Goal: Transaction & Acquisition: Purchase product/service

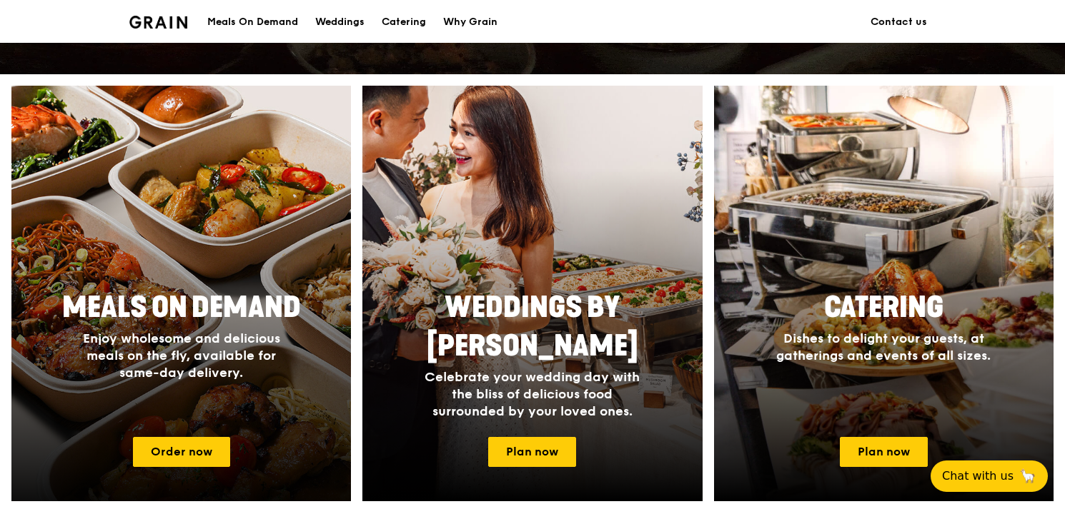
scroll to position [643, 0]
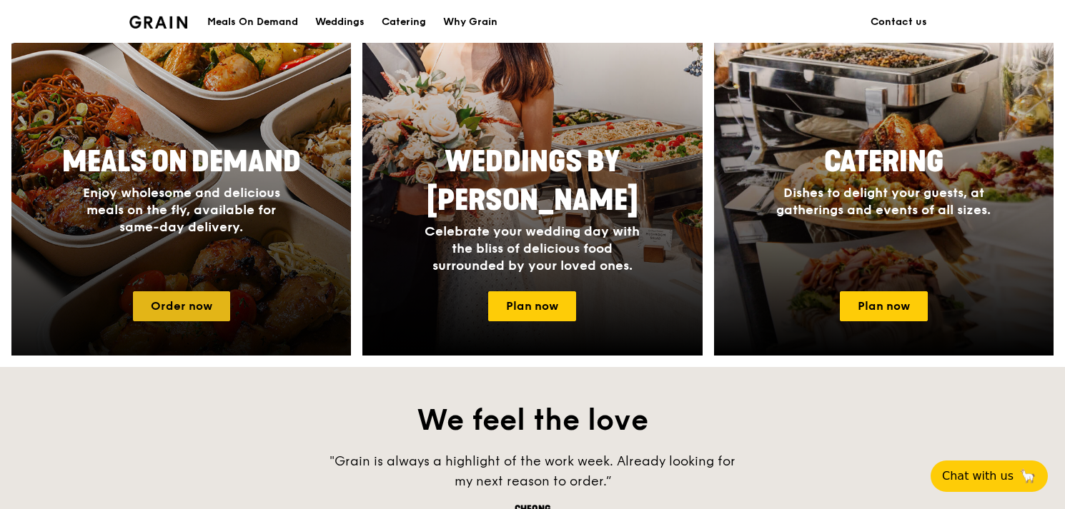
click at [207, 300] on link "Order now" at bounding box center [181, 306] width 97 height 30
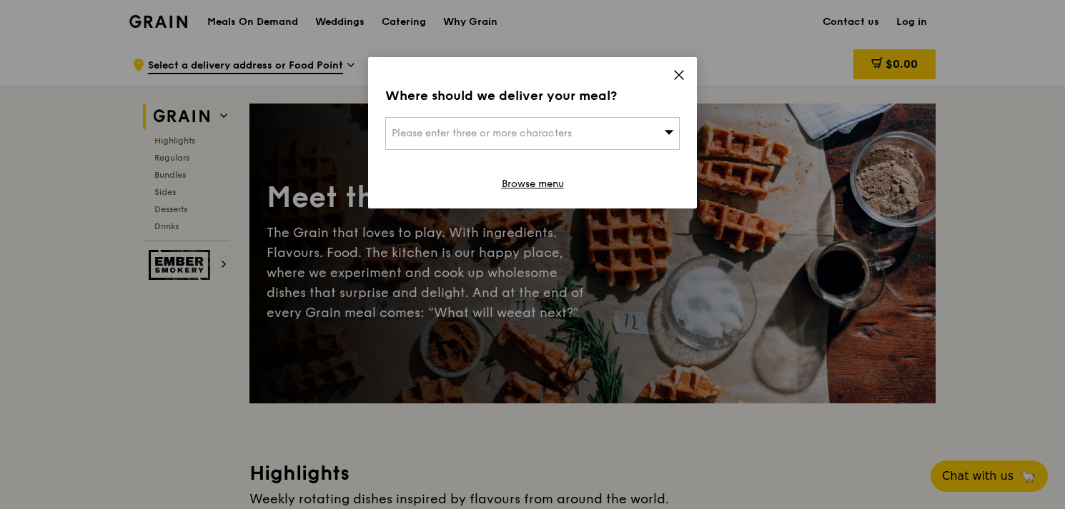
click at [580, 135] on div "Please enter three or more characters" at bounding box center [532, 133] width 294 height 33
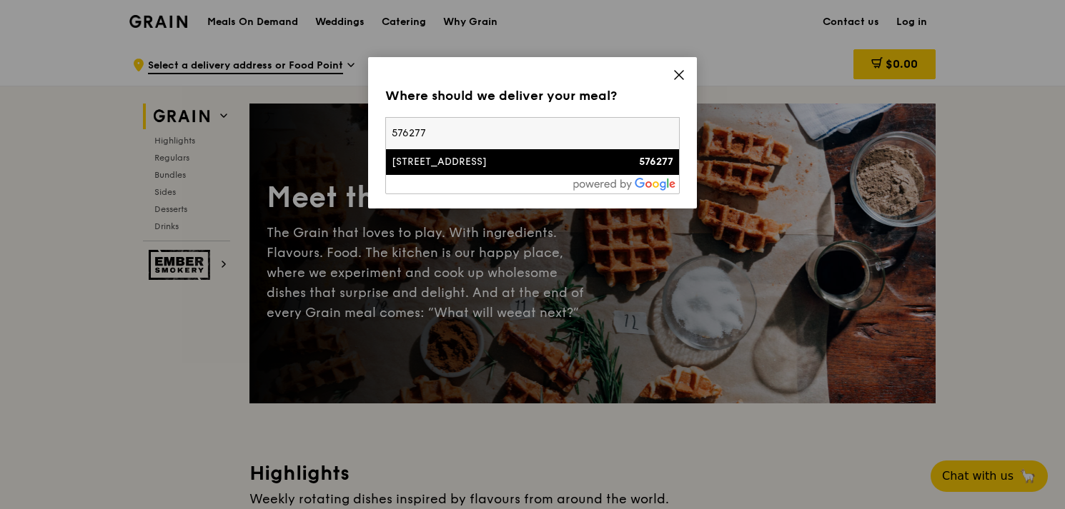
type input "576277"
click at [544, 159] on div "[STREET_ADDRESS]" at bounding box center [497, 162] width 211 height 14
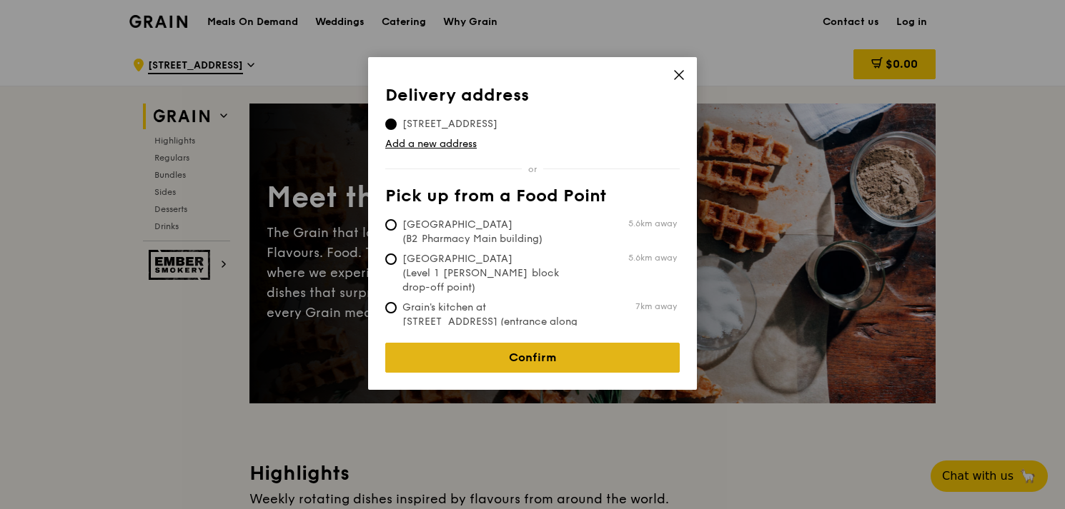
click at [569, 351] on link "Confirm" at bounding box center [532, 358] width 294 height 30
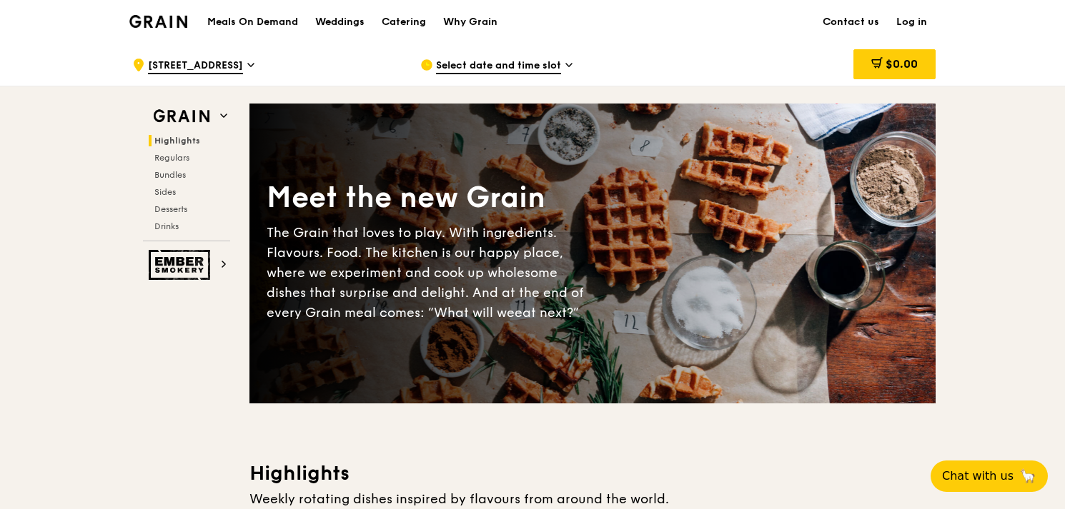
click at [564, 66] on div "Select date and time slot" at bounding box center [552, 65] width 265 height 43
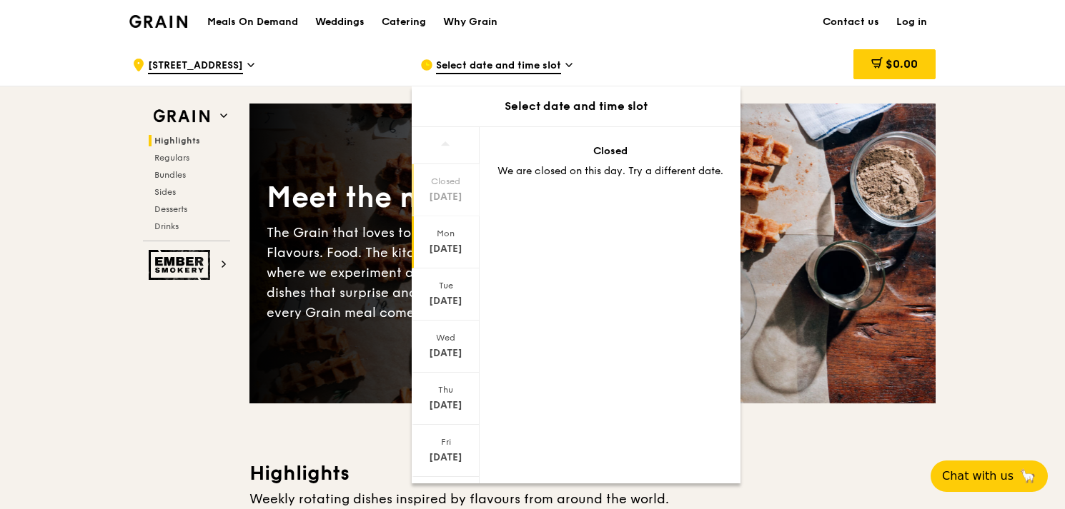
click at [451, 250] on div "[DATE]" at bounding box center [446, 249] width 64 height 14
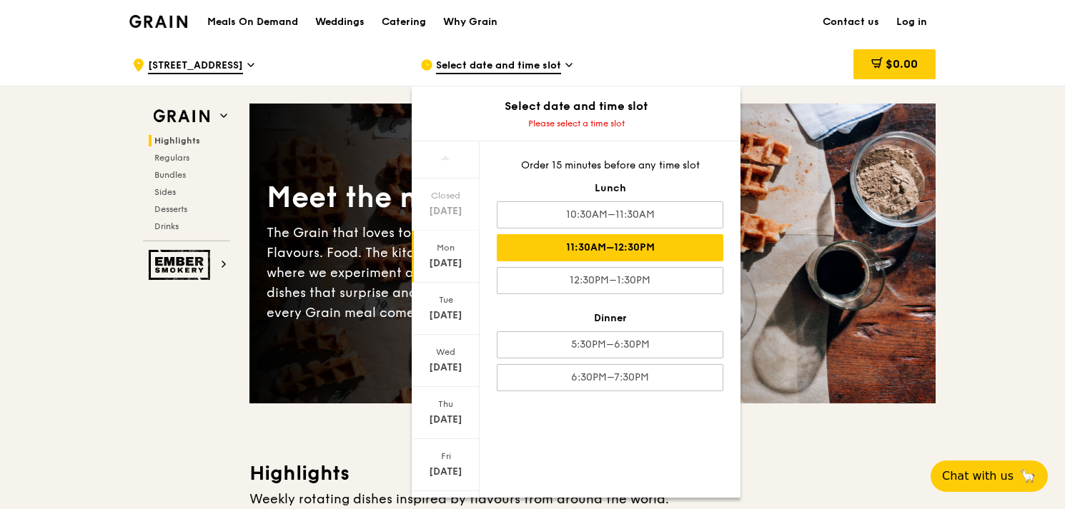
click at [626, 249] on div "11:30AM–12:30PM" at bounding box center [610, 247] width 226 height 27
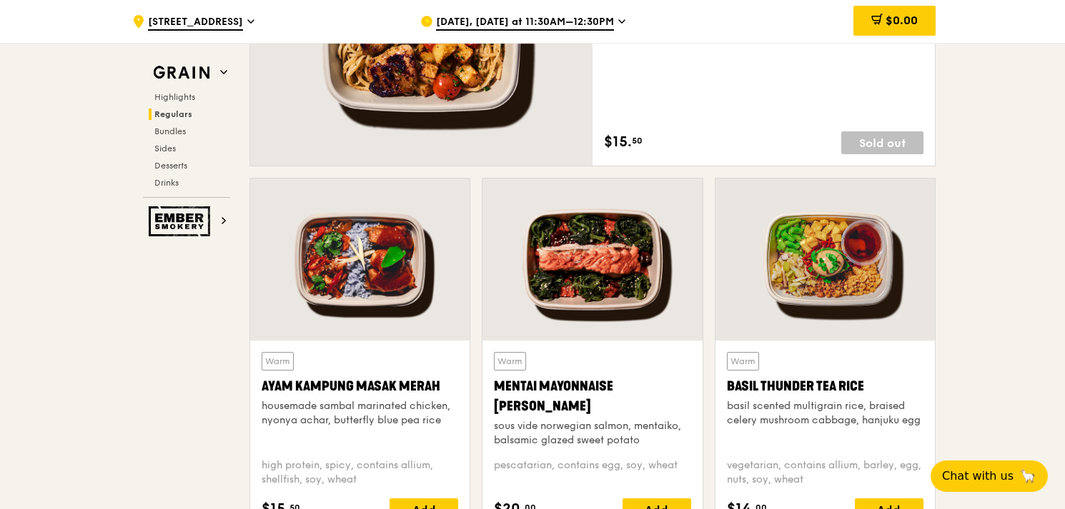
scroll to position [1286, 0]
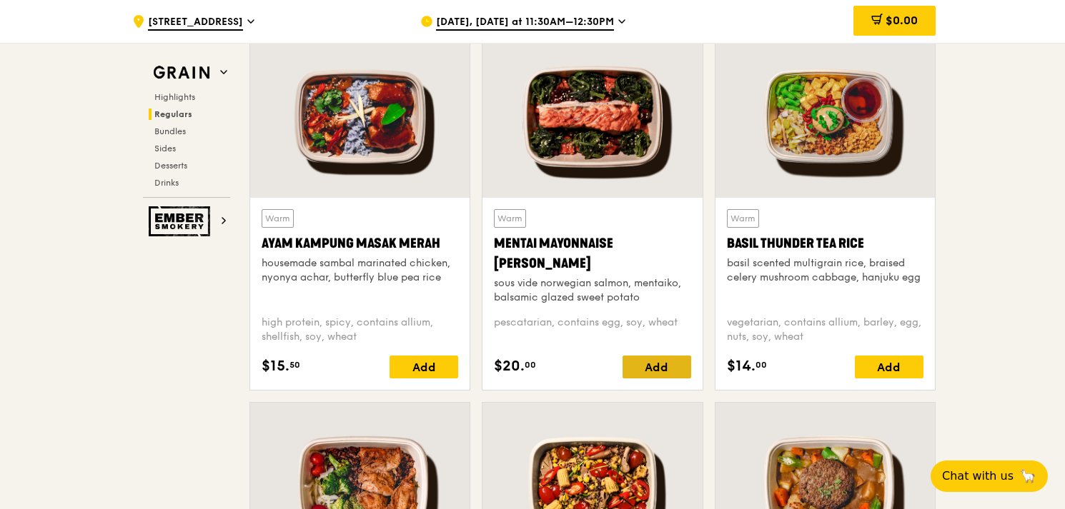
click at [649, 361] on div "Add" at bounding box center [656, 367] width 69 height 23
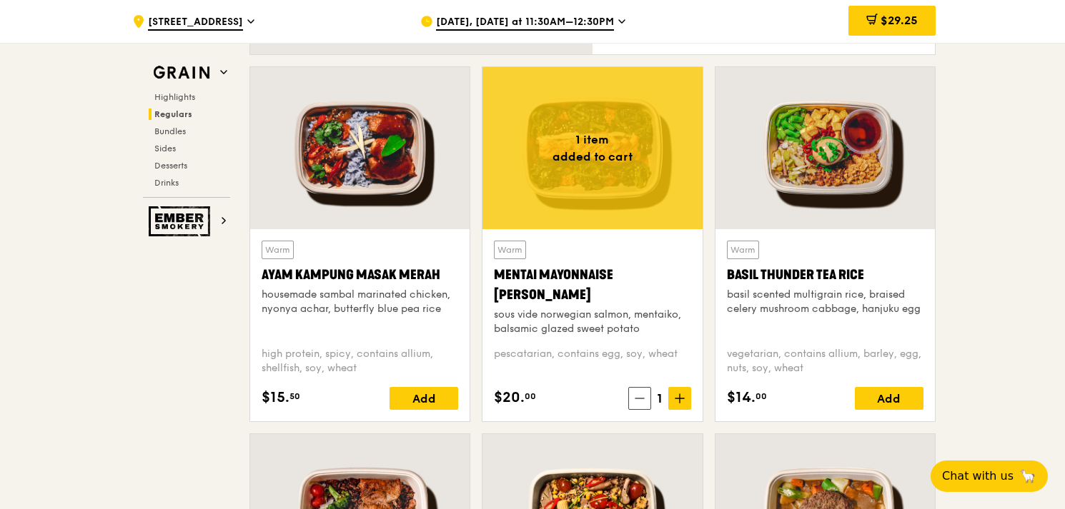
scroll to position [1215, 0]
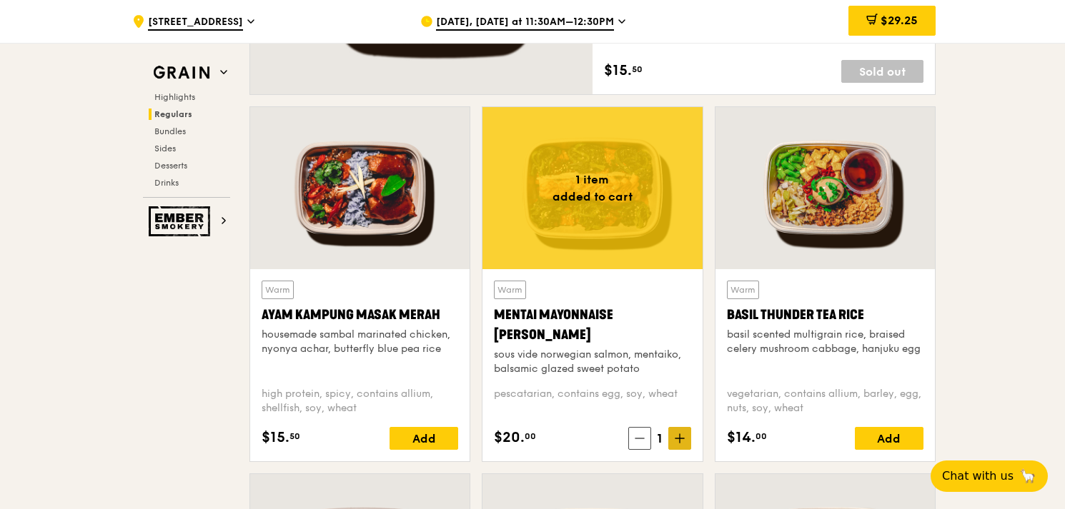
click at [687, 434] on span at bounding box center [679, 438] width 23 height 23
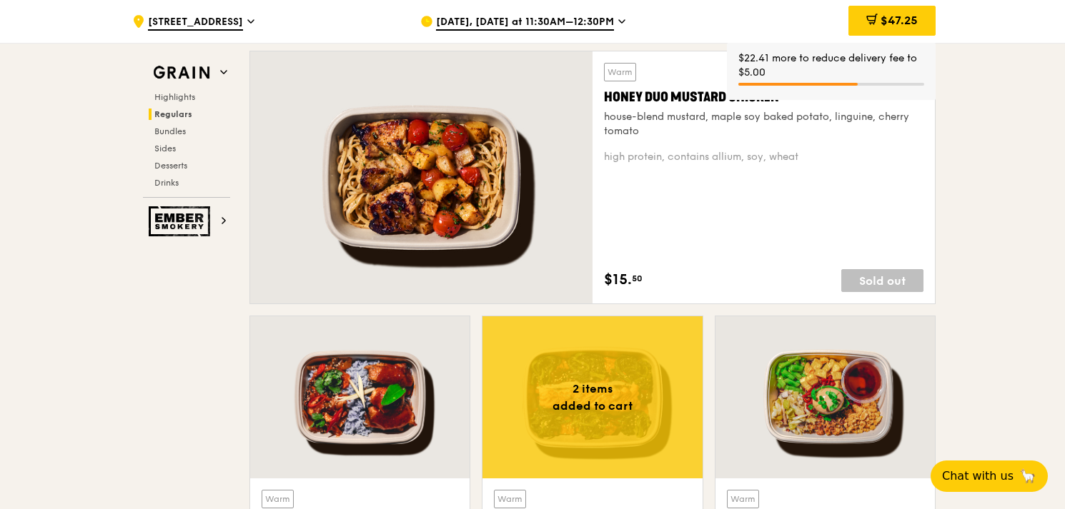
scroll to position [1000, 0]
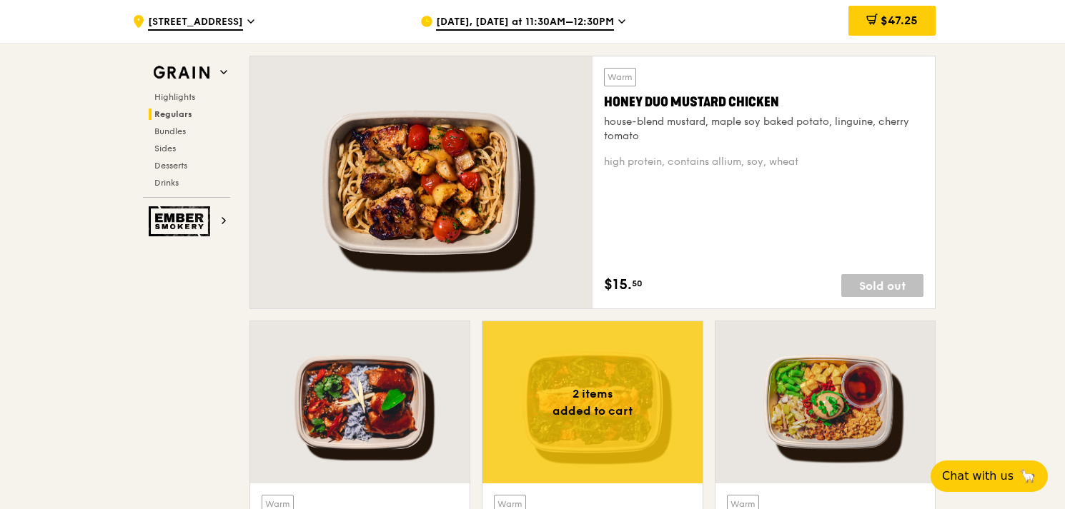
click at [614, 21] on span "[DATE], [DATE] at 11:30AM–12:30PM" at bounding box center [525, 23] width 178 height 16
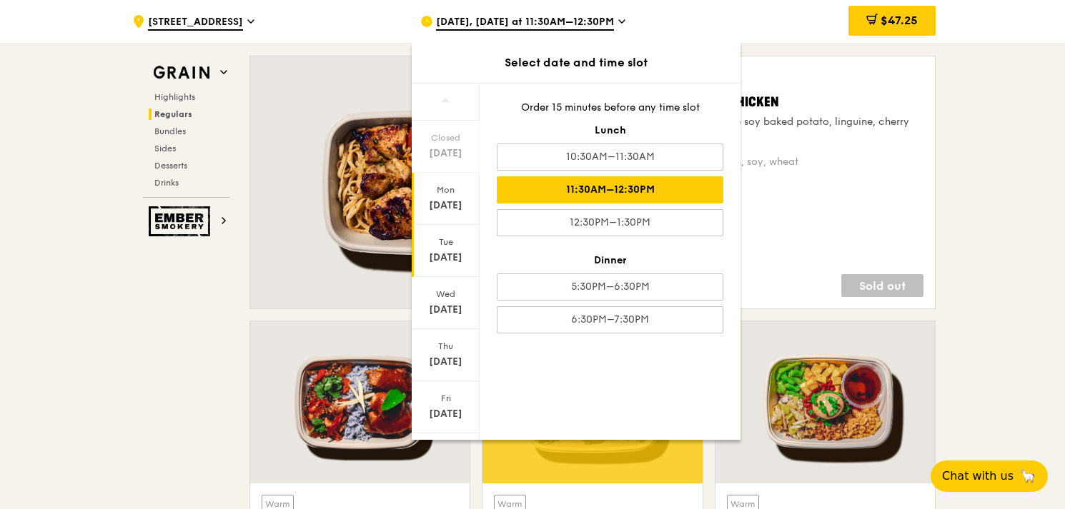
click at [440, 258] on div "[DATE]" at bounding box center [446, 258] width 64 height 14
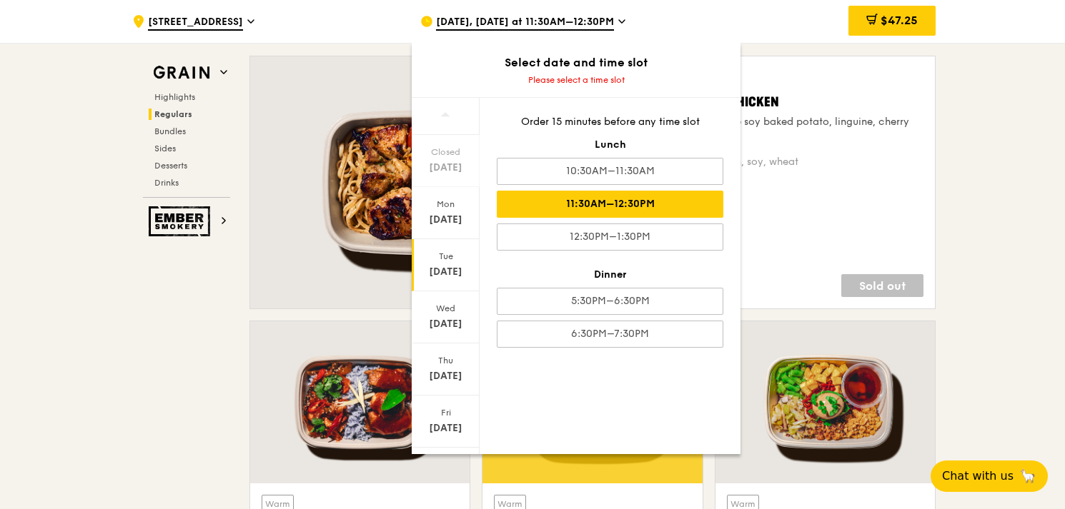
click at [683, 202] on div "11:30AM–12:30PM" at bounding box center [610, 204] width 226 height 27
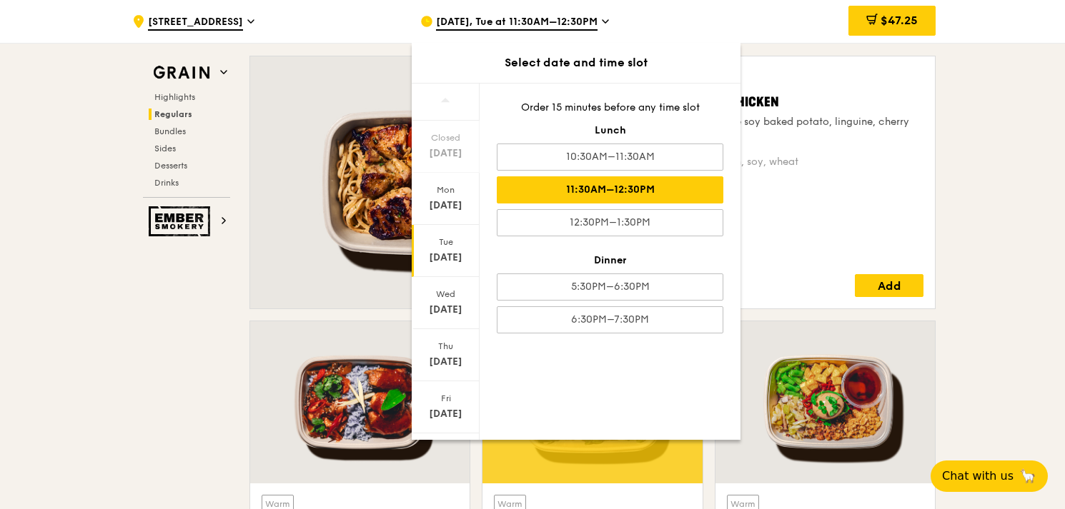
click at [936, 228] on div "Warm Honey Duo Mustard Chicken house-blend mustard, maple soy baked potato, lin…" at bounding box center [592, 188] width 697 height 265
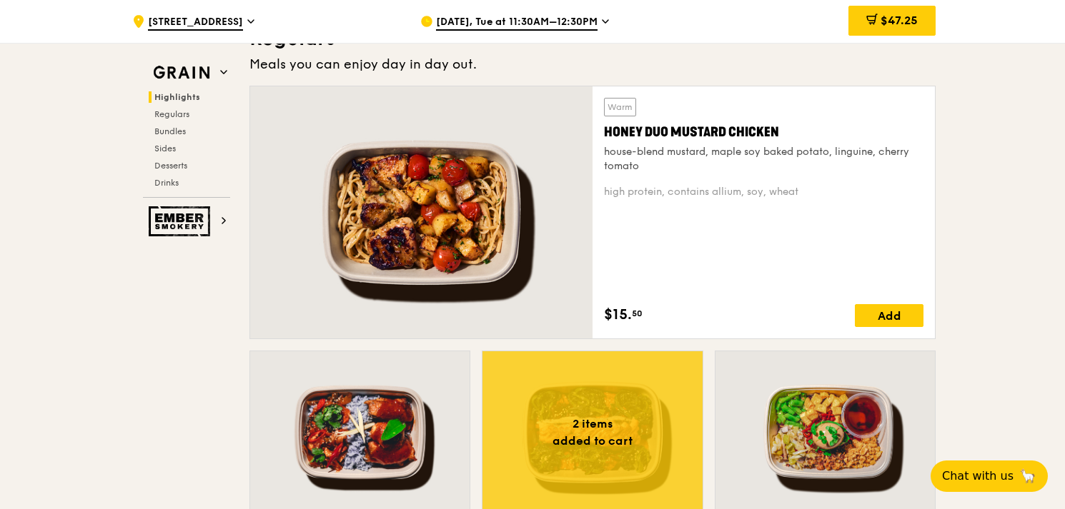
scroll to position [857, 0]
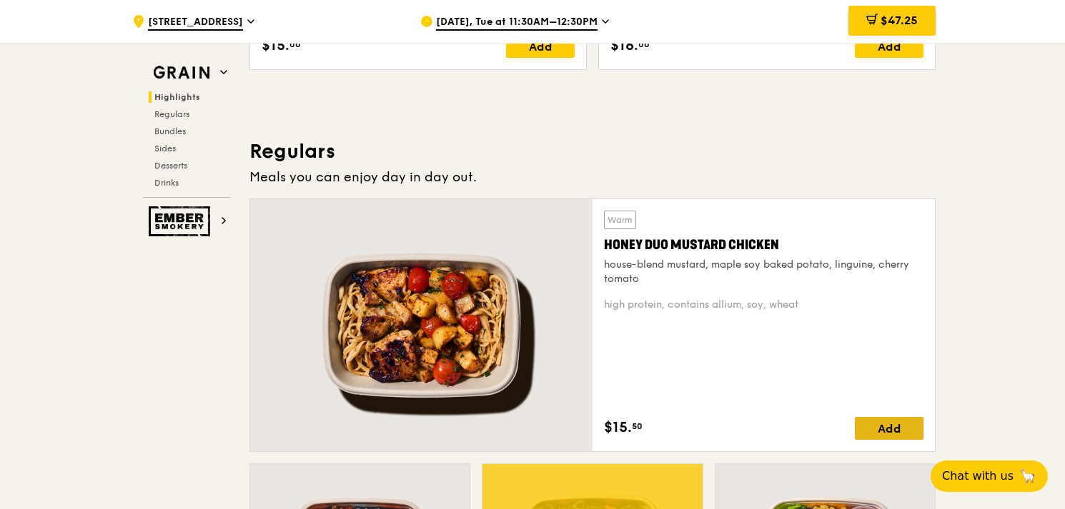
click at [897, 425] on div "Add" at bounding box center [888, 428] width 69 height 23
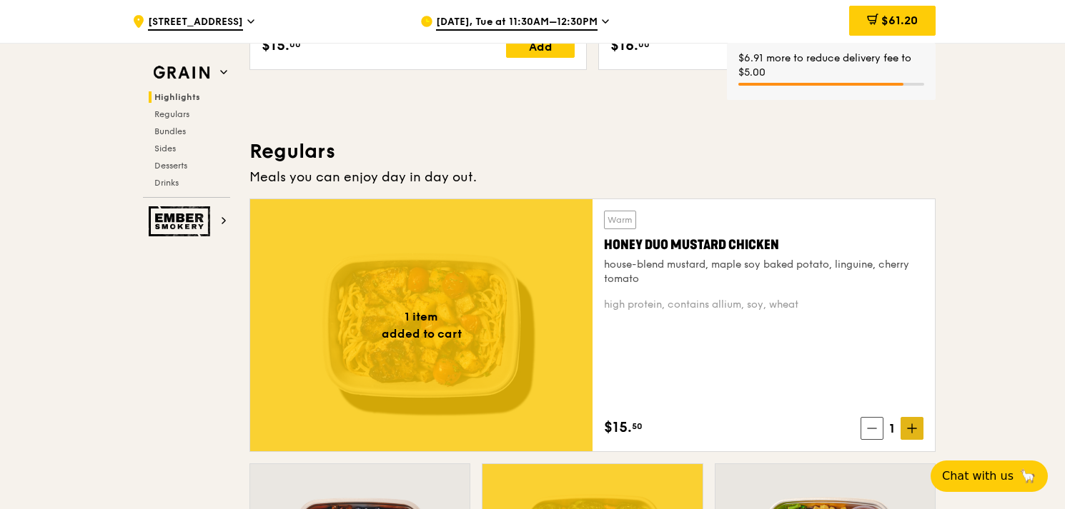
click at [913, 427] on icon at bounding box center [912, 429] width 10 height 10
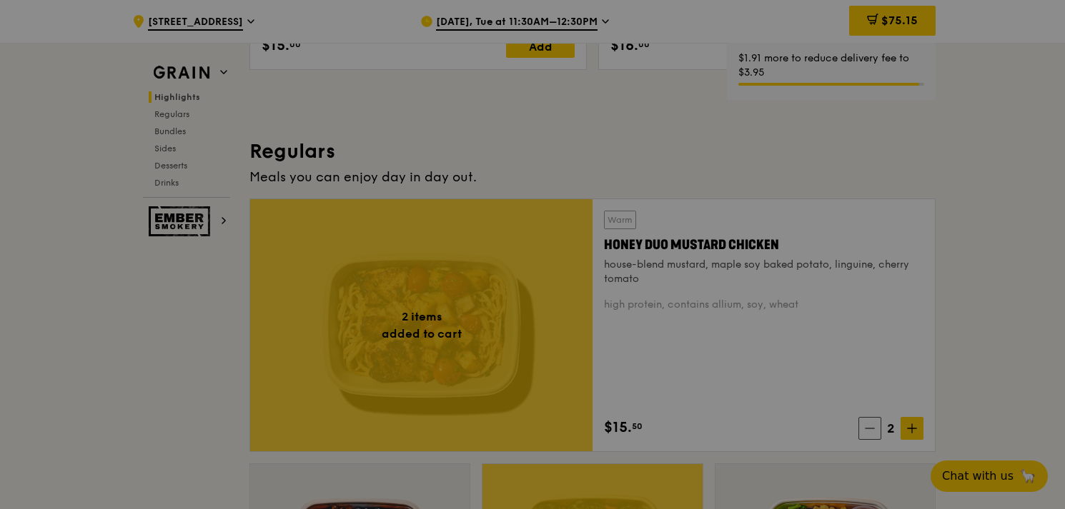
type input "2"
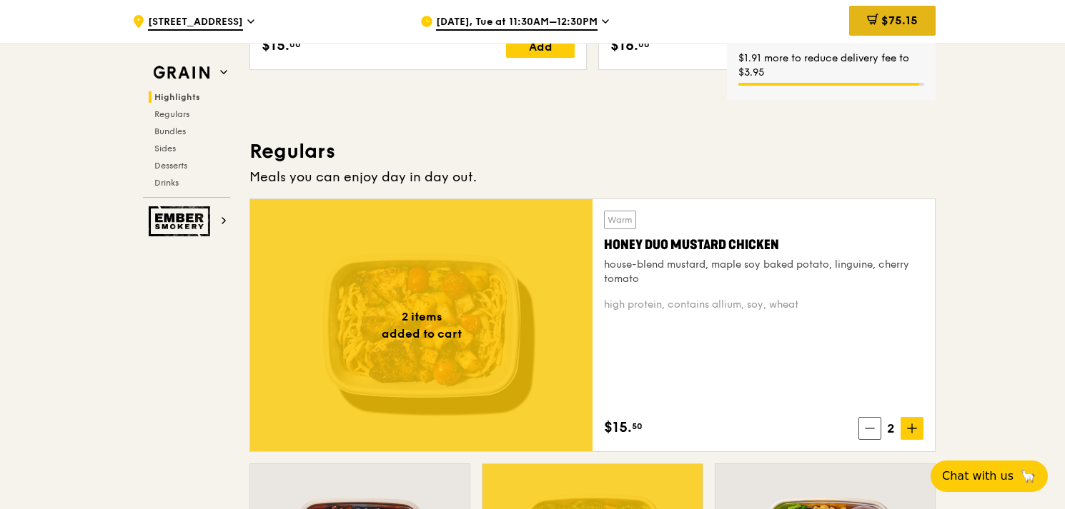
click at [895, 17] on span "$75.15" at bounding box center [899, 21] width 36 height 14
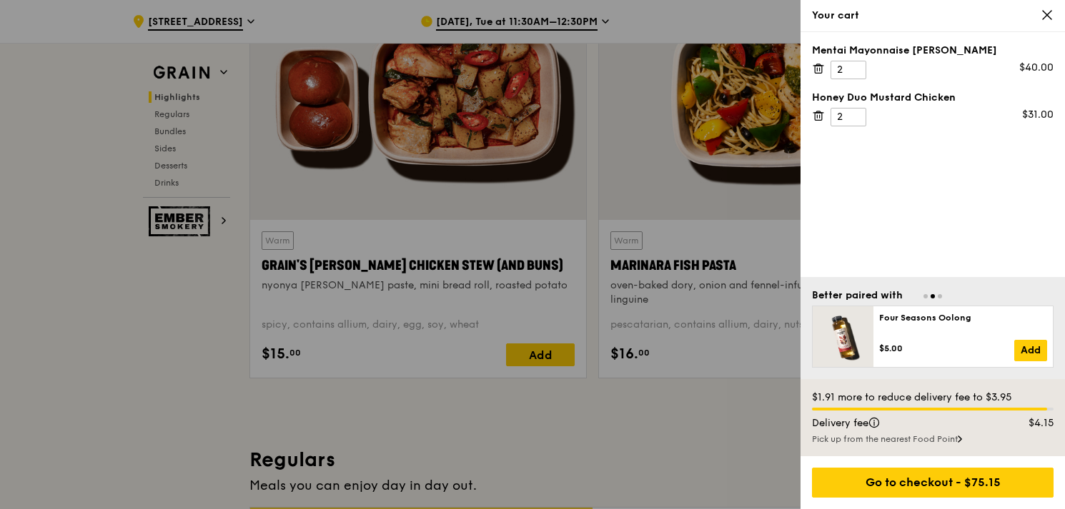
scroll to position [572, 0]
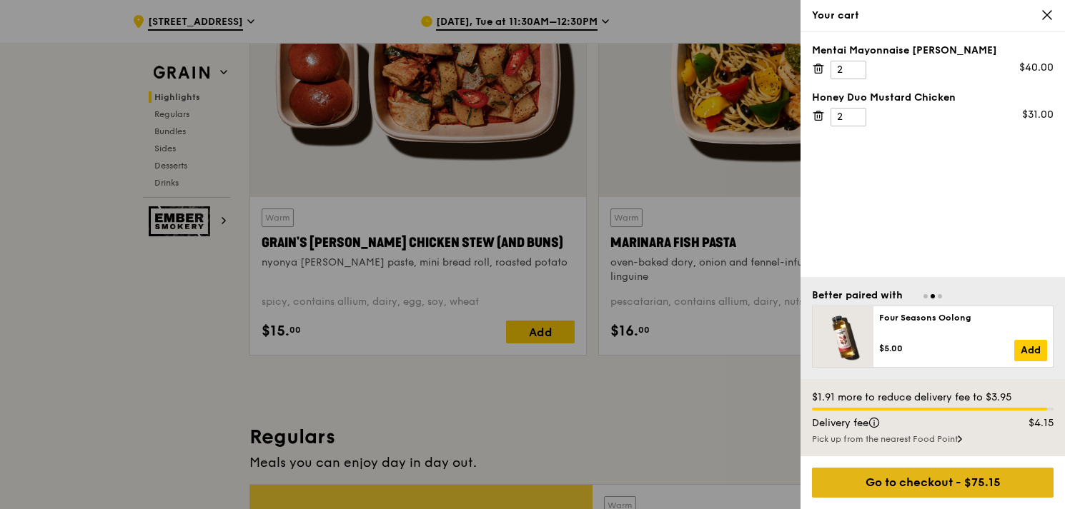
click at [955, 487] on div "Go to checkout - $75.15" at bounding box center [932, 483] width 241 height 30
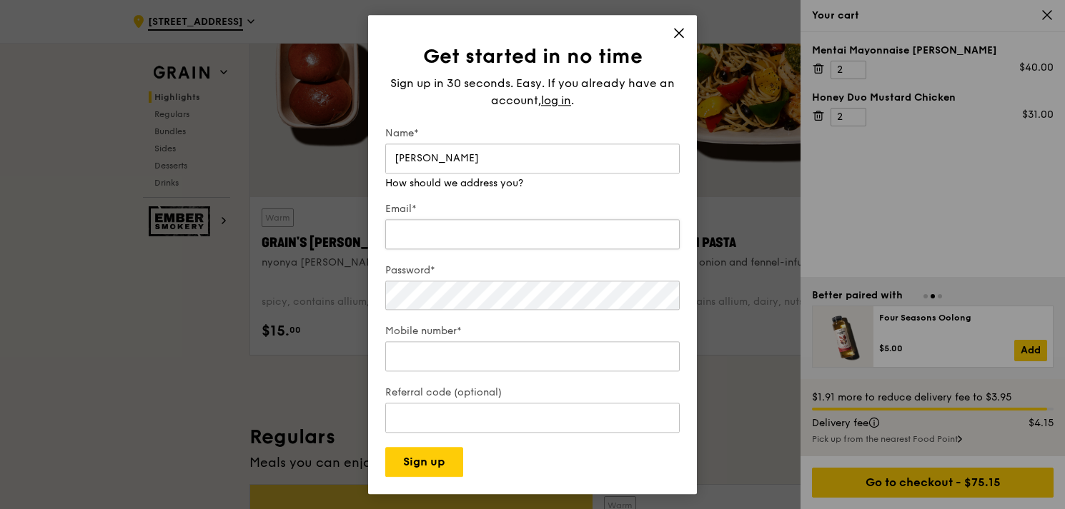
type input "Adeline"
click at [552, 239] on div "Email*" at bounding box center [532, 227] width 294 height 50
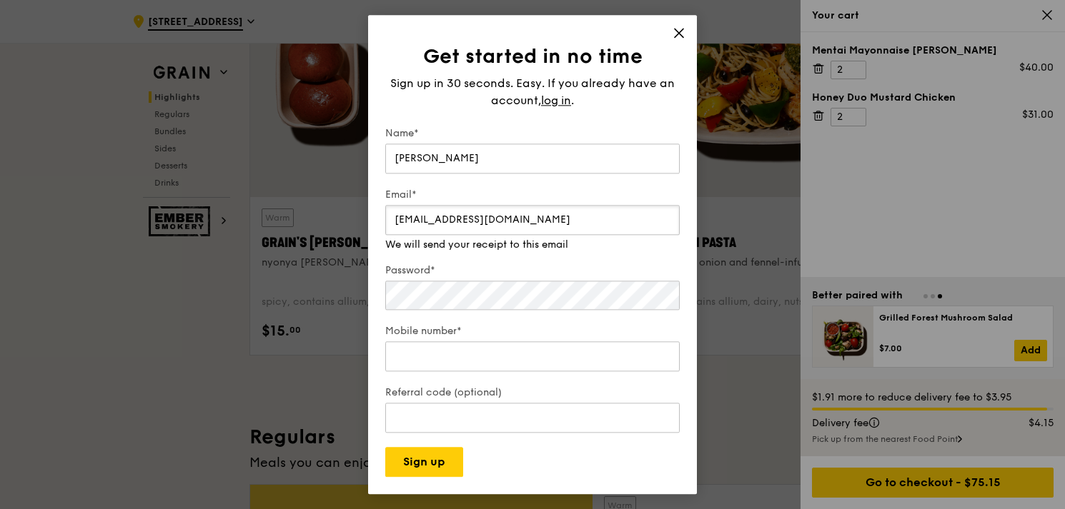
type input "adteng74@gmail.com"
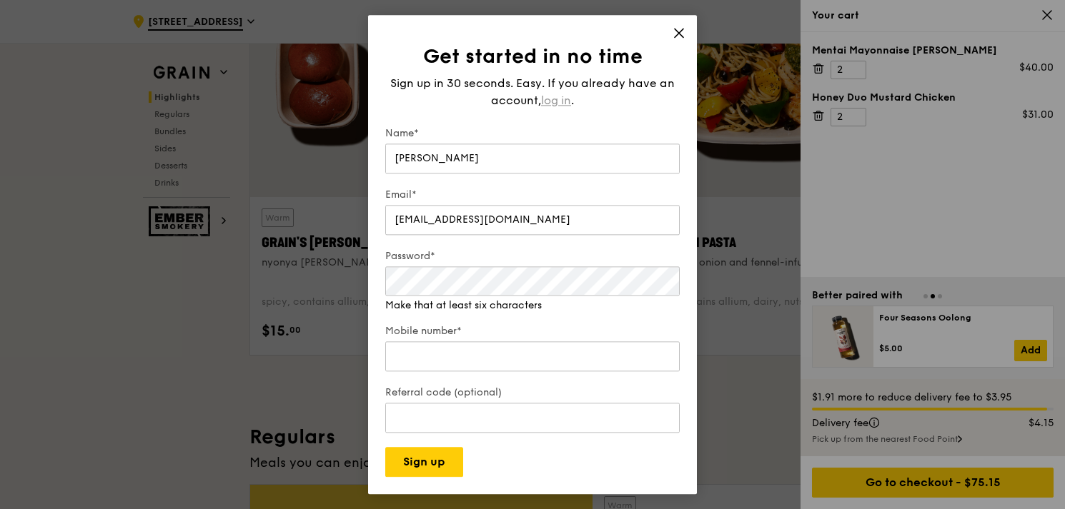
click at [557, 104] on span "log in" at bounding box center [556, 100] width 30 height 17
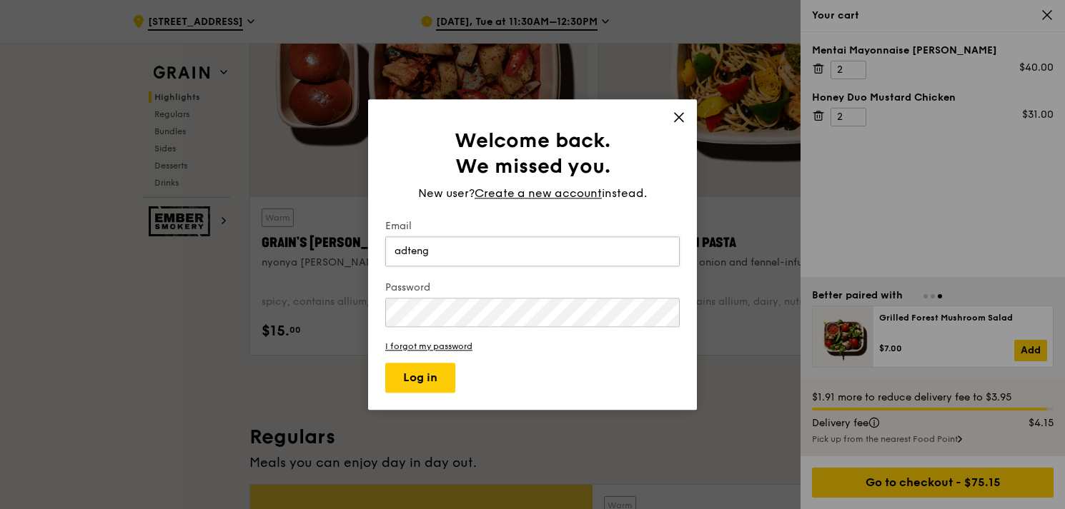
type input "adteng74@gmail.com"
click at [428, 377] on button "Log in" at bounding box center [420, 378] width 70 height 30
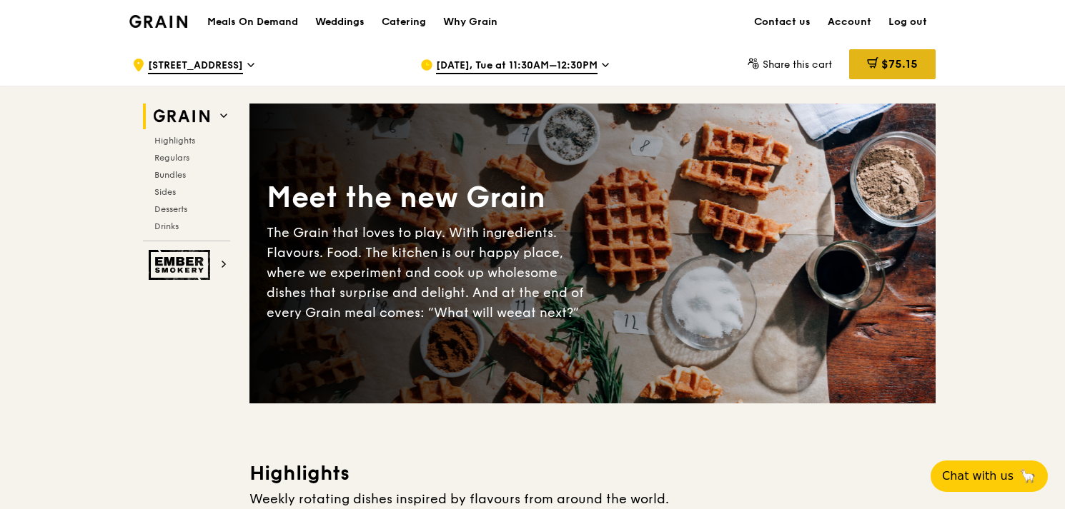
click at [913, 66] on span "$75.15" at bounding box center [899, 64] width 36 height 14
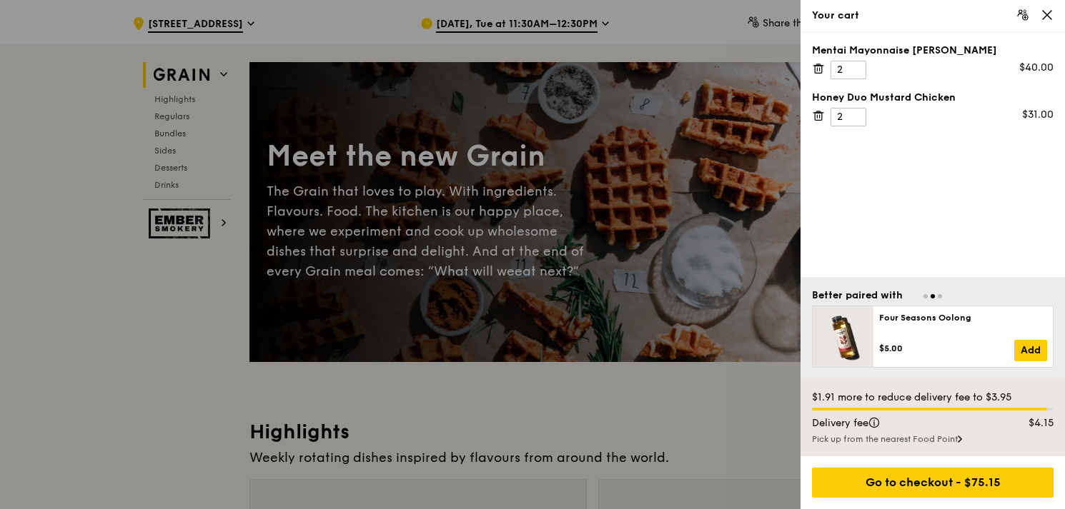
scroll to position [71, 0]
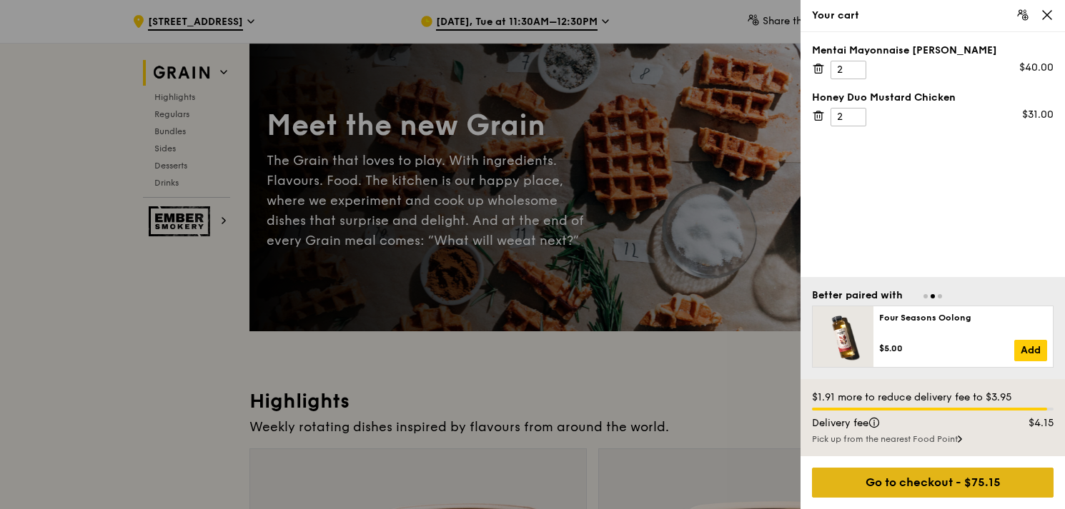
click at [935, 482] on div "Go to checkout - $75.15" at bounding box center [932, 483] width 241 height 30
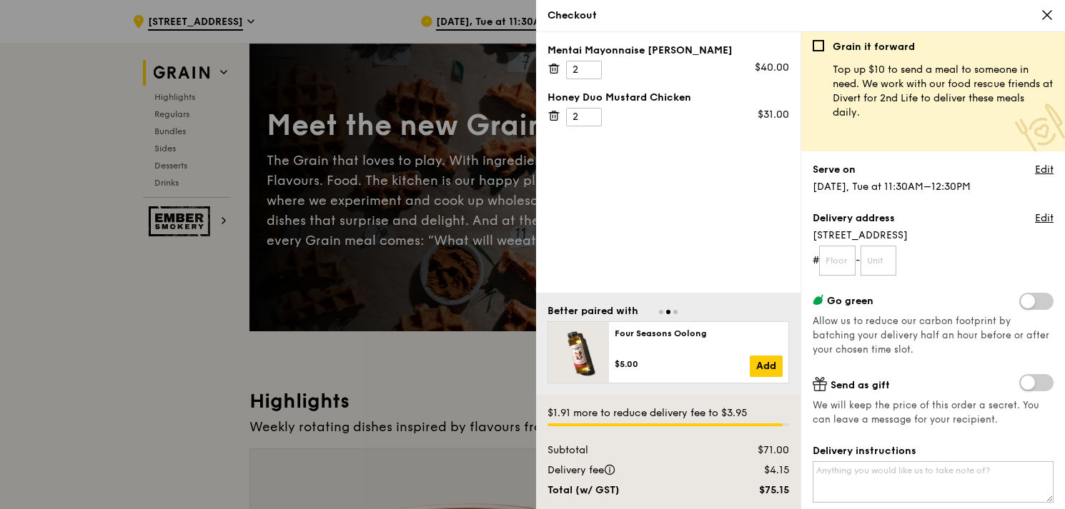
scroll to position [0, 0]
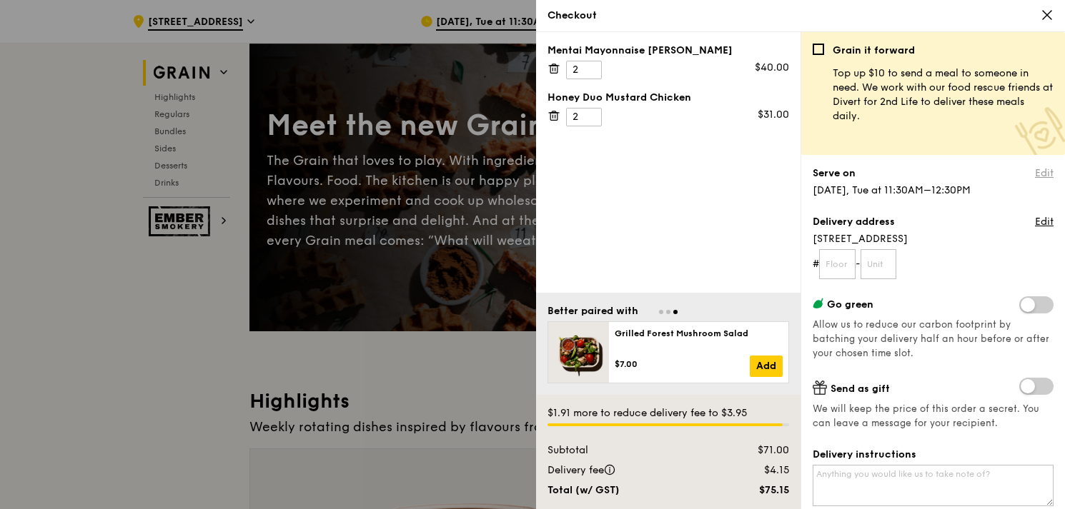
click at [1035, 174] on link "Edit" at bounding box center [1044, 173] width 19 height 14
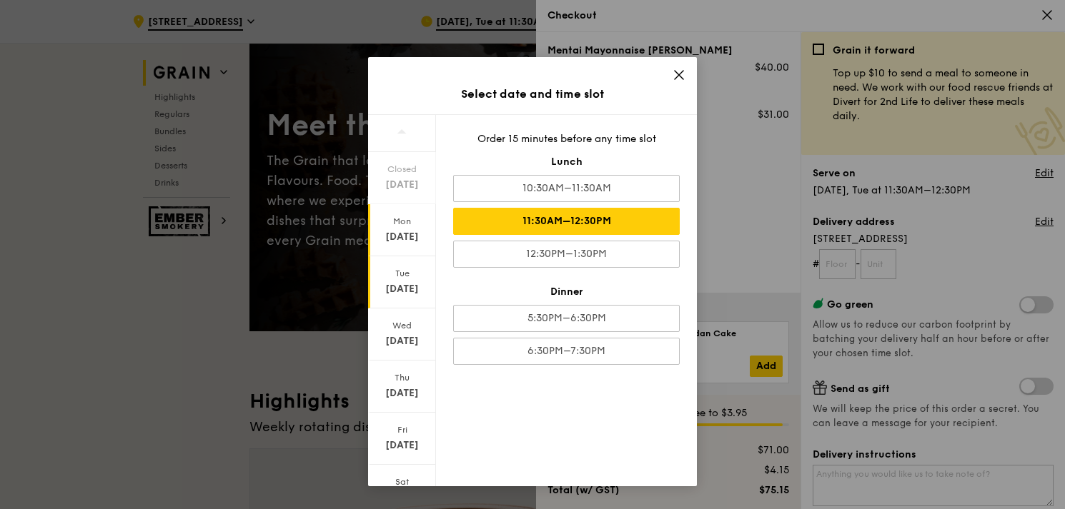
click at [404, 233] on div "[DATE]" at bounding box center [402, 237] width 64 height 14
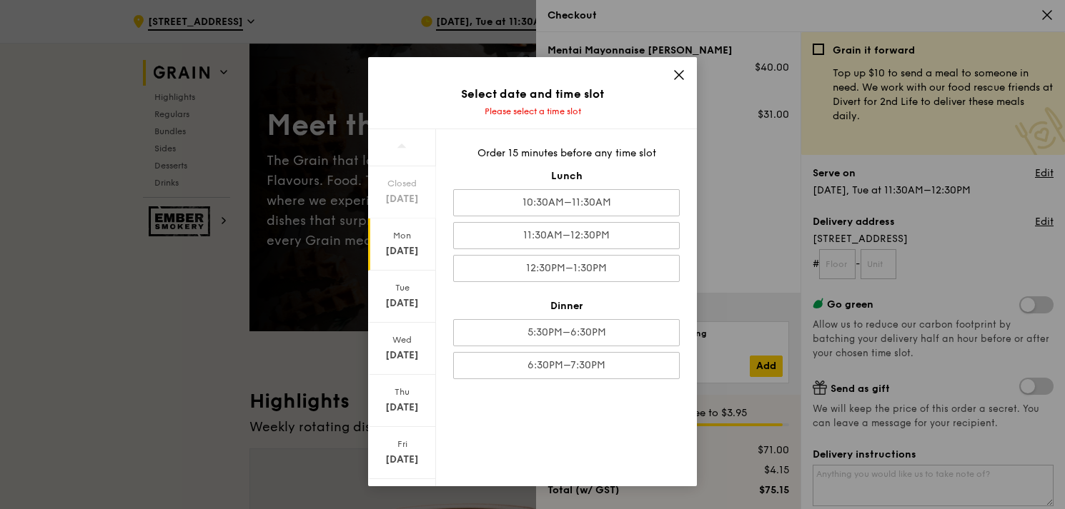
click at [387, 242] on div "Mon Sep 15" at bounding box center [402, 245] width 68 height 52
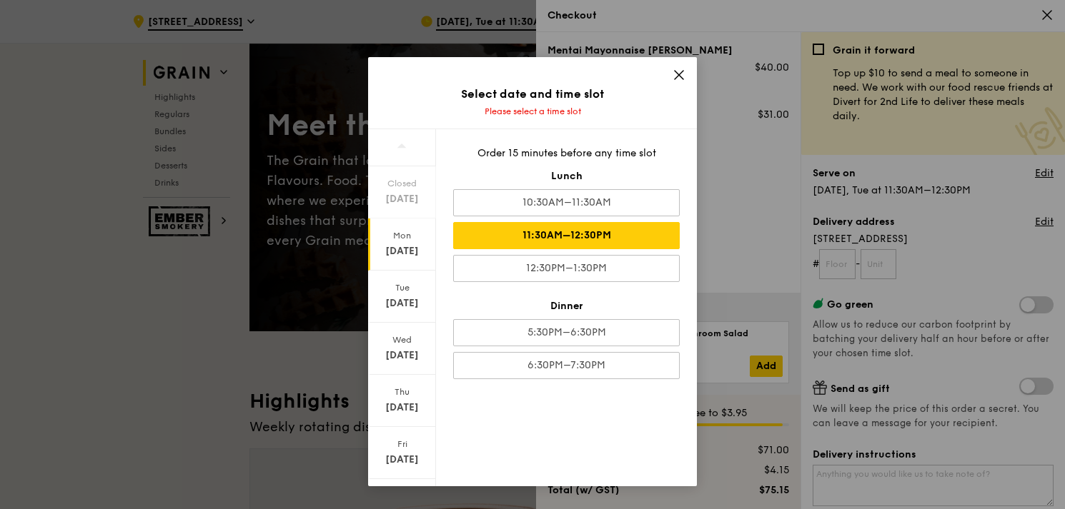
click at [622, 238] on div "11:30AM–12:30PM" at bounding box center [566, 235] width 226 height 27
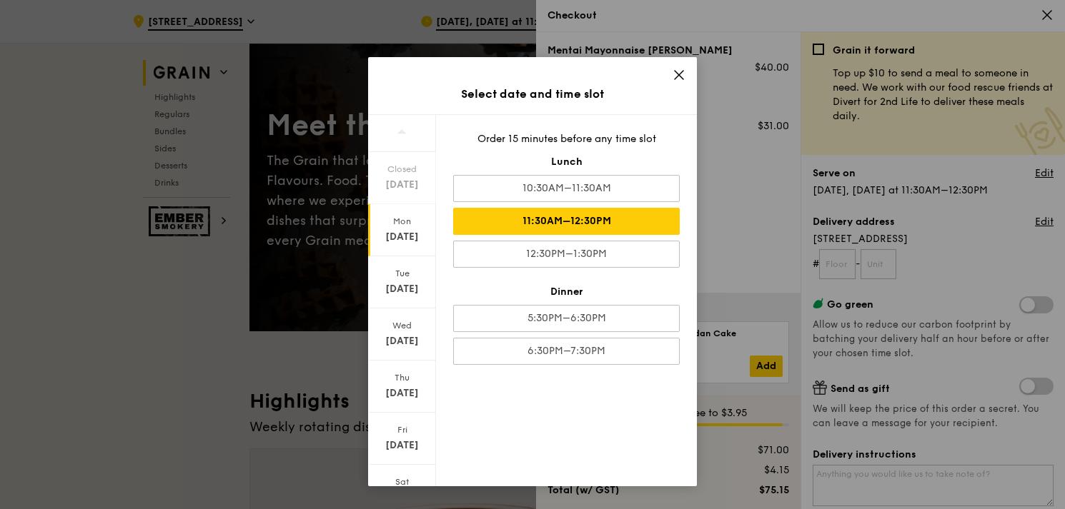
click at [676, 78] on icon at bounding box center [678, 75] width 13 height 13
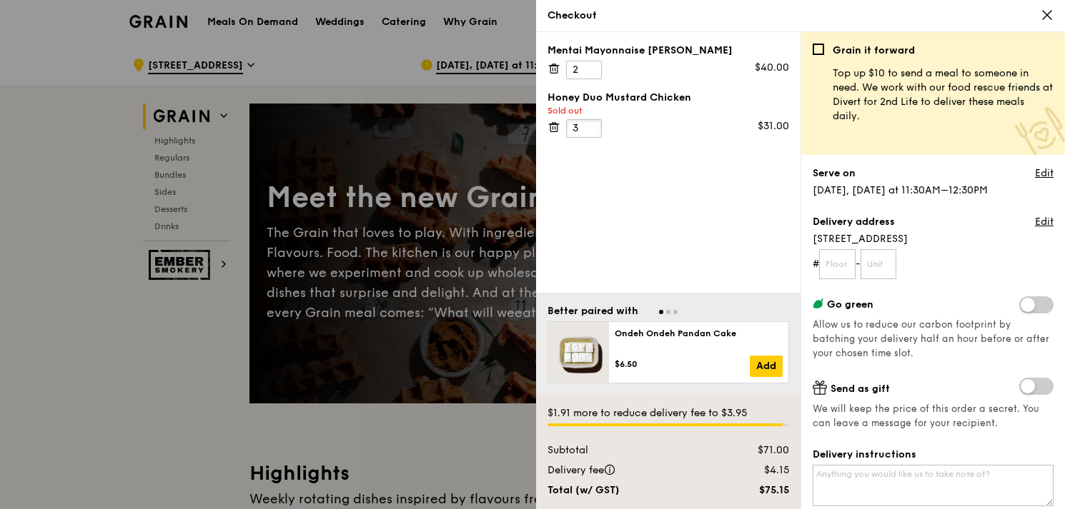
type input "3"
click at [593, 122] on input "3" at bounding box center [584, 128] width 36 height 19
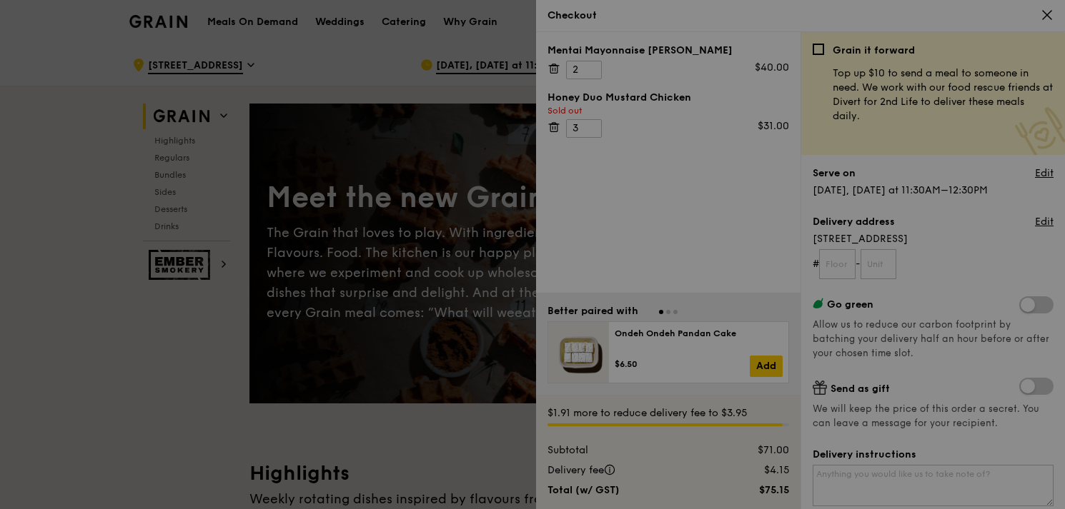
click at [557, 124] on div at bounding box center [532, 254] width 1065 height 509
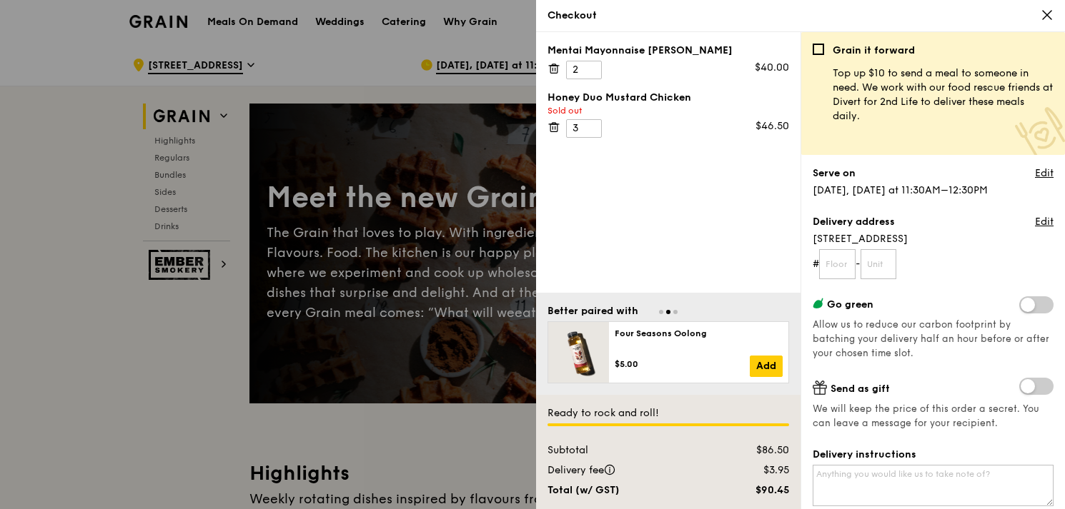
click at [552, 126] on icon at bounding box center [552, 127] width 0 height 3
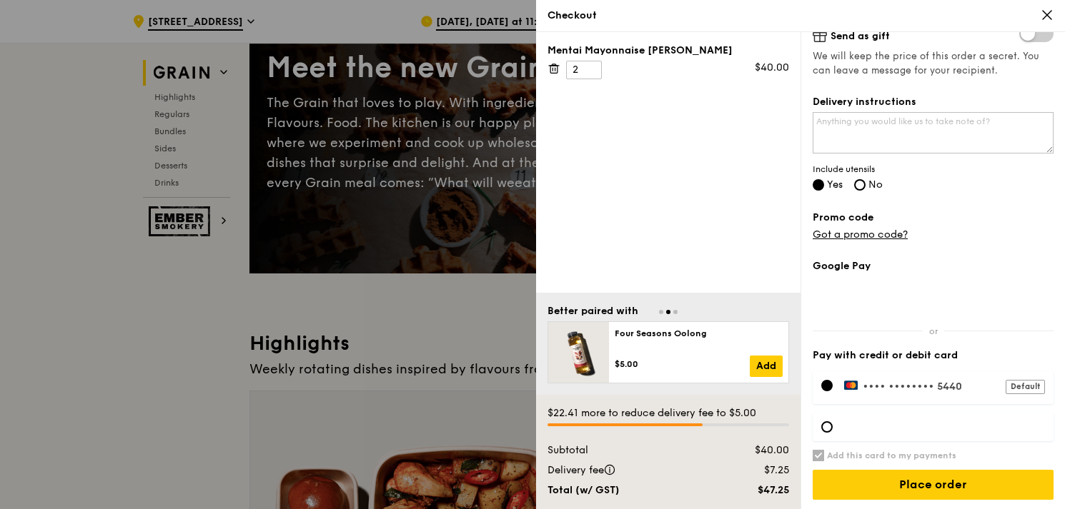
scroll to position [143, 0]
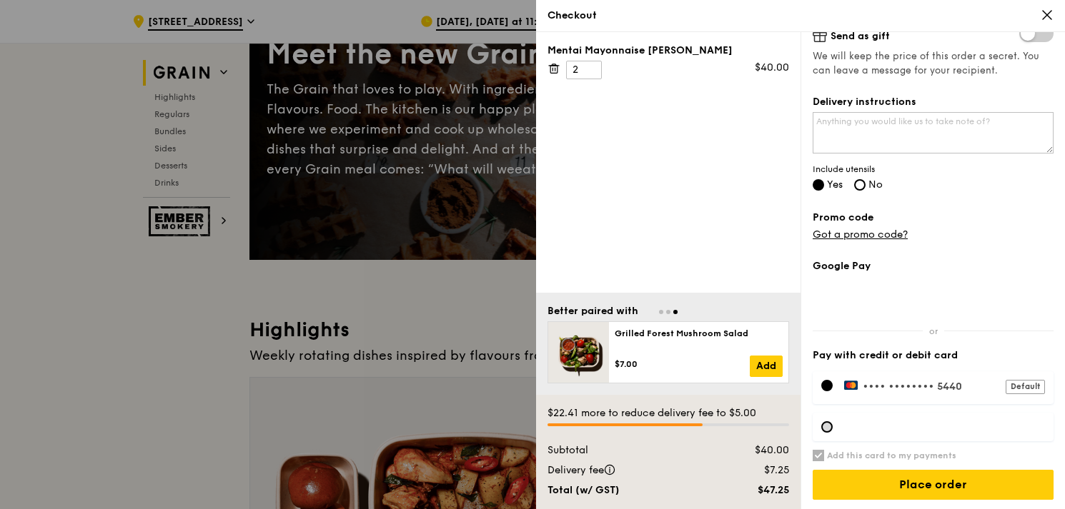
click at [829, 427] on div at bounding box center [826, 427] width 11 height 11
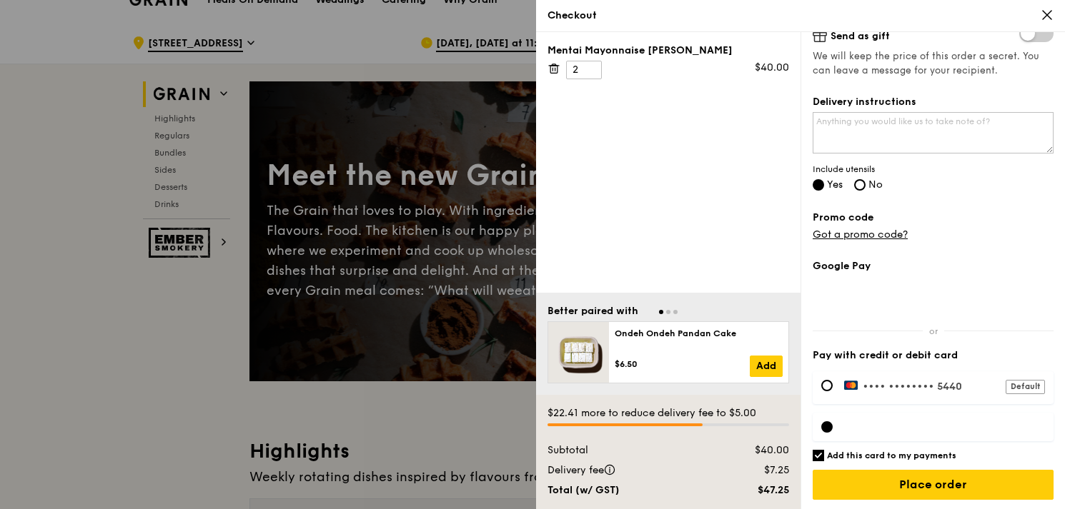
scroll to position [0, 0]
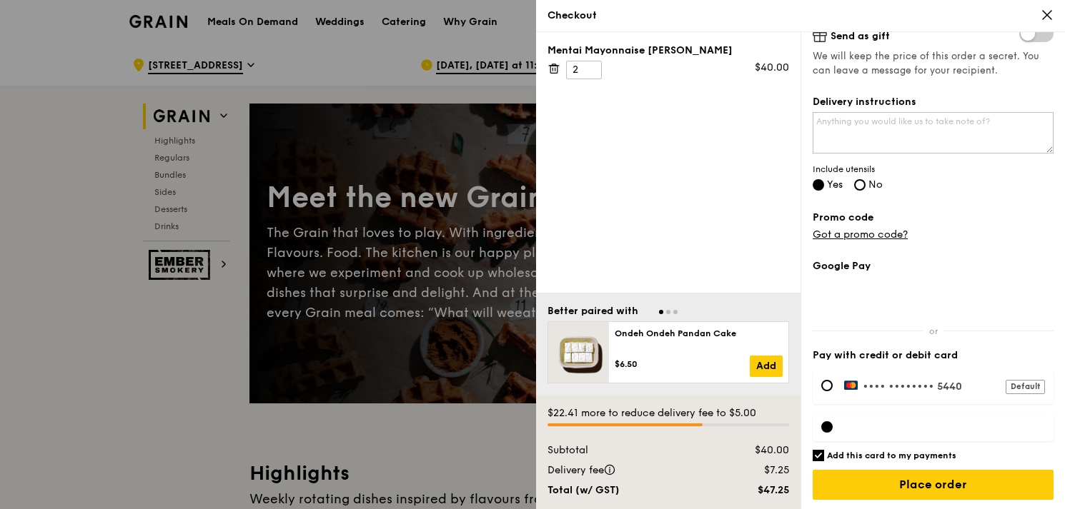
click at [1045, 14] on icon at bounding box center [1046, 15] width 13 height 13
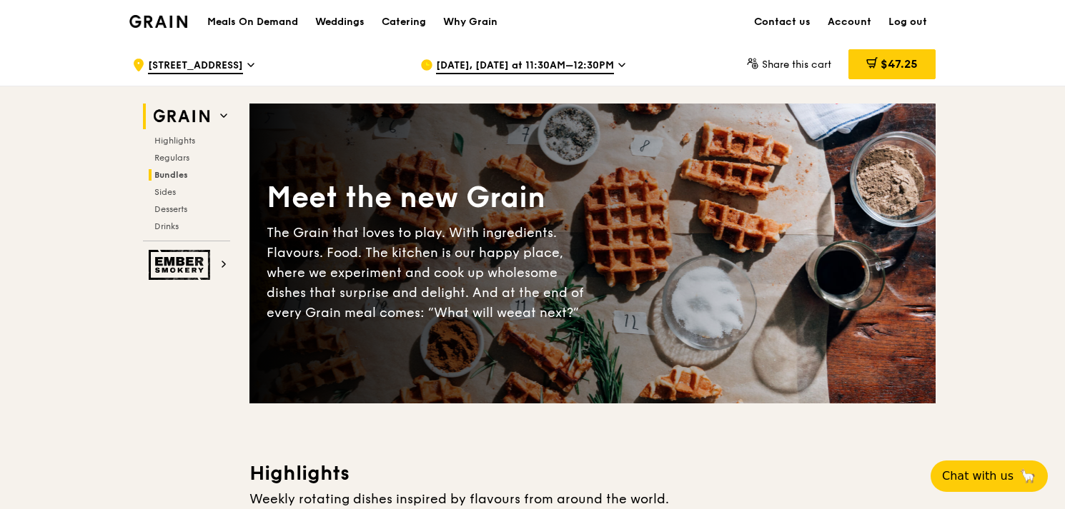
click at [181, 170] on span "Bundles" at bounding box center [171, 175] width 34 height 10
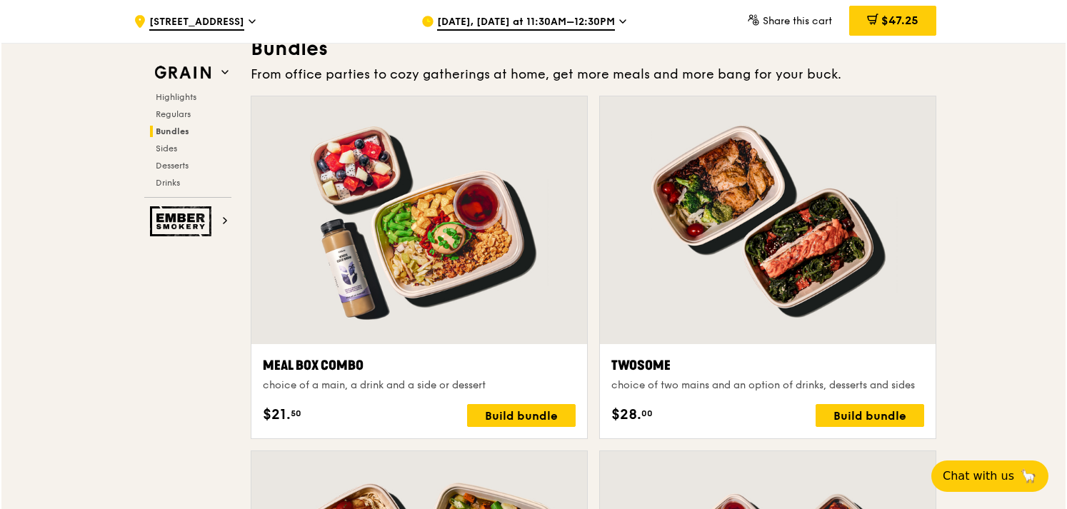
scroll to position [2055, 0]
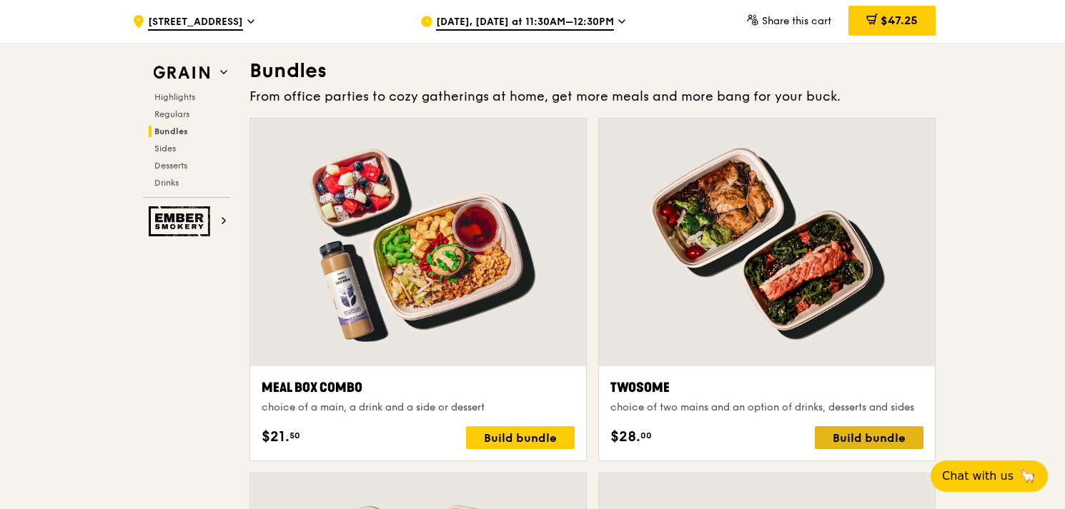
click at [840, 438] on div "Build bundle" at bounding box center [868, 438] width 109 height 23
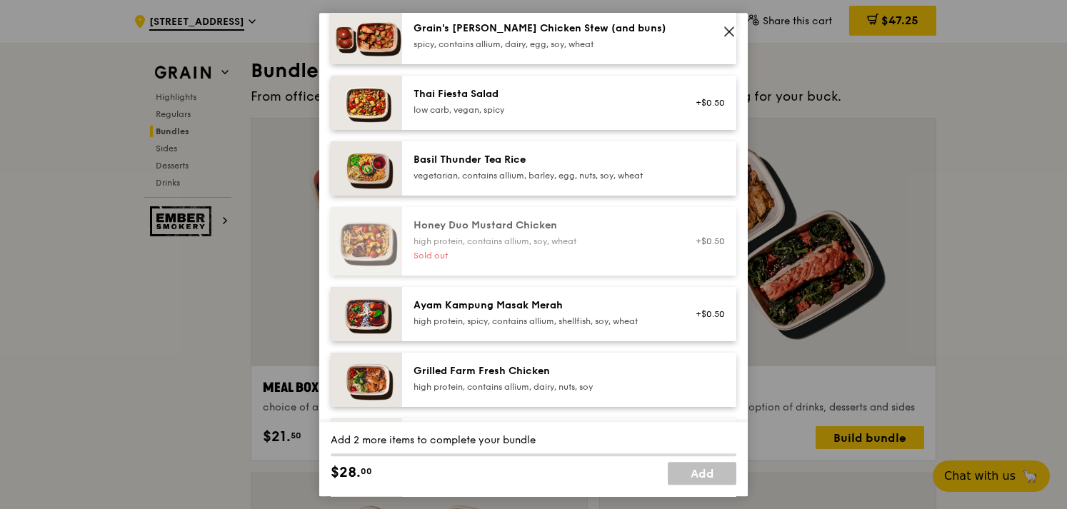
scroll to position [286, 0]
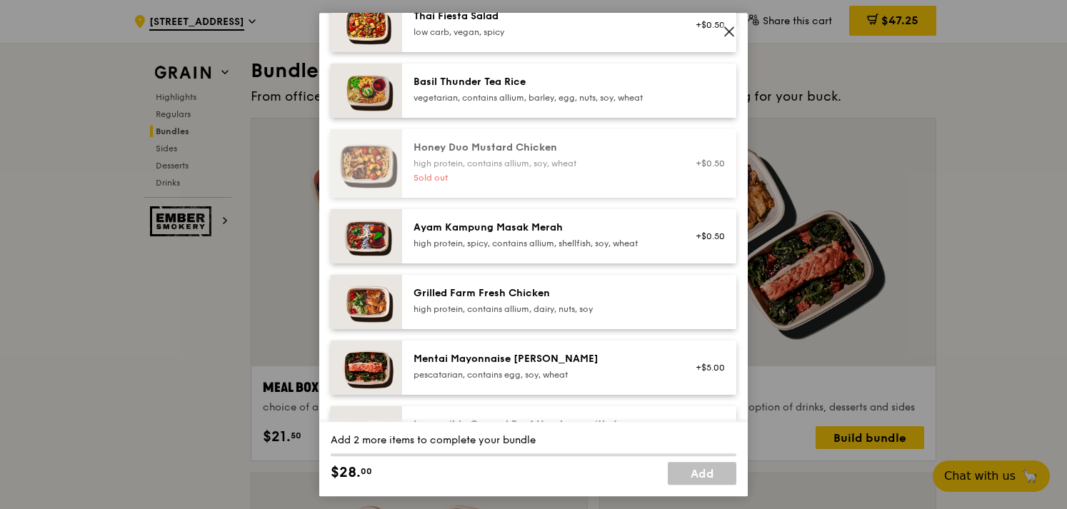
click at [584, 359] on div "Mentai Mayonnaise [PERSON_NAME]" at bounding box center [542, 359] width 256 height 14
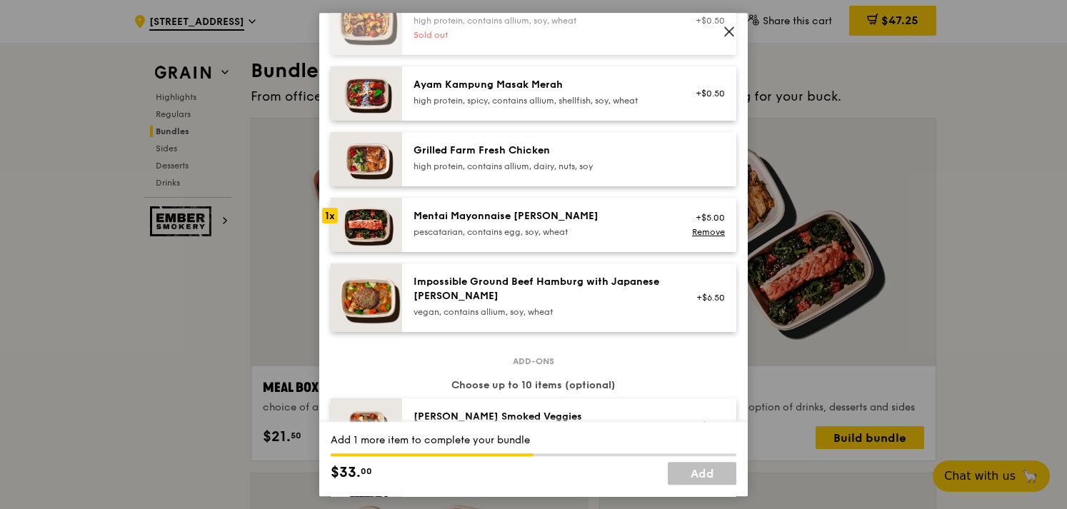
click at [529, 224] on div "Mentai Mayonnaise [PERSON_NAME] pescatarian, contains egg, soy, wheat" at bounding box center [542, 223] width 256 height 29
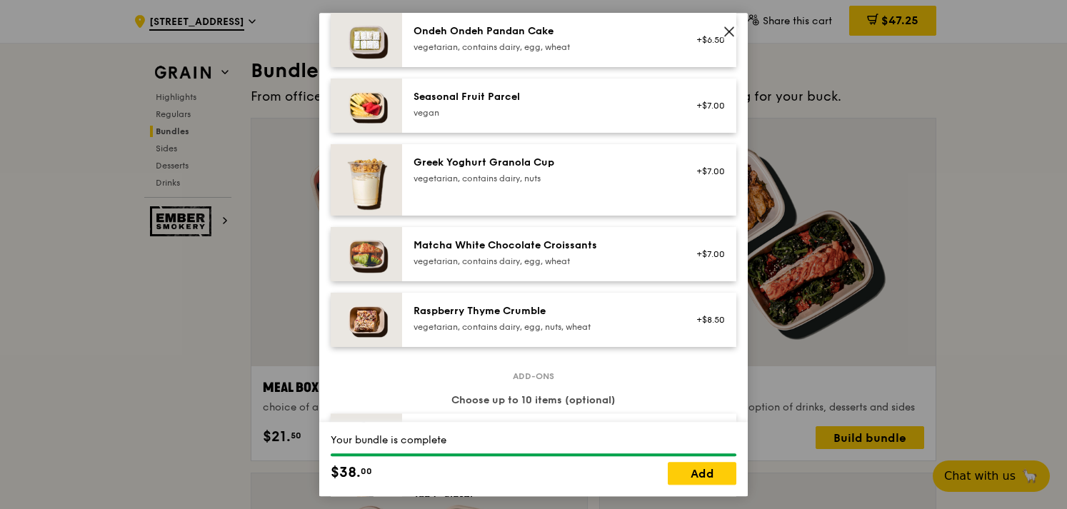
scroll to position [1072, 0]
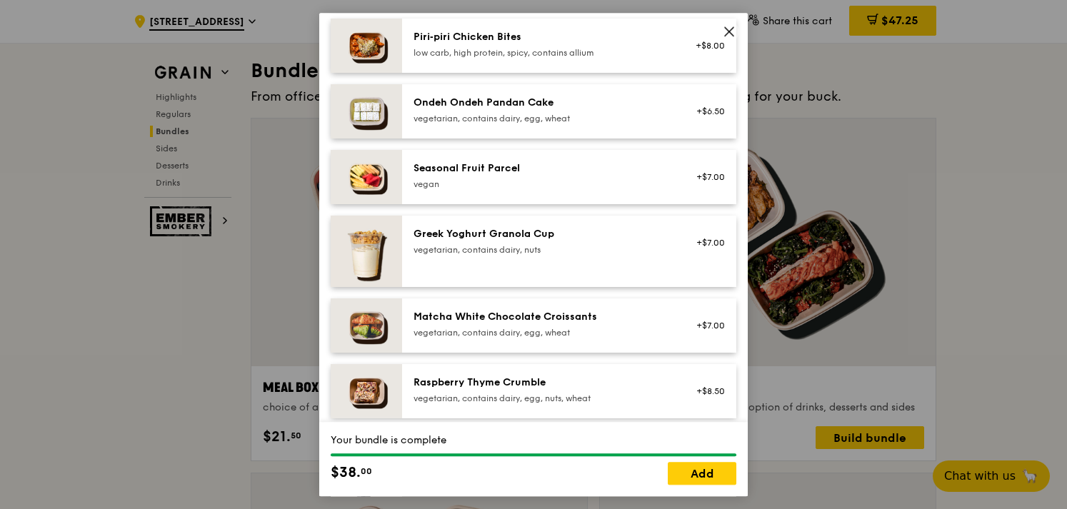
click at [479, 321] on div "Matcha White Chocolate Croissants" at bounding box center [542, 317] width 256 height 14
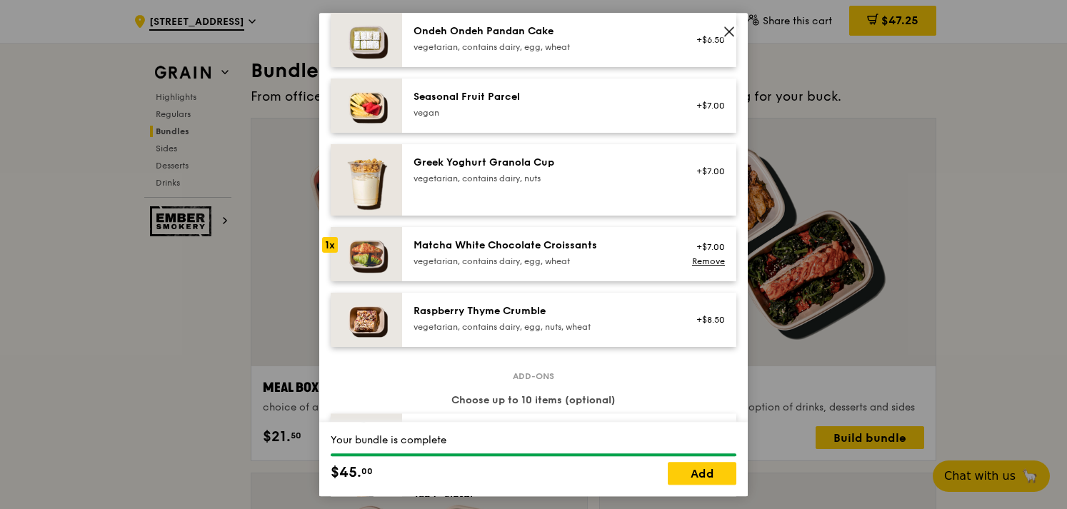
click at [597, 320] on div "Raspberry Thyme Crumble vegetarian, contains dairy, egg, nuts, wheat" at bounding box center [542, 318] width 256 height 29
click at [706, 474] on link "Add" at bounding box center [702, 473] width 69 height 23
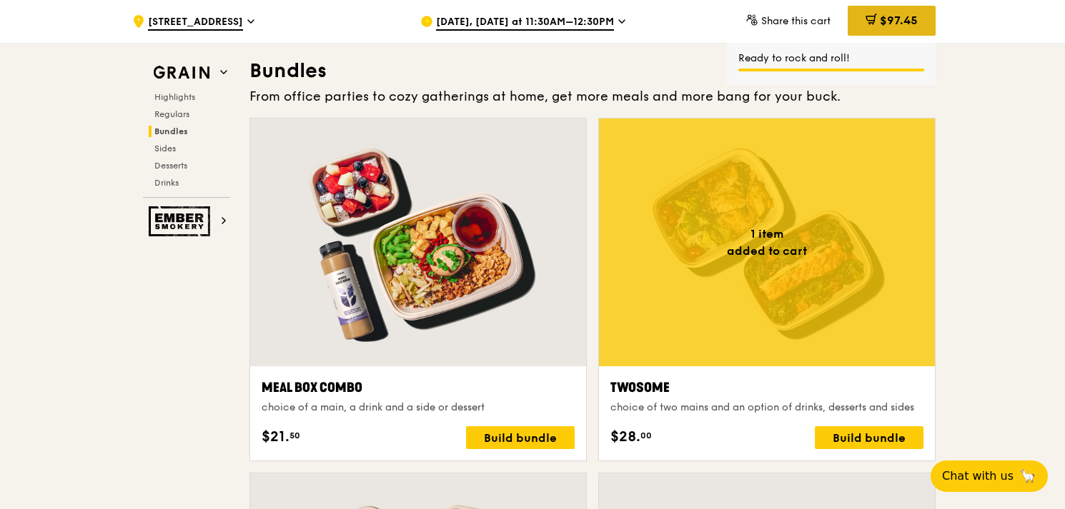
click at [895, 16] on span "$97.45" at bounding box center [898, 21] width 38 height 14
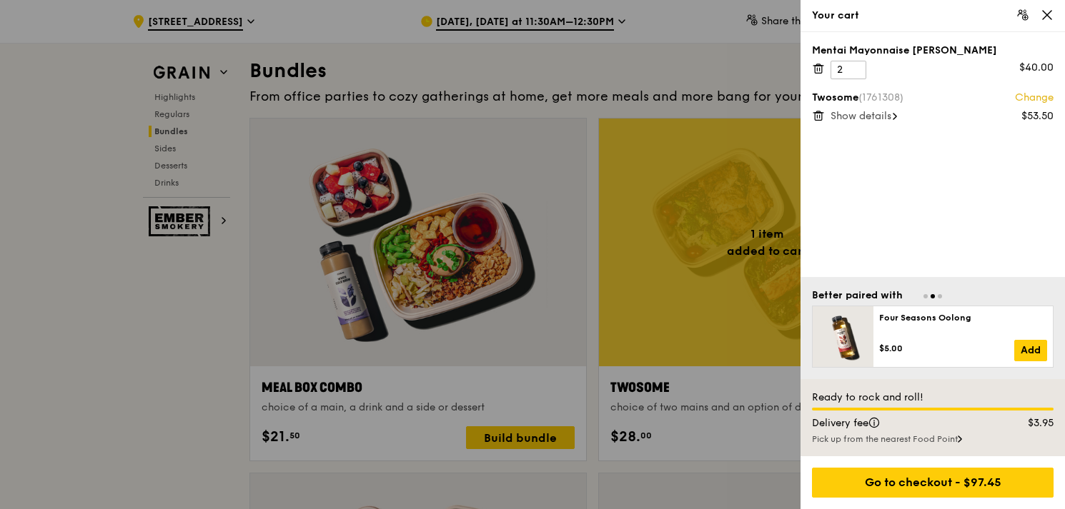
click at [820, 69] on icon at bounding box center [818, 68] width 13 height 13
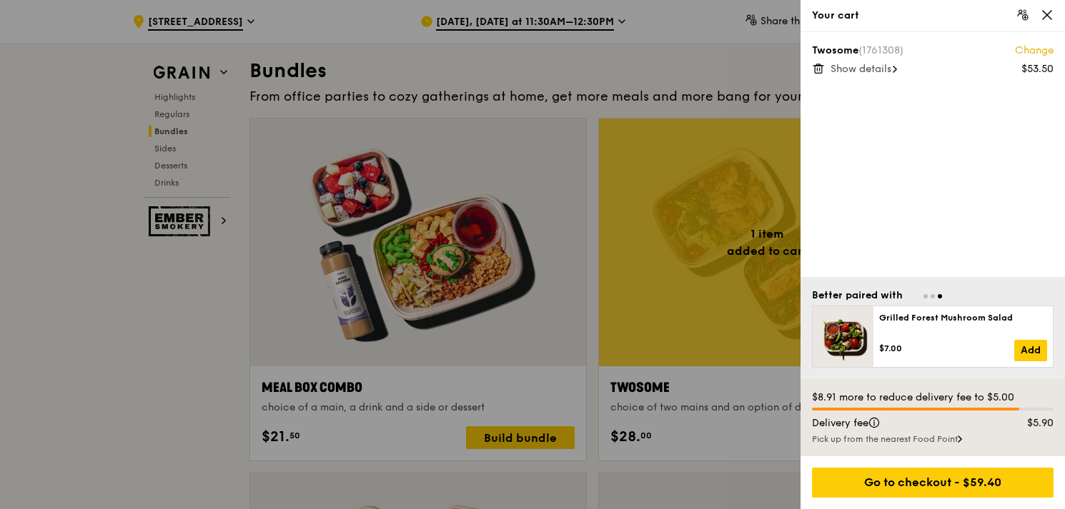
scroll to position [2126, 0]
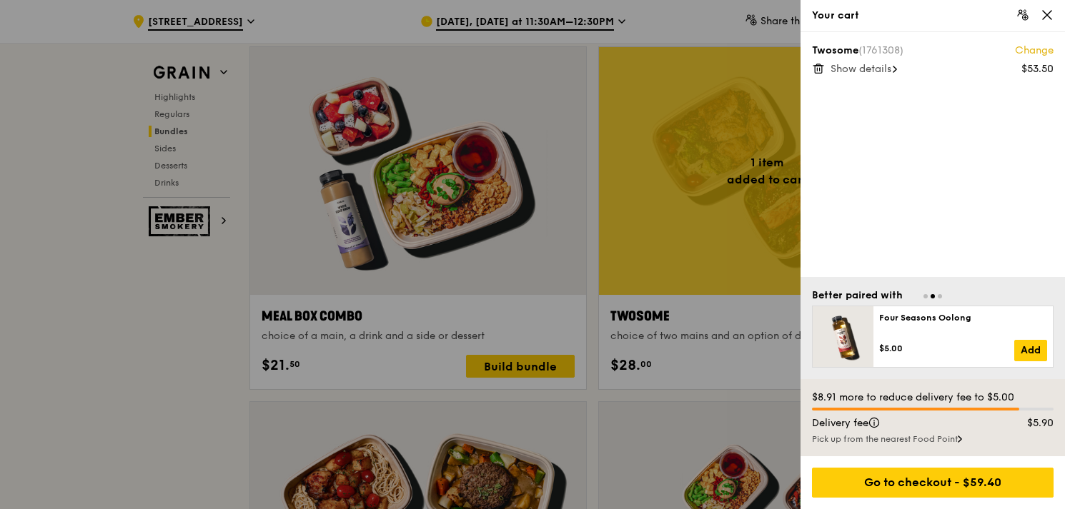
click at [879, 71] on span "Show details" at bounding box center [860, 69] width 61 height 12
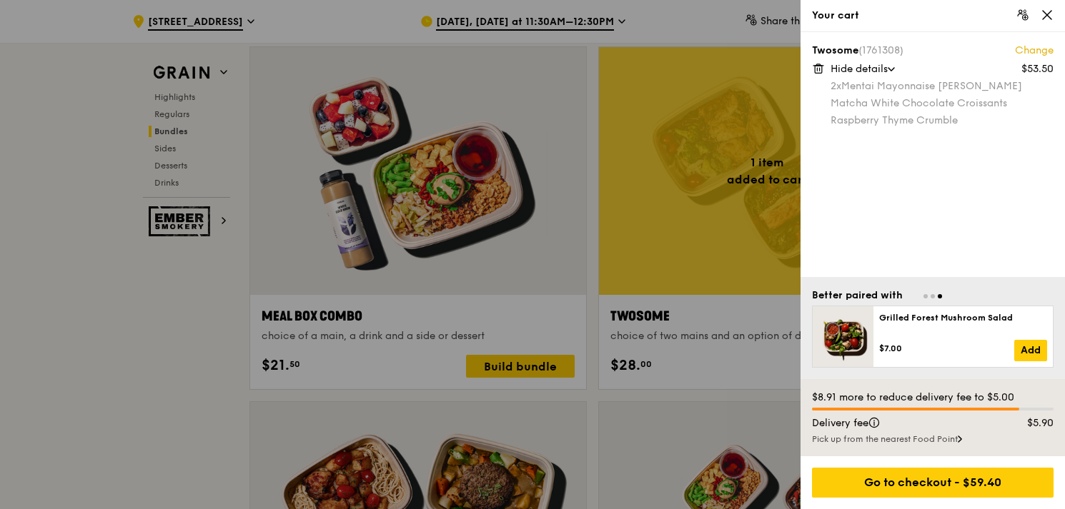
scroll to position [2341, 0]
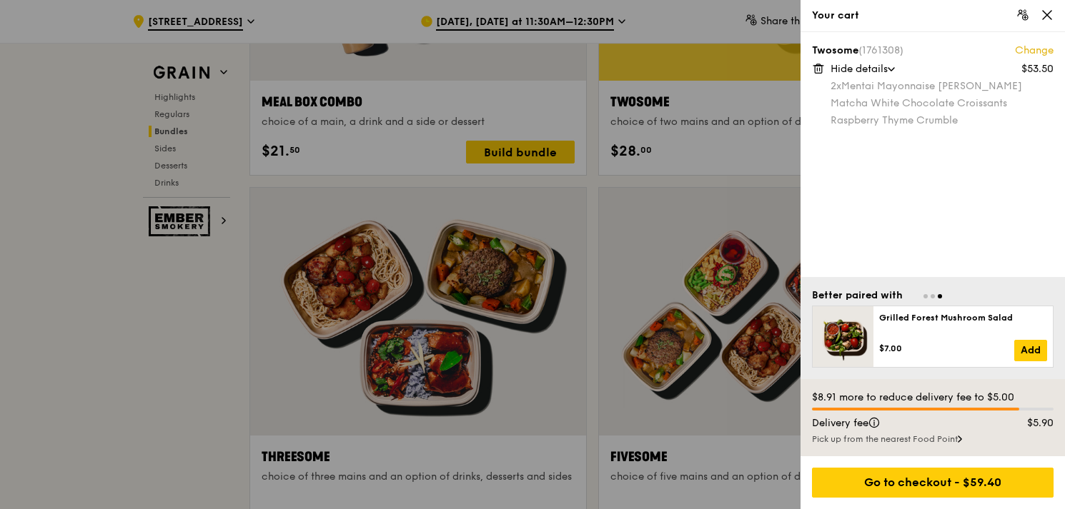
click at [120, 329] on div at bounding box center [532, 254] width 1065 height 509
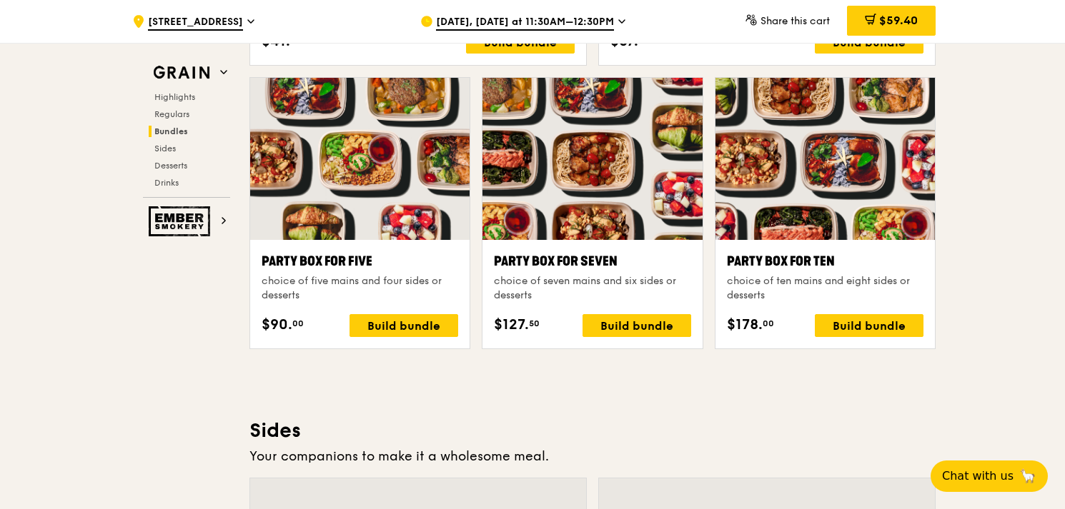
scroll to position [2841, 0]
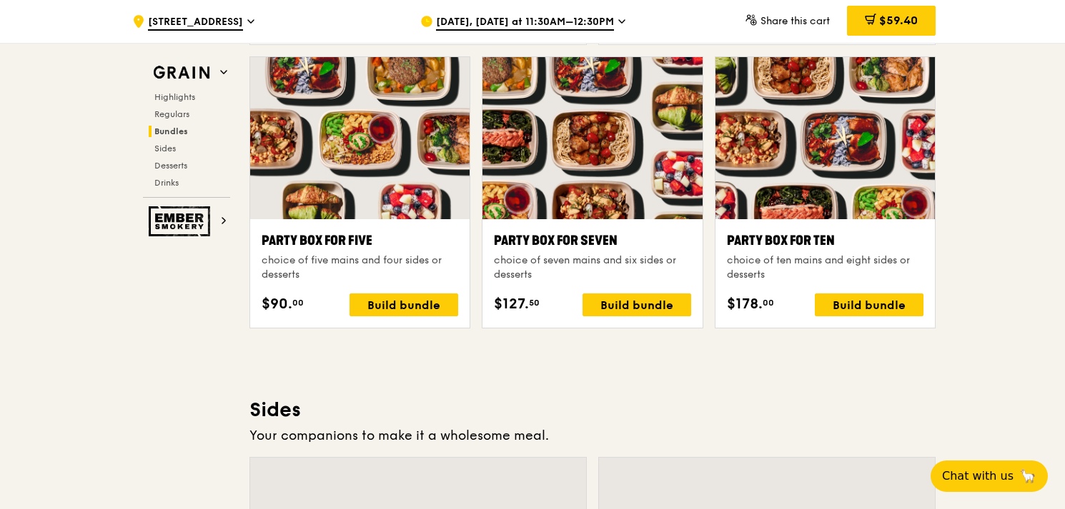
click at [170, 159] on div "Highlights Regulars Bundles Sides Desserts Drinks" at bounding box center [186, 139] width 87 height 97
click at [174, 166] on span "Desserts" at bounding box center [172, 166] width 36 height 10
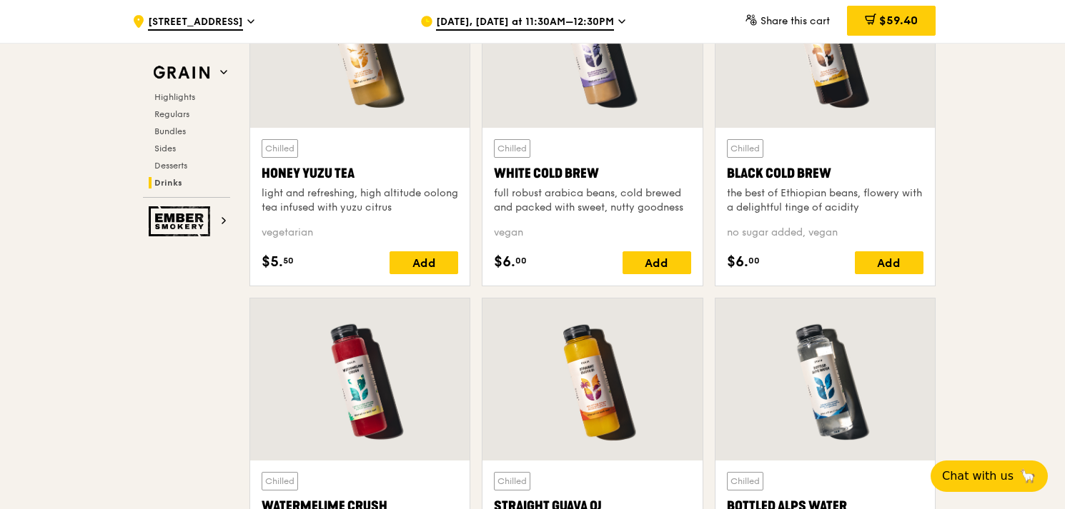
scroll to position [5352, 0]
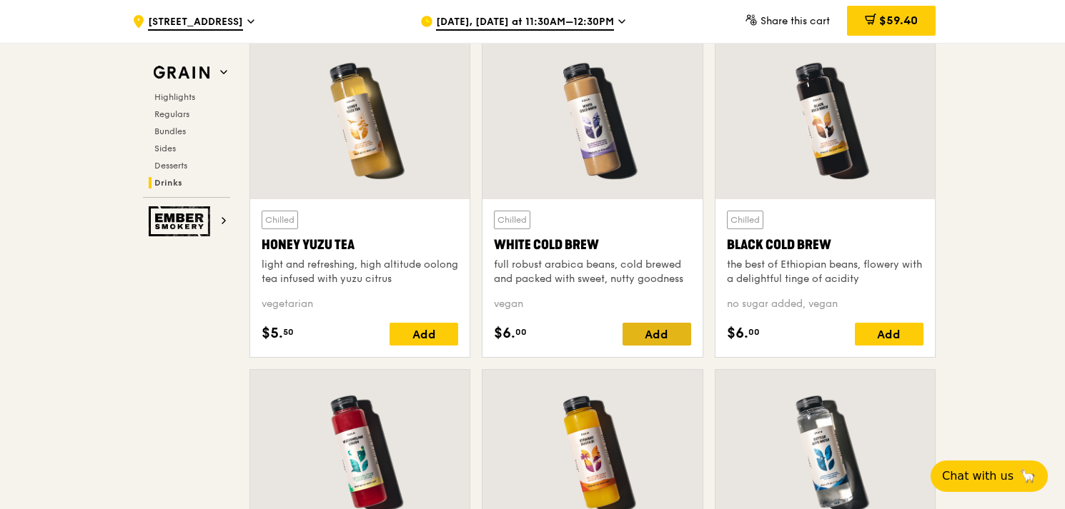
click at [667, 323] on div "Add" at bounding box center [656, 334] width 69 height 23
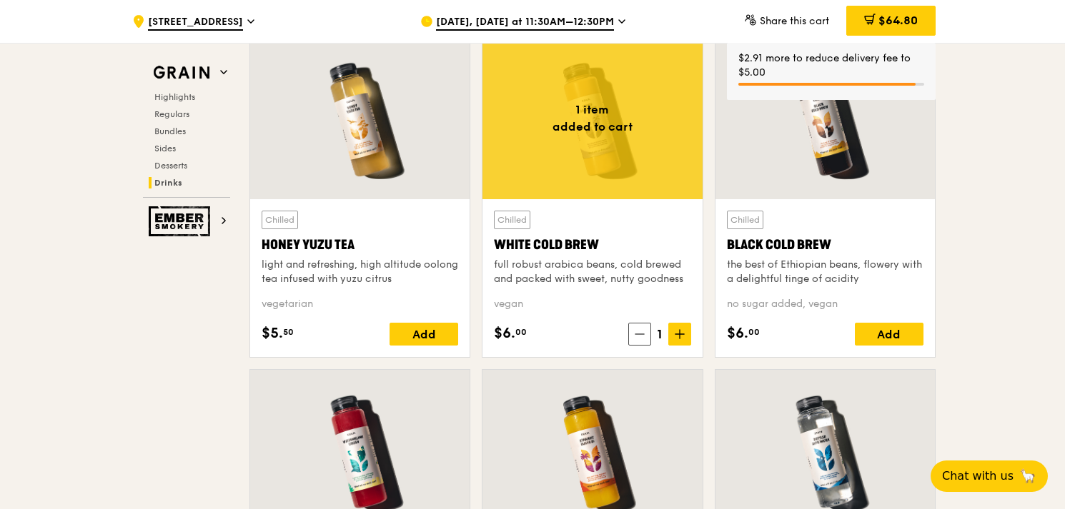
click at [899, 9] on div "$64.80" at bounding box center [890, 21] width 89 height 30
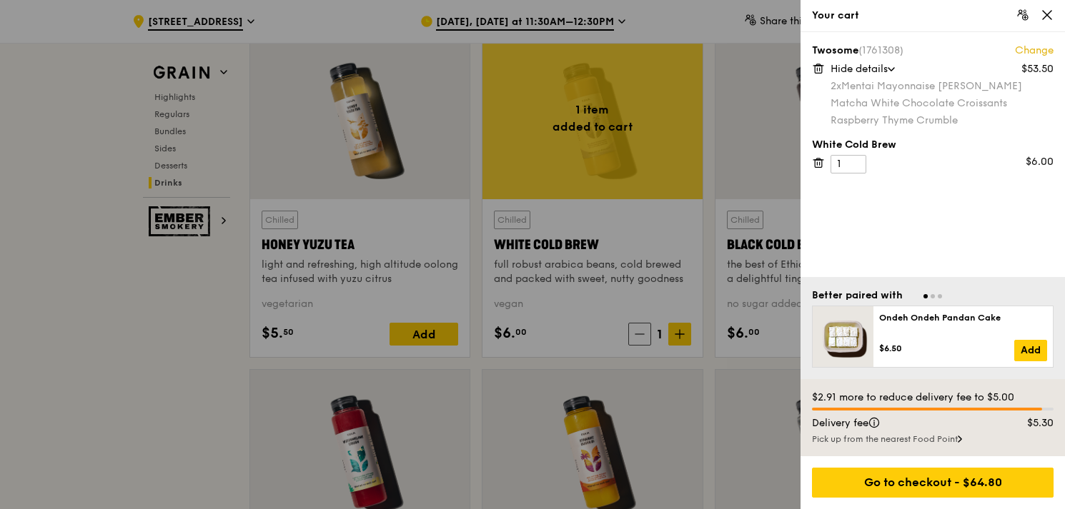
click at [816, 165] on icon at bounding box center [818, 162] width 13 height 13
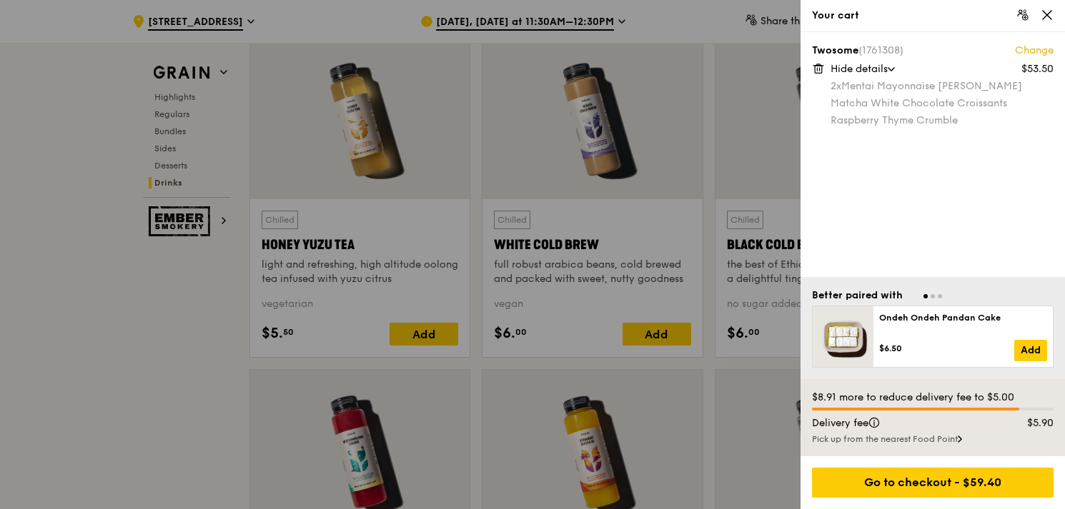
click at [176, 129] on div at bounding box center [532, 254] width 1065 height 509
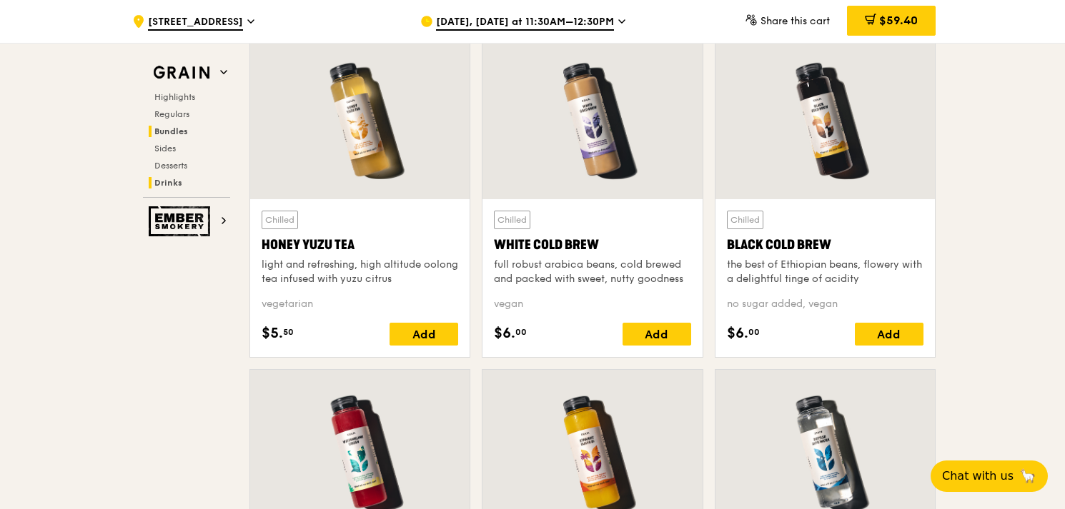
click at [179, 131] on span "Bundles" at bounding box center [171, 131] width 34 height 10
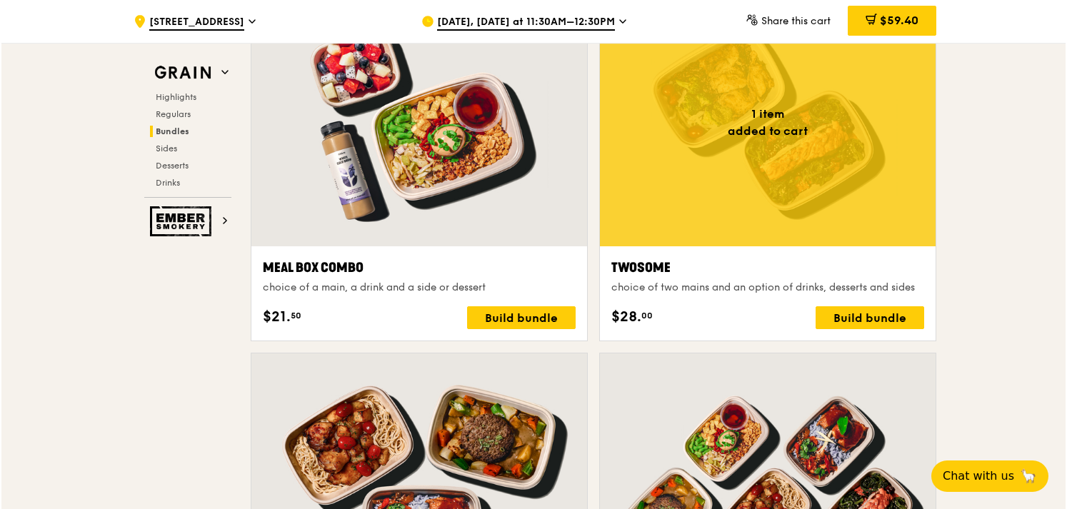
scroll to position [2197, 0]
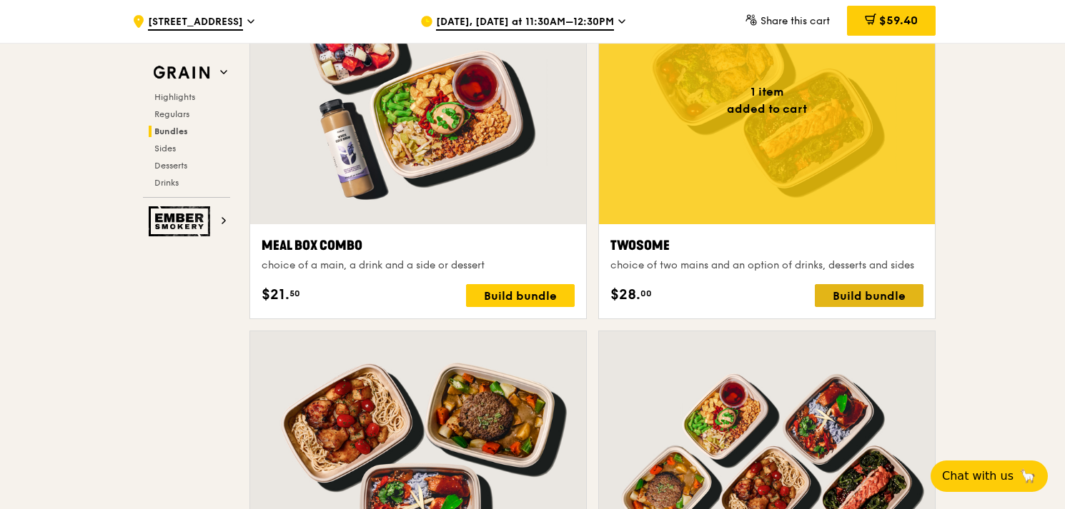
click at [866, 295] on div "Build bundle" at bounding box center [868, 295] width 109 height 23
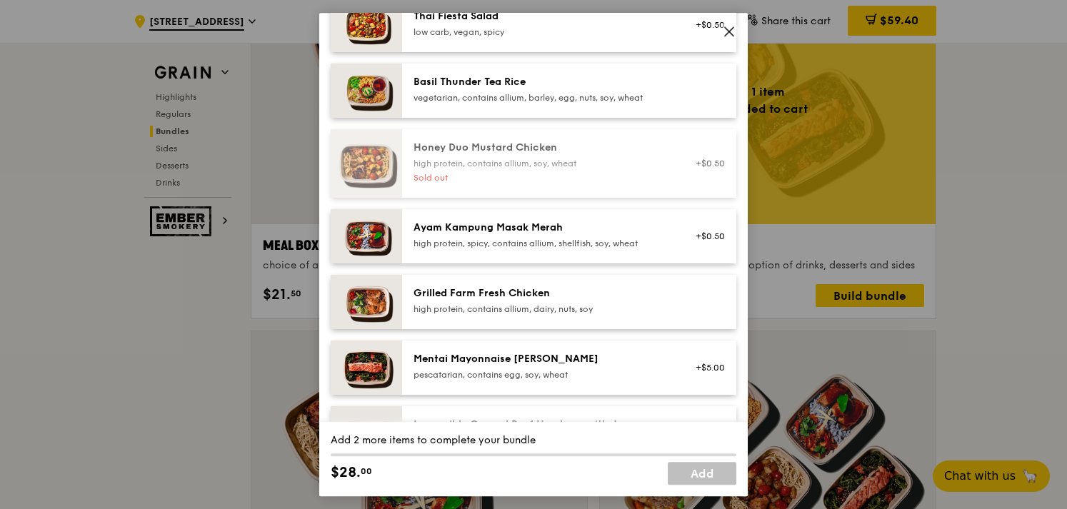
scroll to position [357, 0]
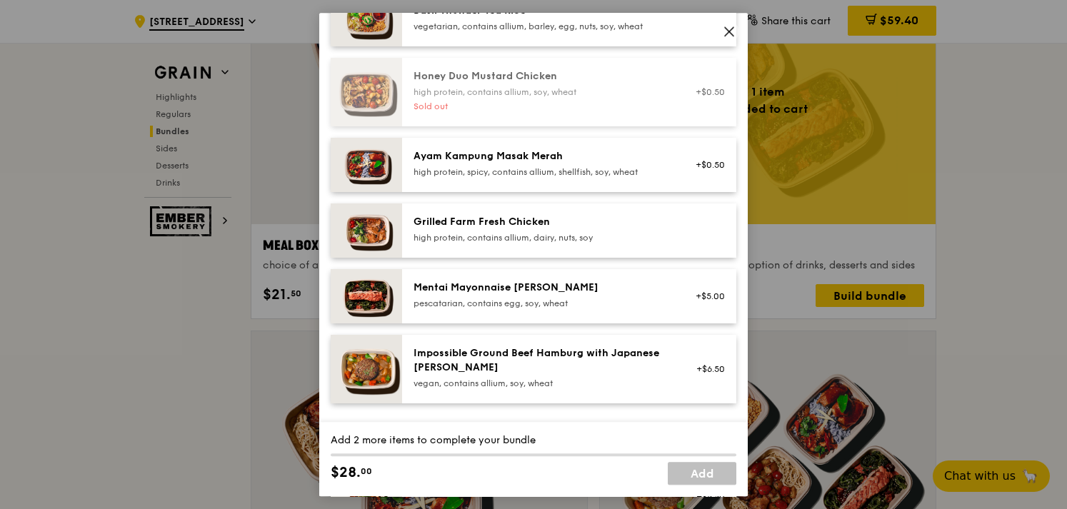
click at [570, 286] on div "Mentai Mayonnaise [PERSON_NAME]" at bounding box center [542, 288] width 256 height 14
click at [547, 296] on div "Mentai Mayonnaise [PERSON_NAME] pescatarian, contains egg, soy, wheat" at bounding box center [542, 295] width 256 height 29
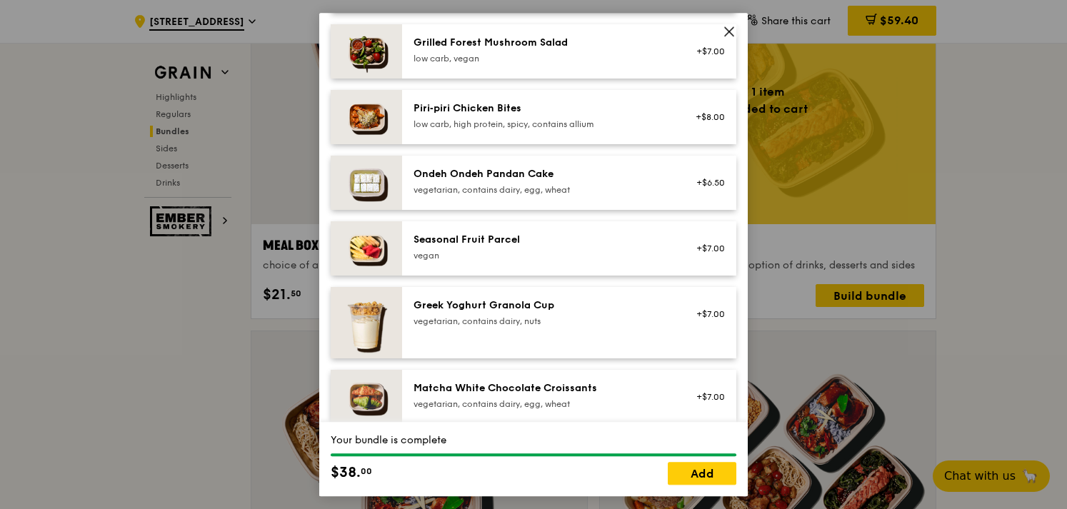
scroll to position [1215, 0]
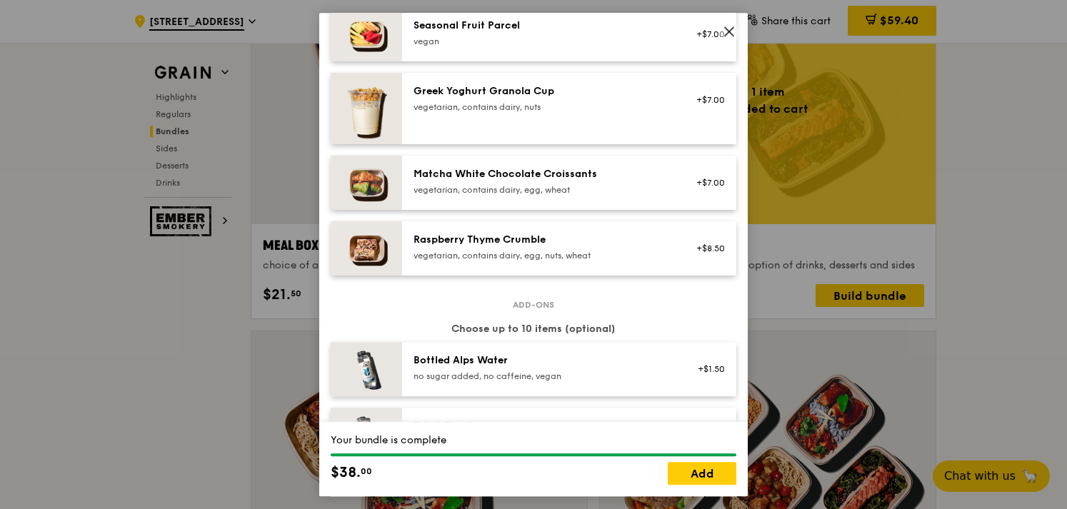
click at [545, 252] on div "vegetarian, contains dairy, egg, nuts, wheat" at bounding box center [542, 255] width 256 height 11
click at [709, 468] on link "Add" at bounding box center [702, 473] width 69 height 23
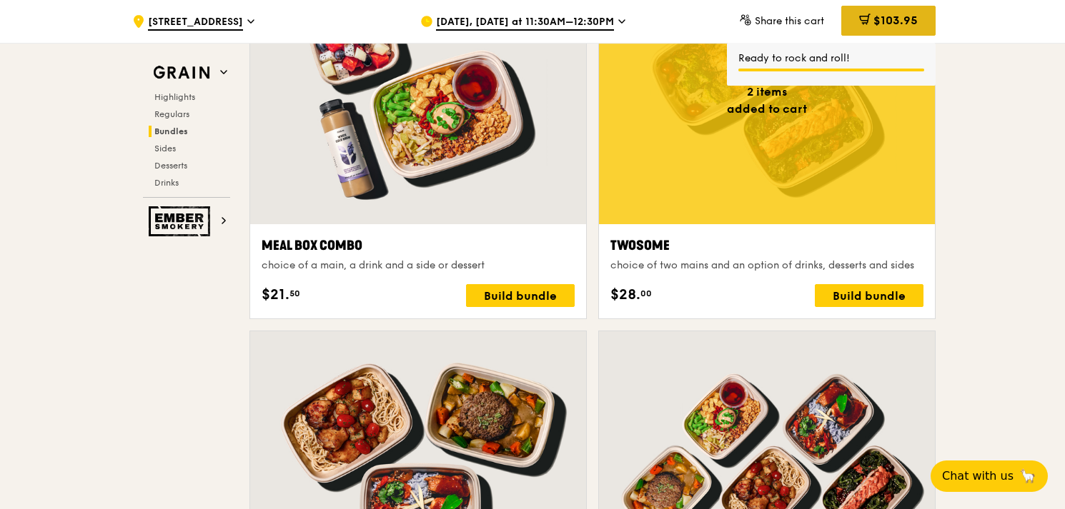
click at [898, 10] on div "$103.95" at bounding box center [888, 21] width 94 height 30
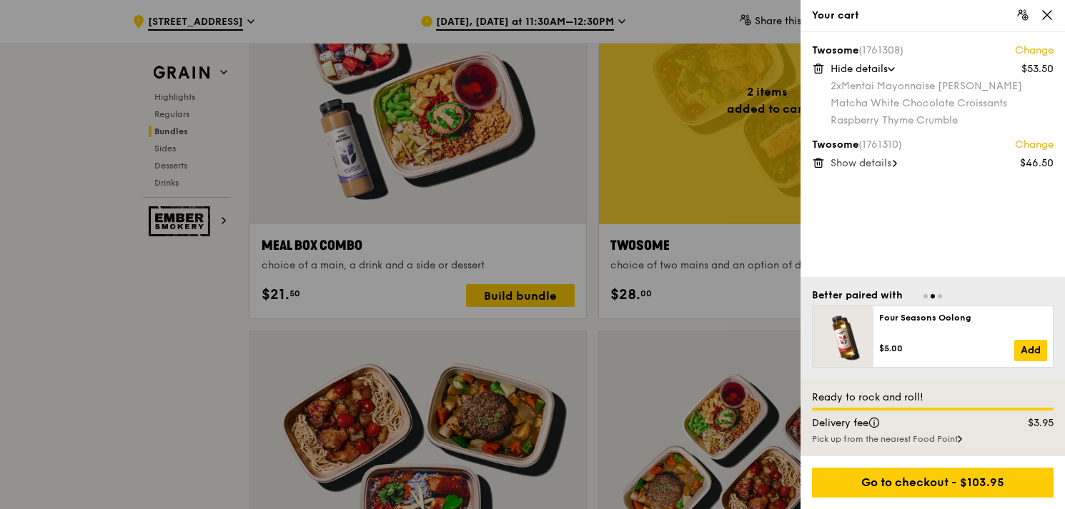
click at [817, 70] on icon at bounding box center [818, 68] width 13 height 13
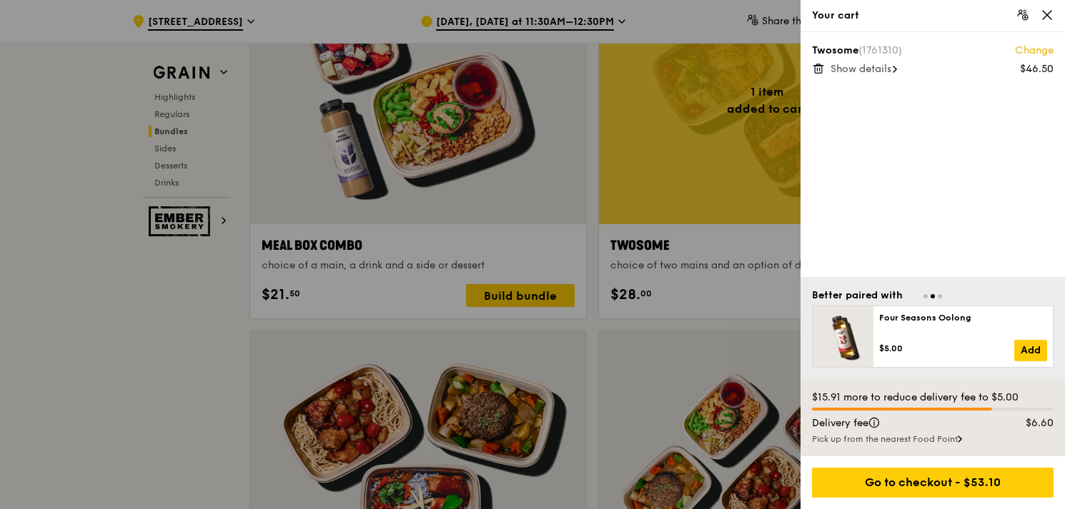
click at [180, 126] on div at bounding box center [532, 254] width 1065 height 509
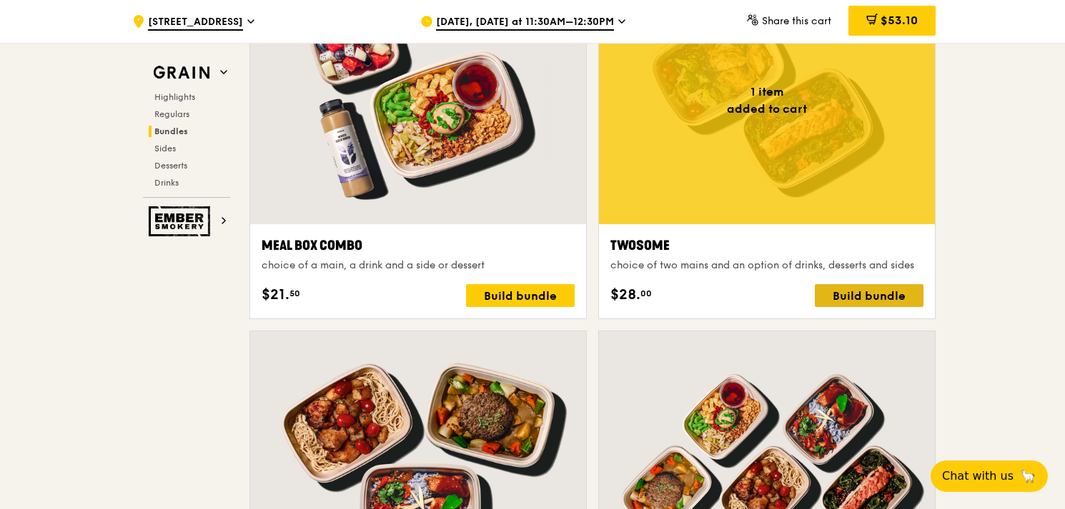
click at [892, 291] on div "Build bundle" at bounding box center [868, 295] width 109 height 23
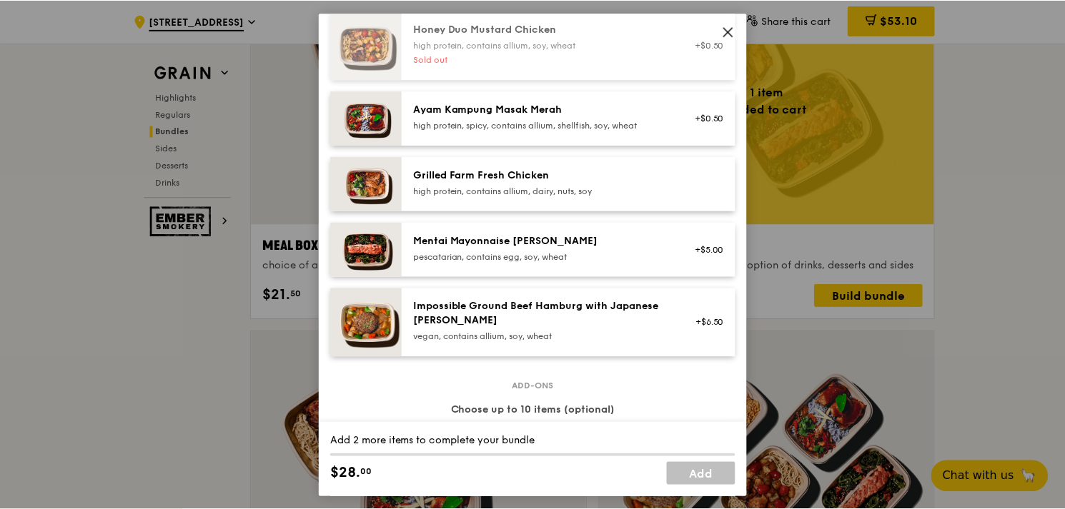
scroll to position [429, 0]
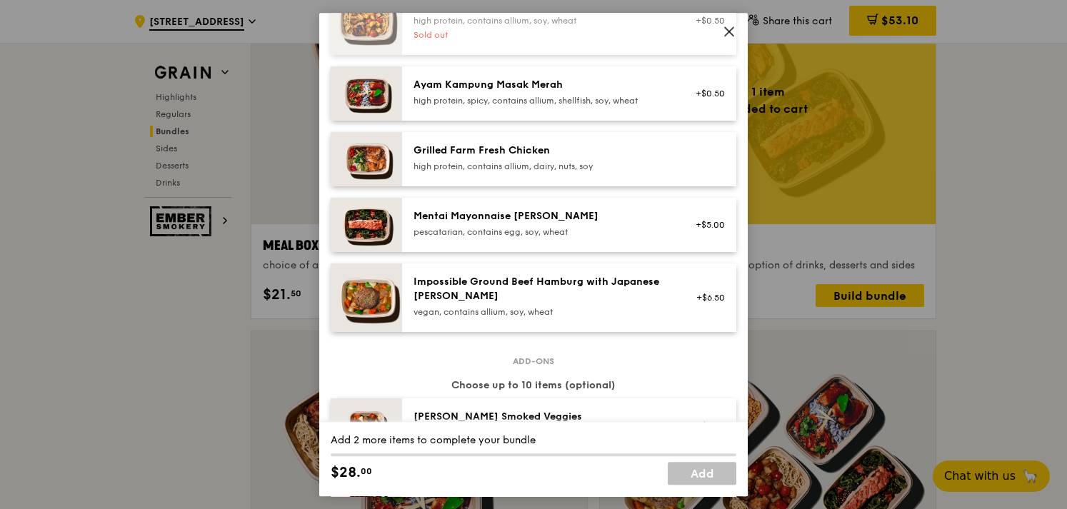
click at [537, 220] on div "Mentai Mayonnaise [PERSON_NAME]" at bounding box center [542, 216] width 256 height 14
click at [540, 222] on div "Mentai Mayonnaise [PERSON_NAME]" at bounding box center [542, 216] width 256 height 14
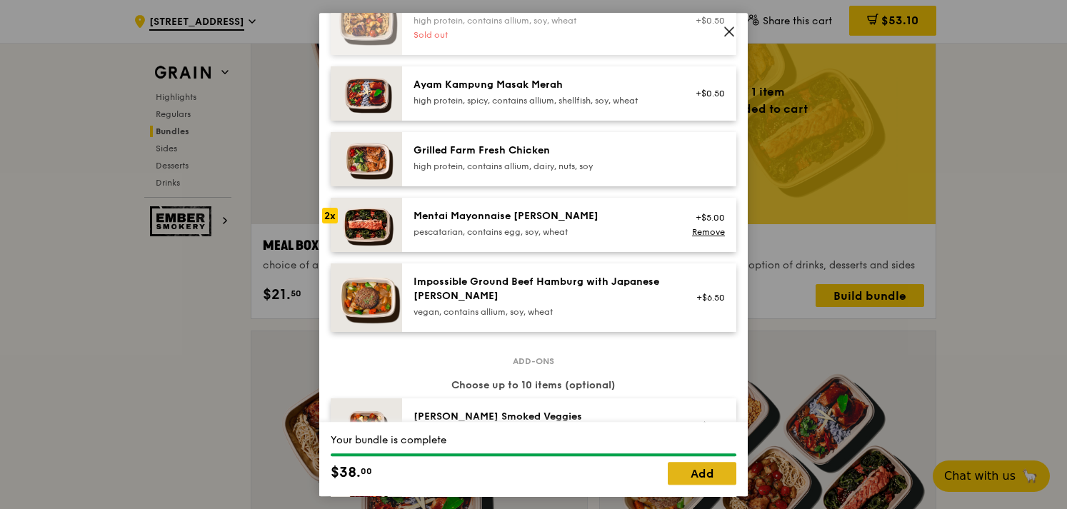
click at [682, 477] on link "Add" at bounding box center [702, 473] width 69 height 23
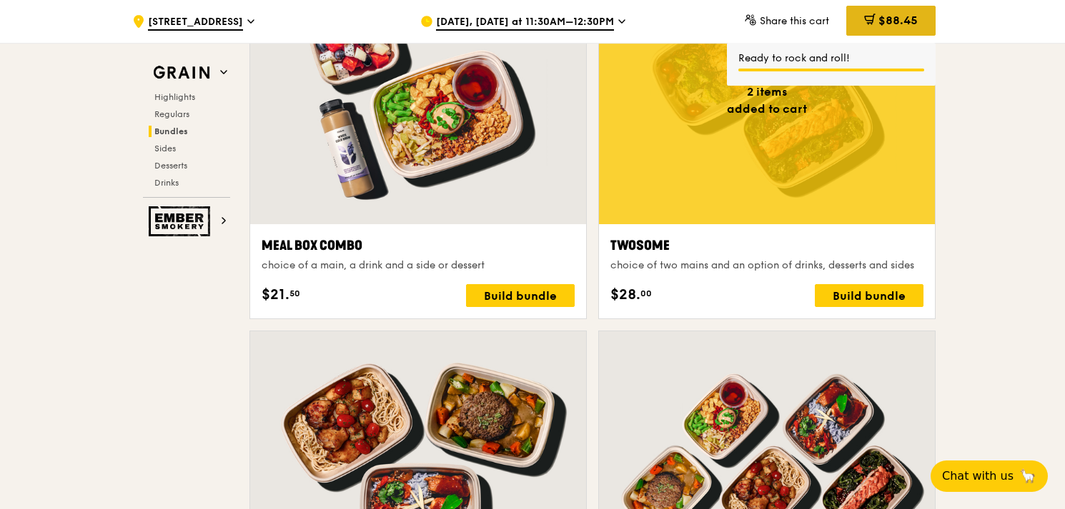
click at [893, 24] on span "$88.45" at bounding box center [897, 21] width 39 height 14
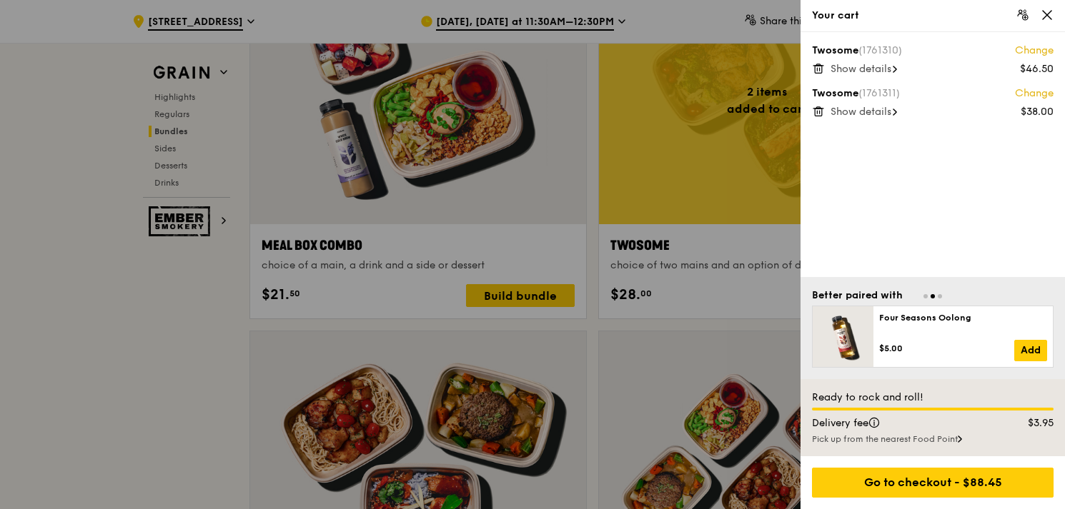
click at [813, 68] on icon at bounding box center [818, 68] width 13 height 13
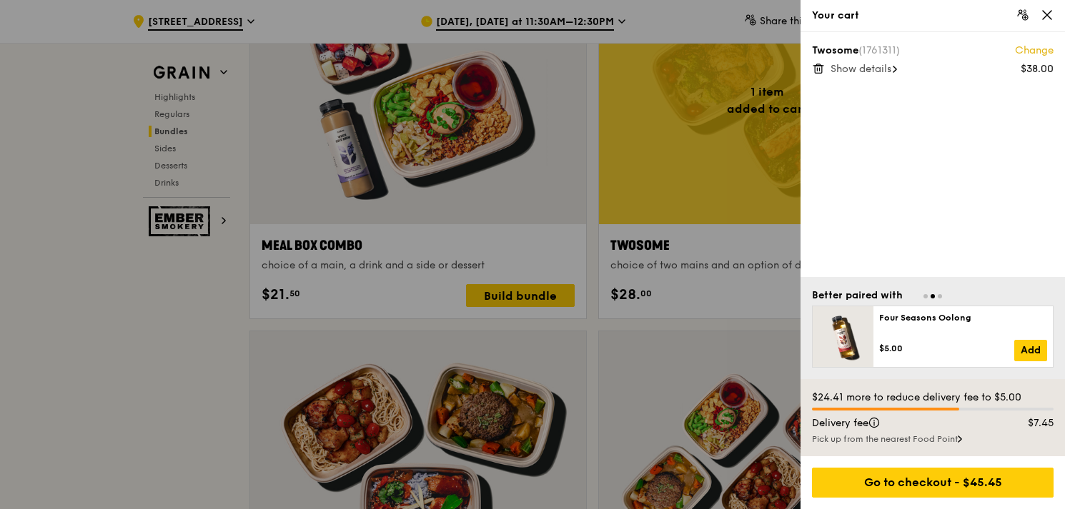
click at [83, 302] on div at bounding box center [532, 254] width 1065 height 509
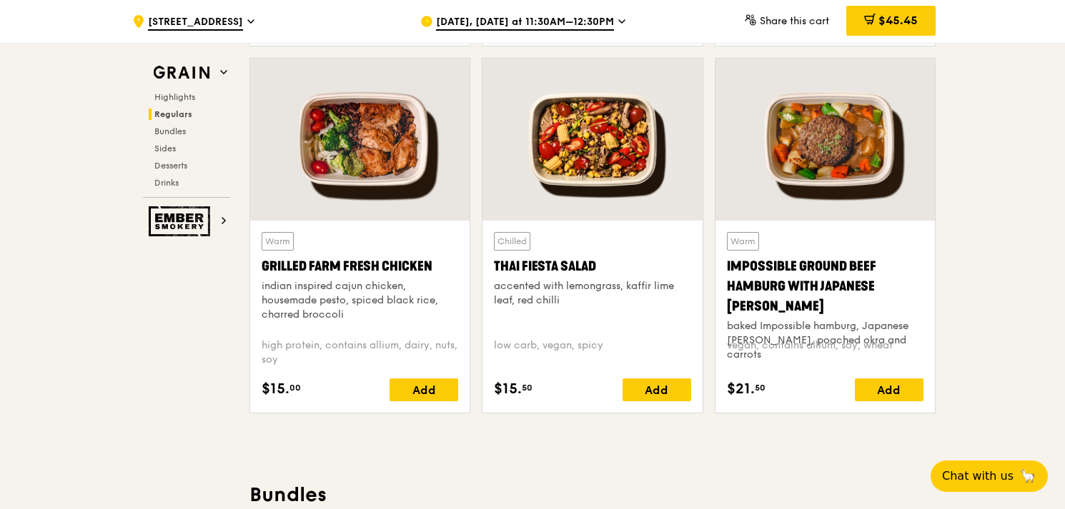
scroll to position [1625, 0]
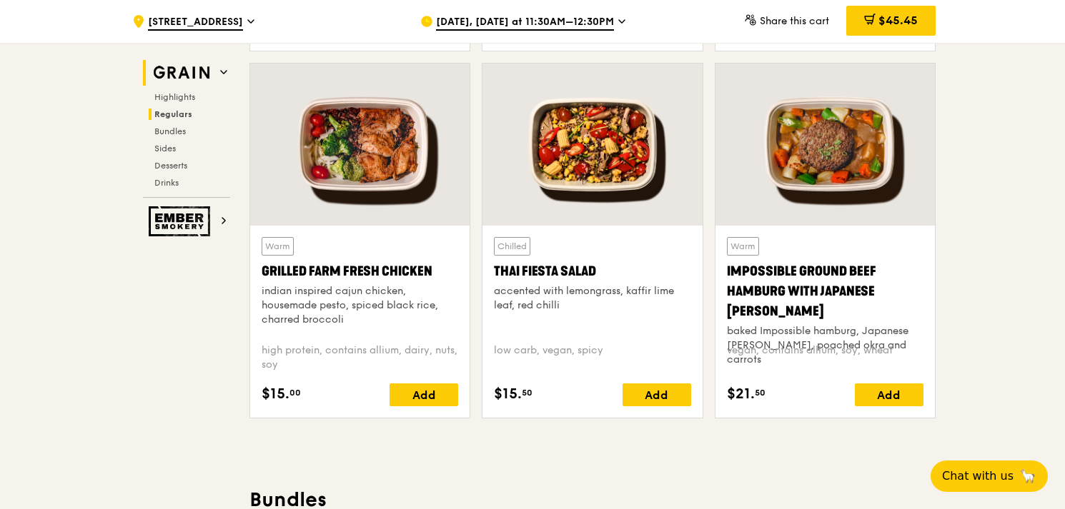
click at [194, 70] on img at bounding box center [182, 73] width 66 height 26
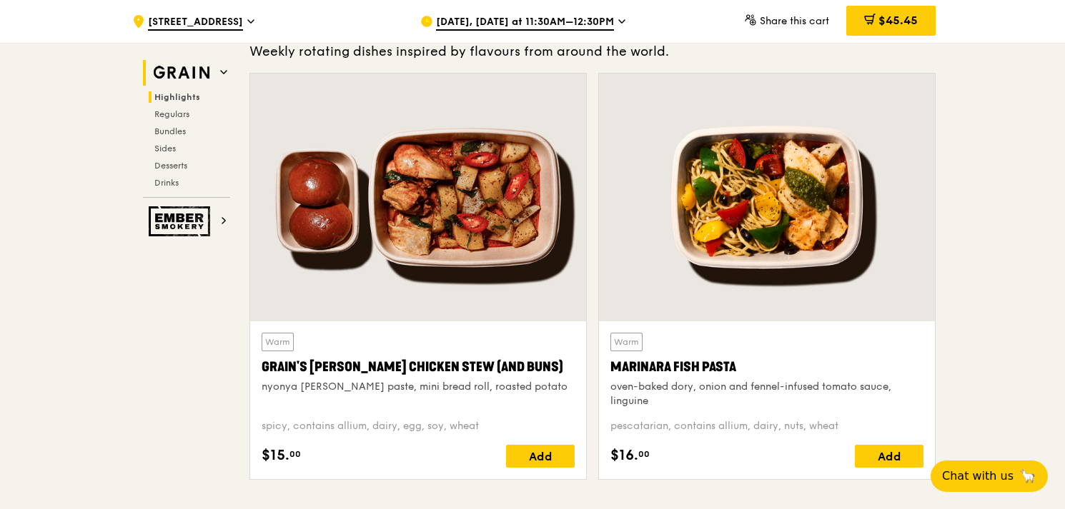
scroll to position [403, 0]
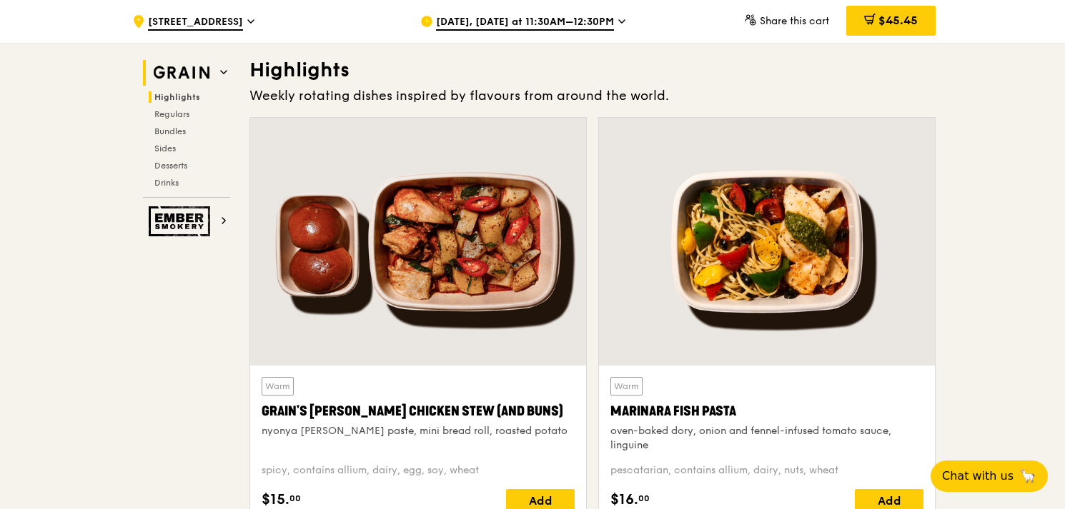
click at [220, 71] on icon at bounding box center [223, 72] width 7 height 7
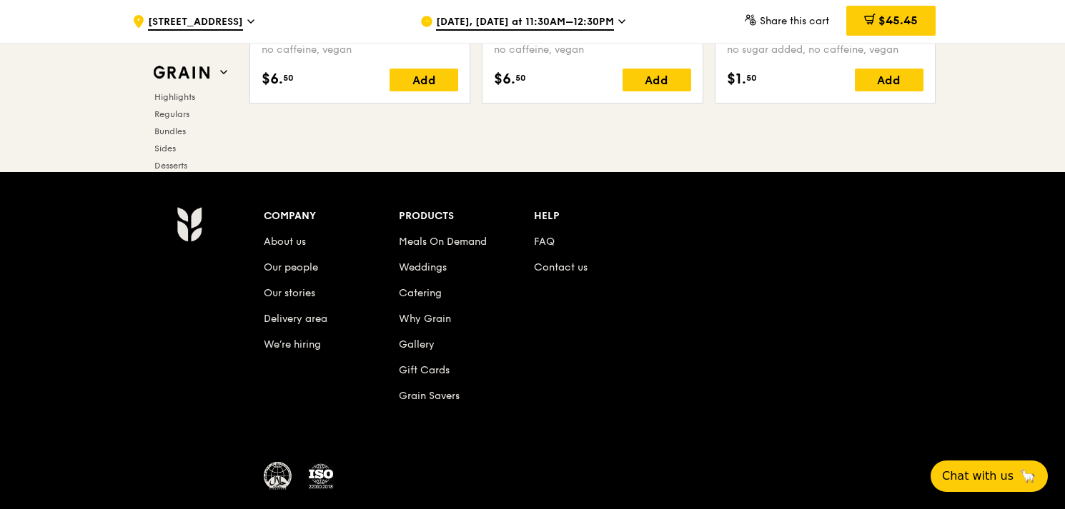
scroll to position [5976, 0]
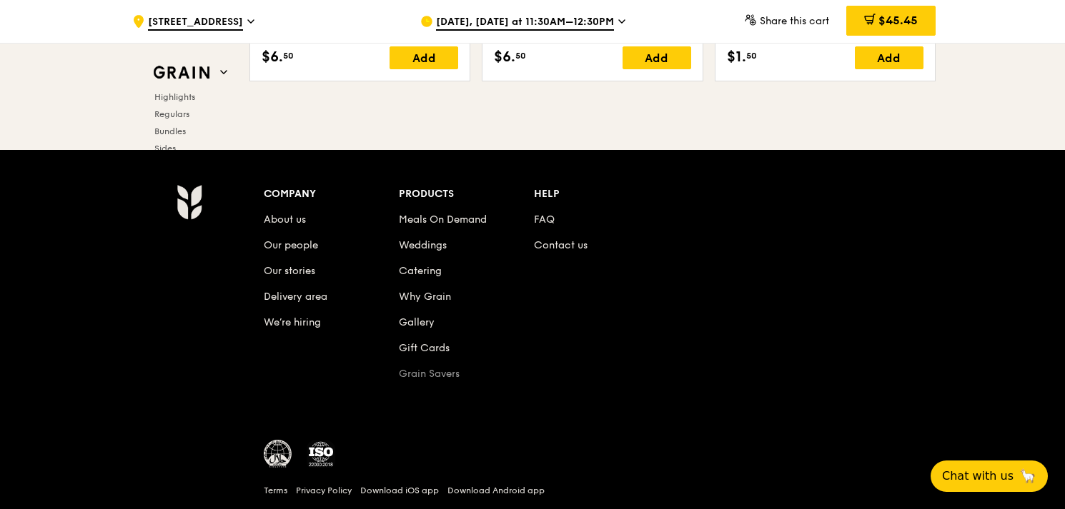
click at [442, 368] on link "Grain Savers" at bounding box center [429, 374] width 61 height 12
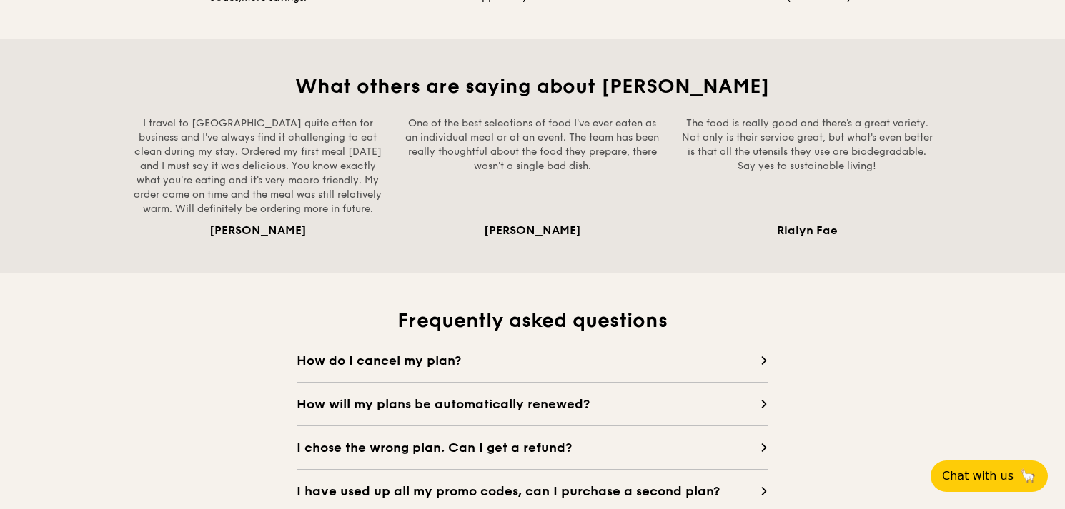
scroll to position [1215, 0]
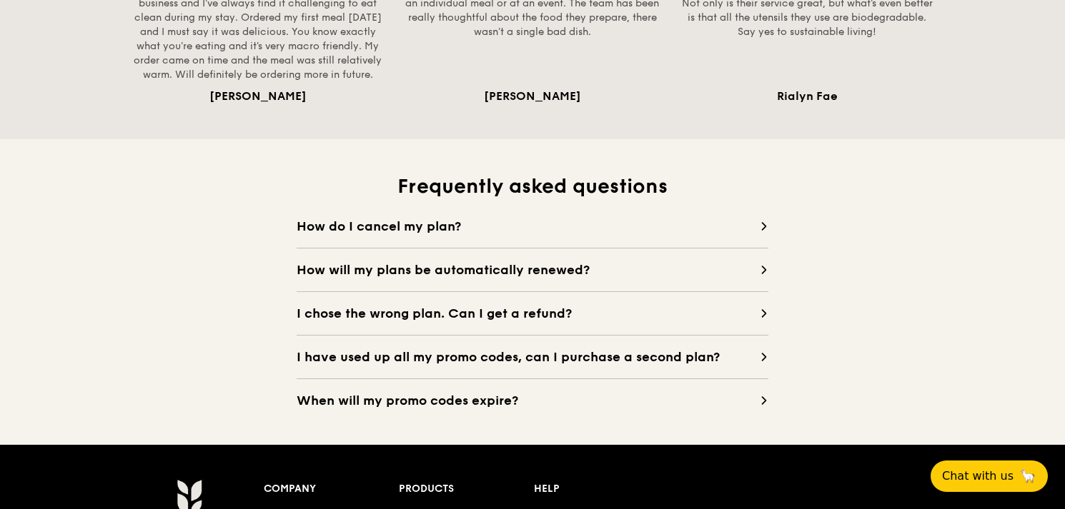
click at [765, 226] on icon at bounding box center [764, 226] width 4 height 7
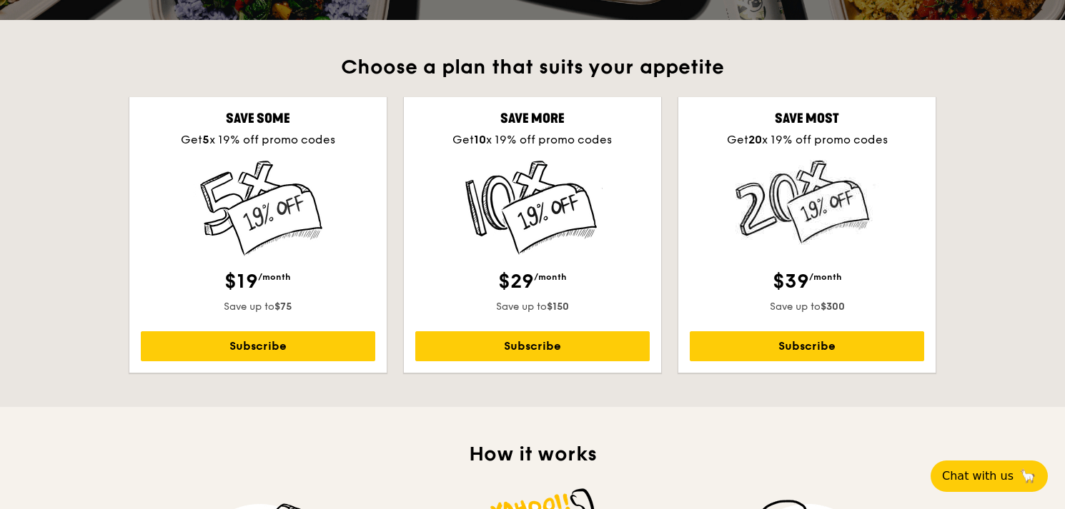
scroll to position [357, 0]
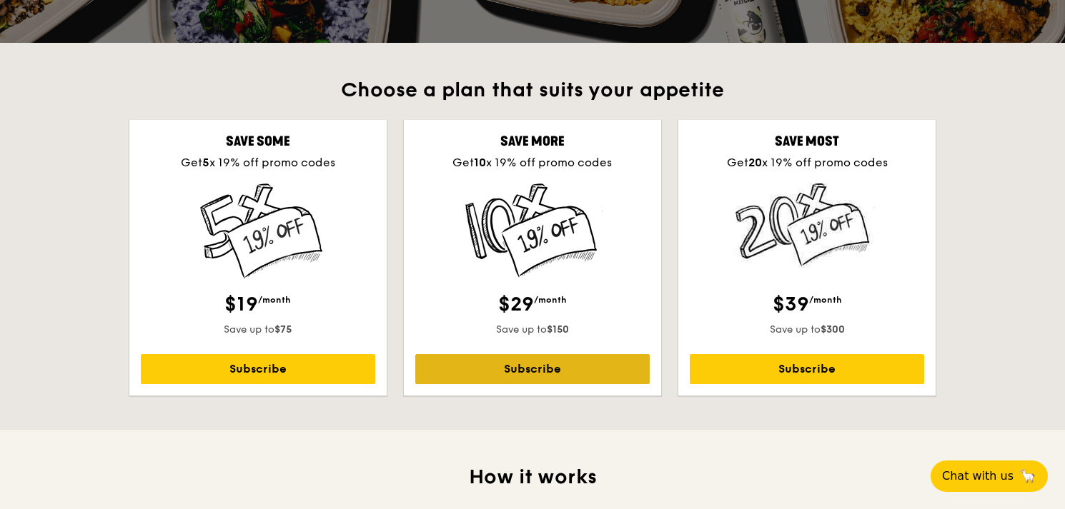
click at [565, 361] on link "Subscribe" at bounding box center [532, 369] width 234 height 30
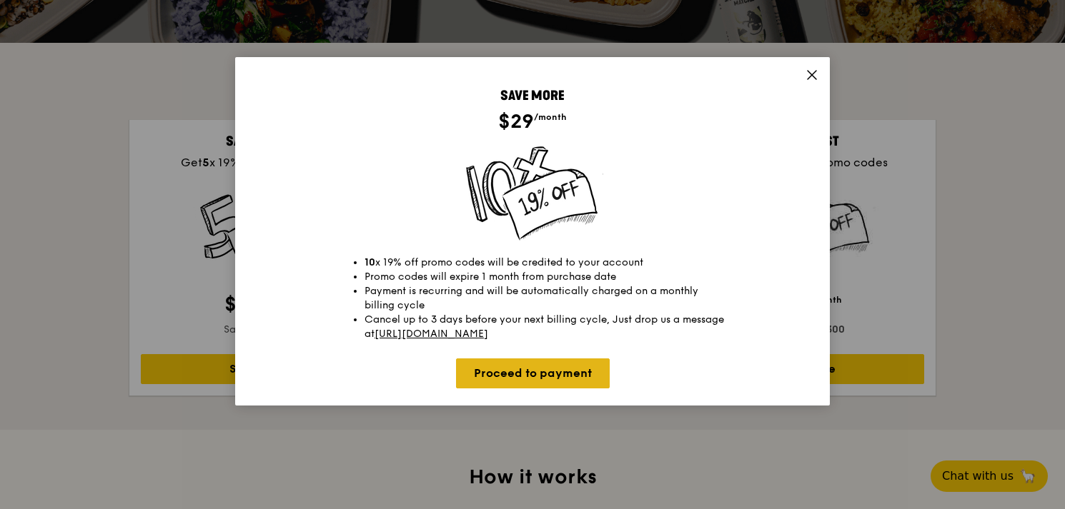
click at [548, 378] on link "Proceed to payment" at bounding box center [533, 374] width 154 height 30
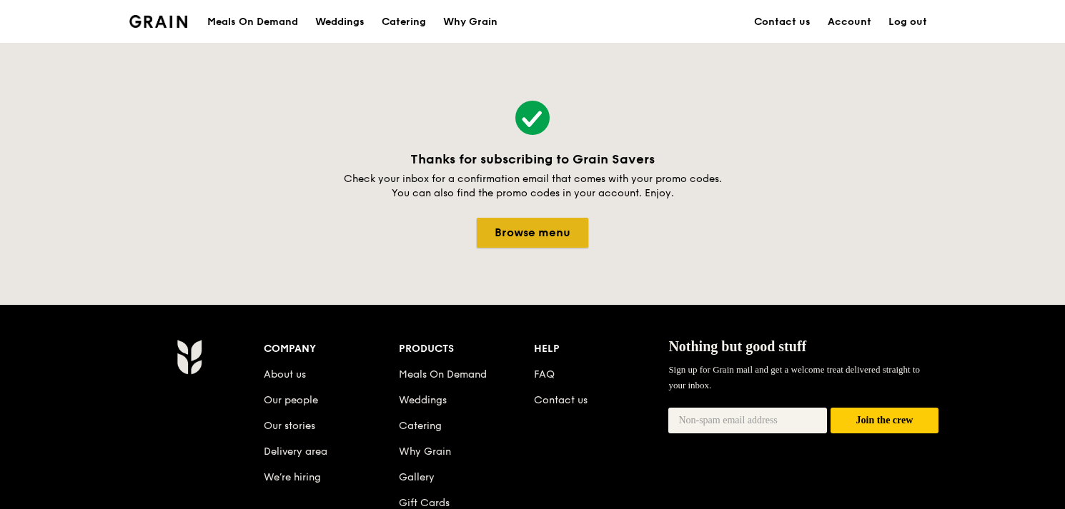
click at [542, 239] on link "Browse menu" at bounding box center [532, 233] width 111 height 30
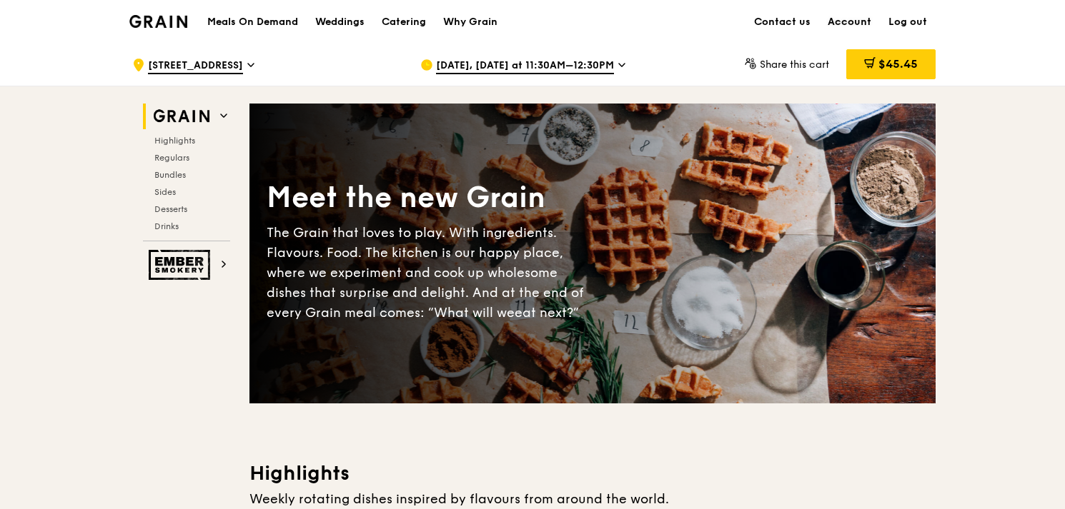
click at [860, 20] on link "Account" at bounding box center [849, 22] width 61 height 43
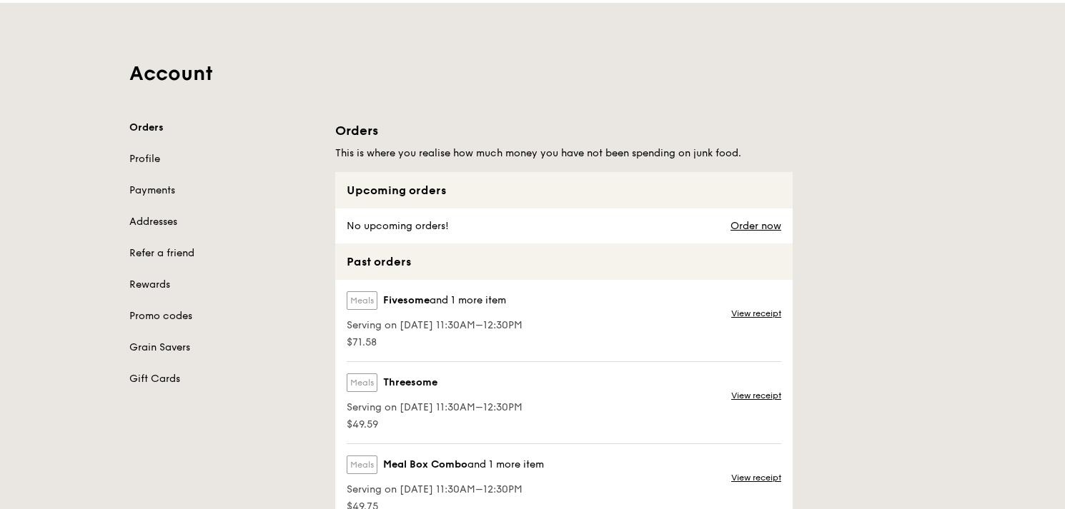
scroll to position [71, 0]
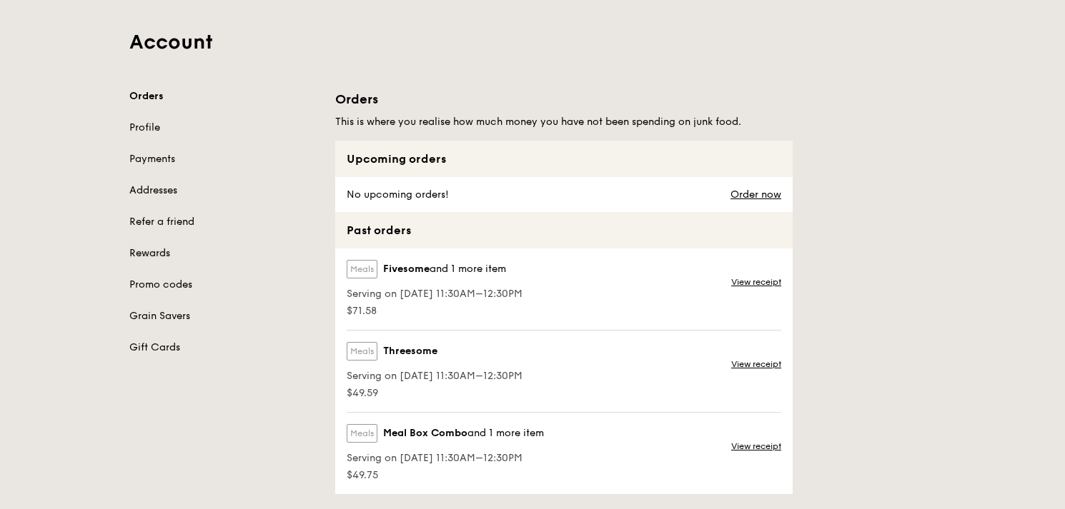
click at [156, 255] on link "Rewards" at bounding box center [223, 253] width 189 height 14
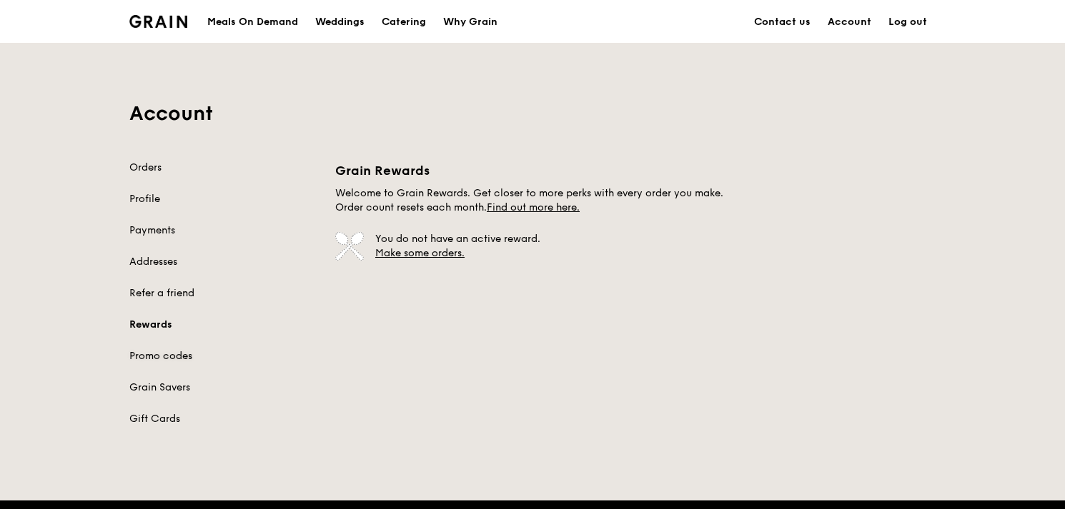
click at [173, 352] on link "Promo codes" at bounding box center [223, 356] width 189 height 14
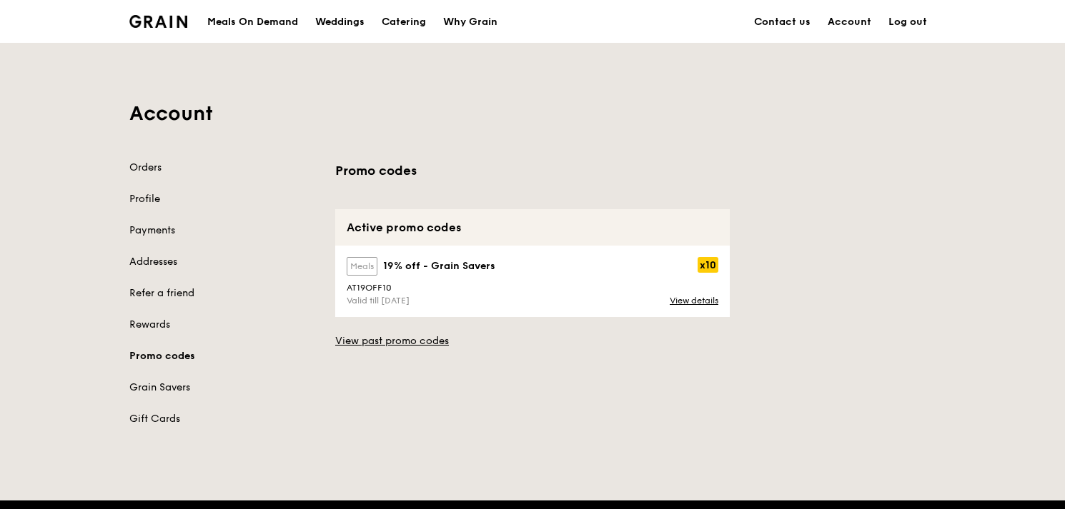
drag, startPoint x: 392, startPoint y: 286, endPoint x: 348, endPoint y: 286, distance: 43.6
click at [348, 286] on div "AT19OFF10" at bounding box center [532, 288] width 389 height 10
copy div "AT19OFF10"
click at [151, 171] on link "Orders" at bounding box center [223, 168] width 189 height 14
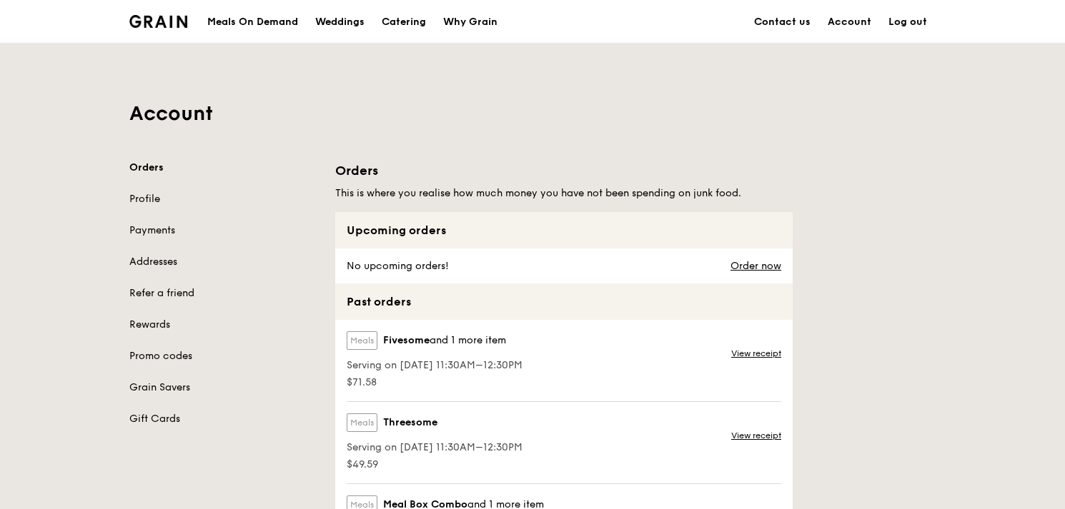
click at [273, 20] on div "Meals On Demand" at bounding box center [252, 22] width 91 height 43
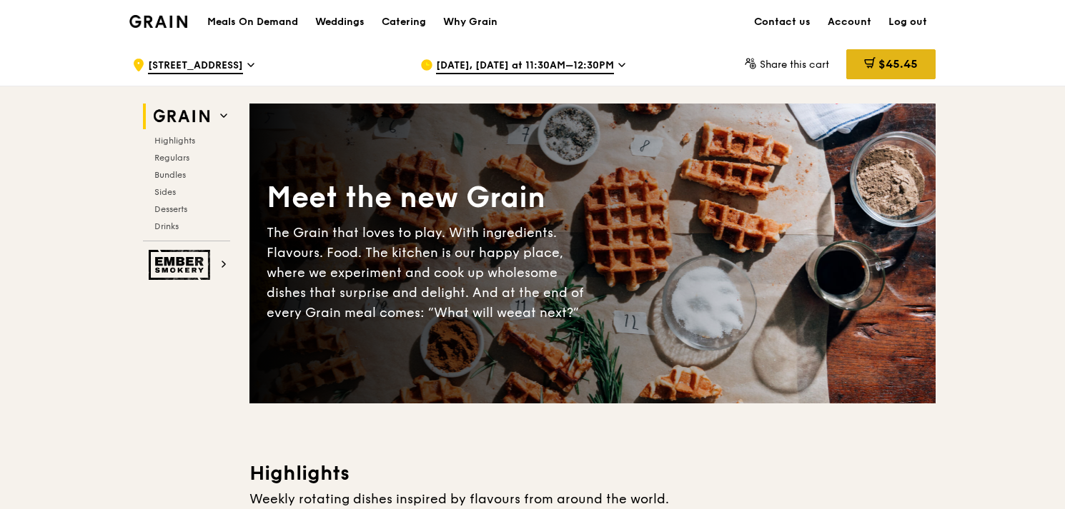
click at [917, 60] on div "$45.45" at bounding box center [890, 64] width 89 height 30
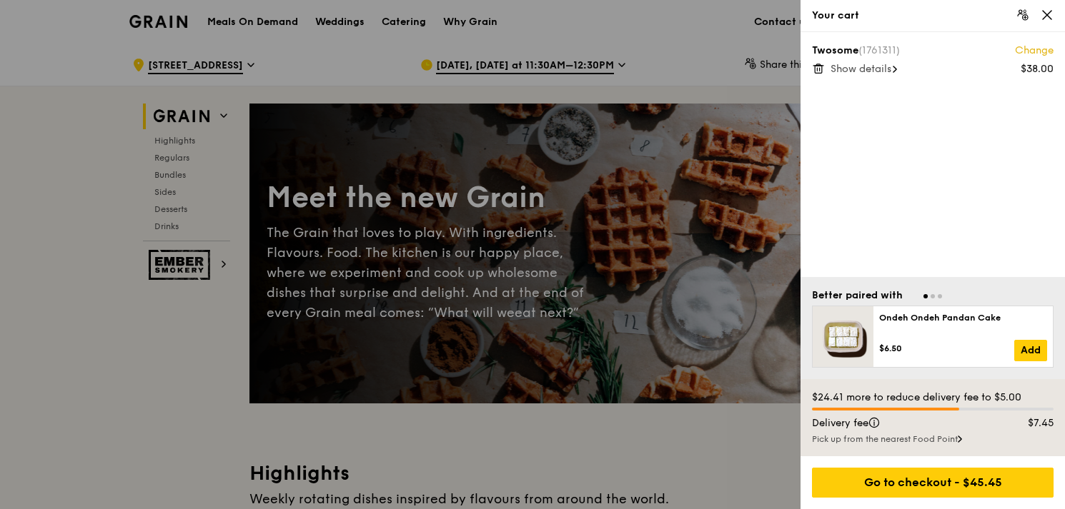
click at [891, 71] on span "Show details" at bounding box center [860, 69] width 61 height 12
click at [634, 447] on div at bounding box center [532, 254] width 1065 height 509
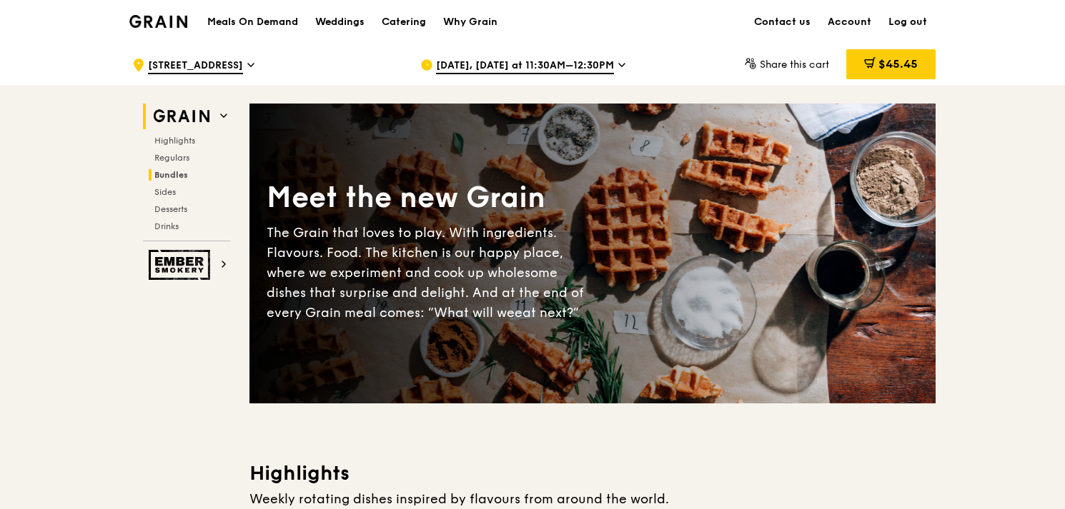
click at [169, 177] on span "Bundles" at bounding box center [171, 175] width 34 height 10
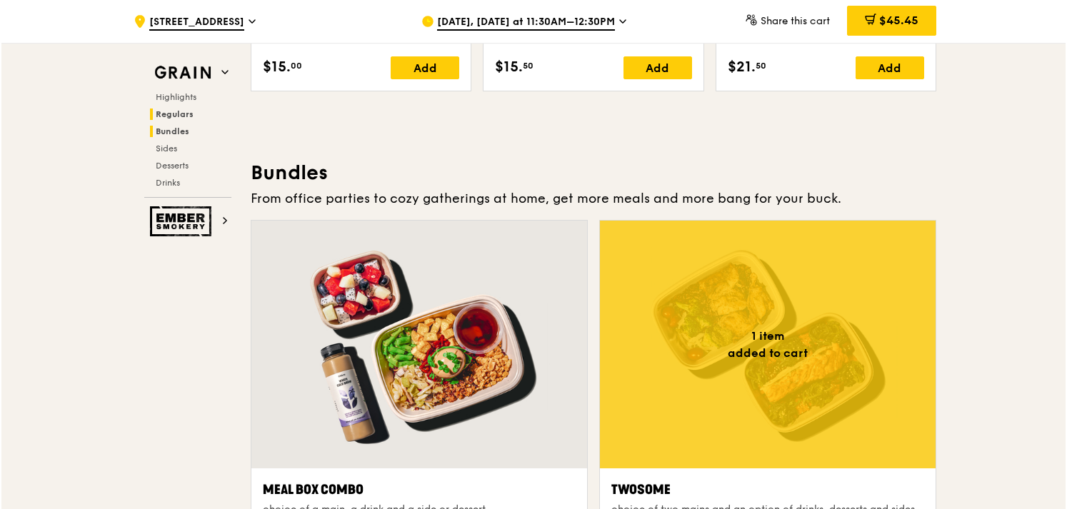
scroll to position [2055, 0]
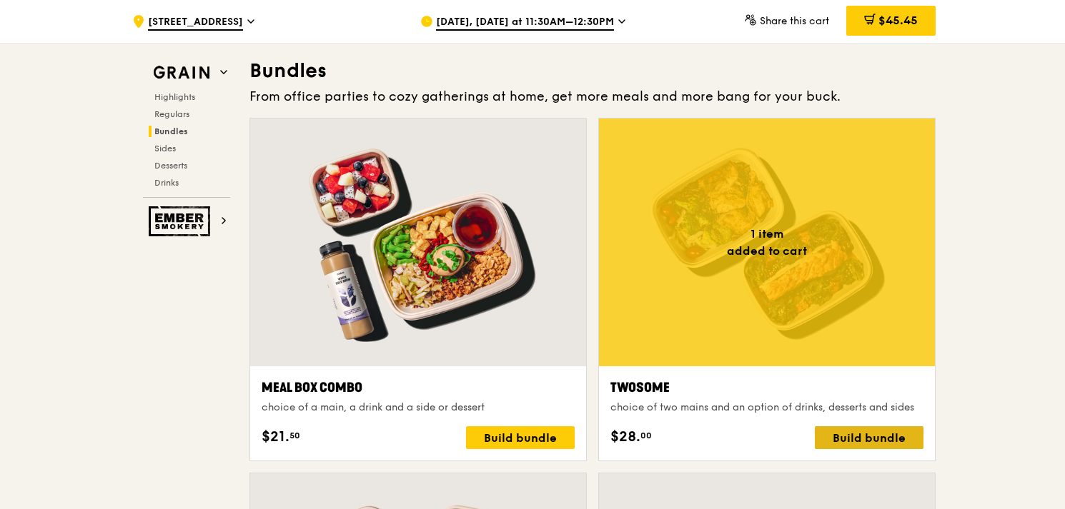
click at [871, 442] on div "Build bundle" at bounding box center [868, 438] width 109 height 23
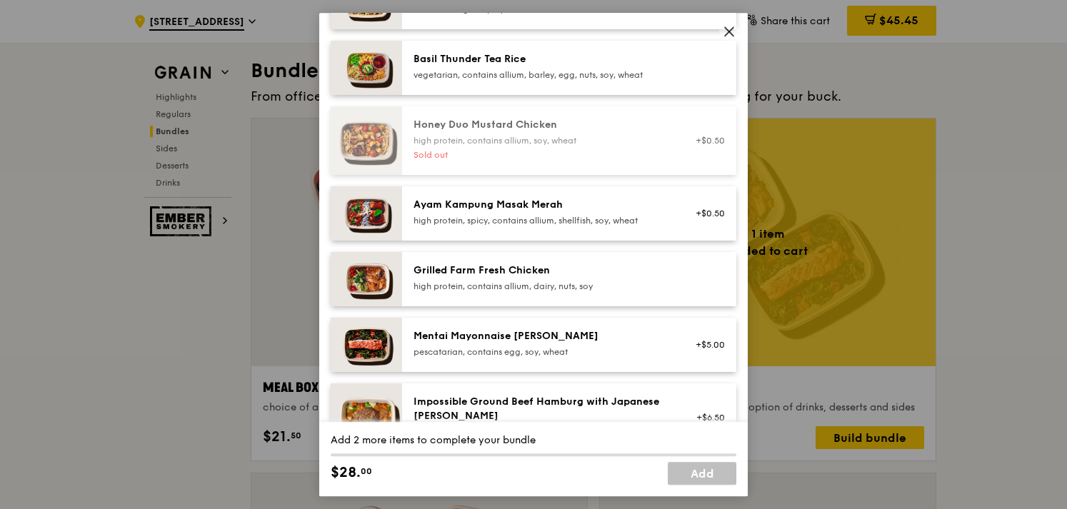
scroll to position [429, 0]
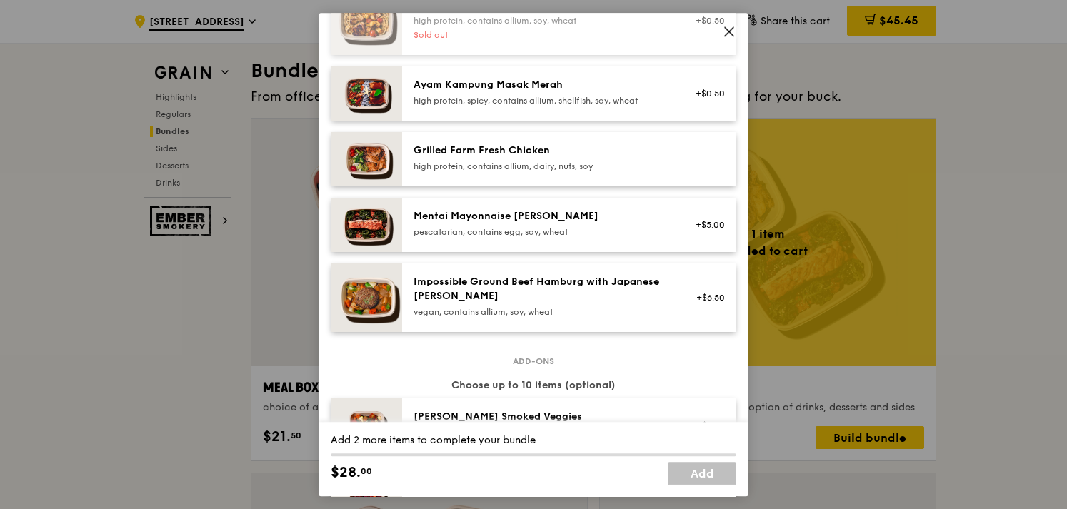
click at [512, 231] on div "pescatarian, contains egg, soy, wheat" at bounding box center [542, 231] width 256 height 11
click at [498, 225] on div "Mentai Mayonnaise [PERSON_NAME] pescatarian, contains egg, soy, wheat" at bounding box center [542, 223] width 256 height 29
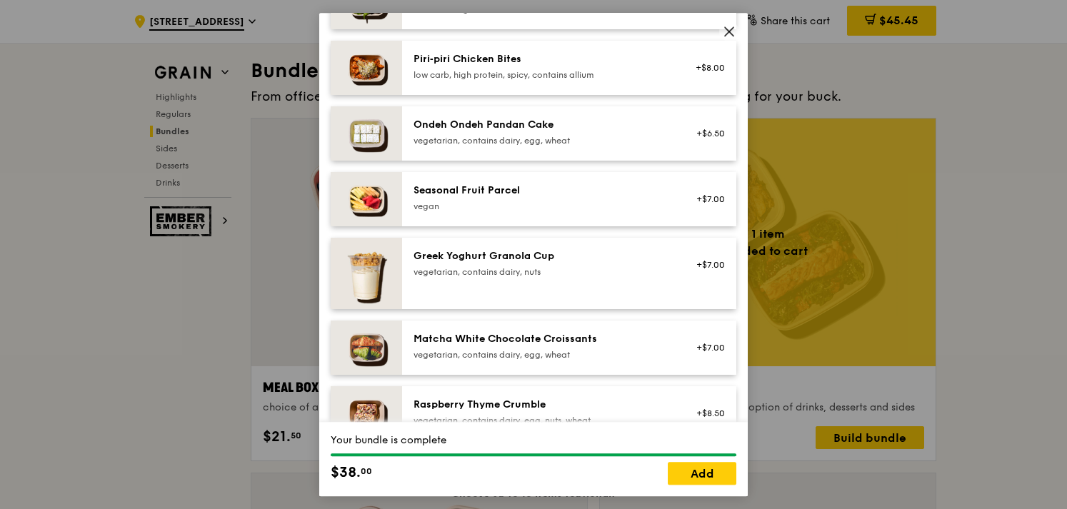
scroll to position [1072, 0]
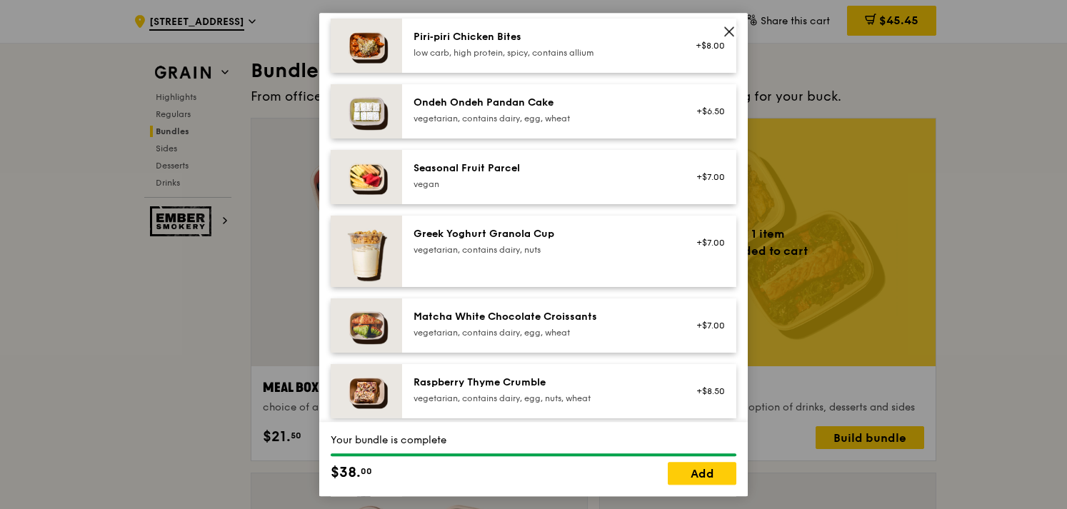
click at [590, 243] on div "Greek Yoghurt Granola Cup vegetarian, contains dairy, nuts" at bounding box center [542, 241] width 256 height 29
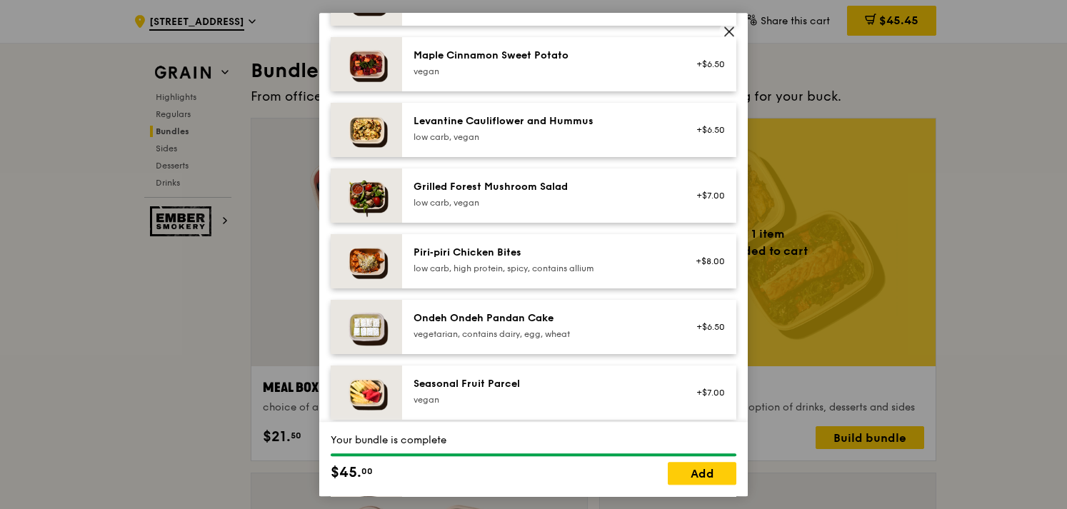
scroll to position [714, 0]
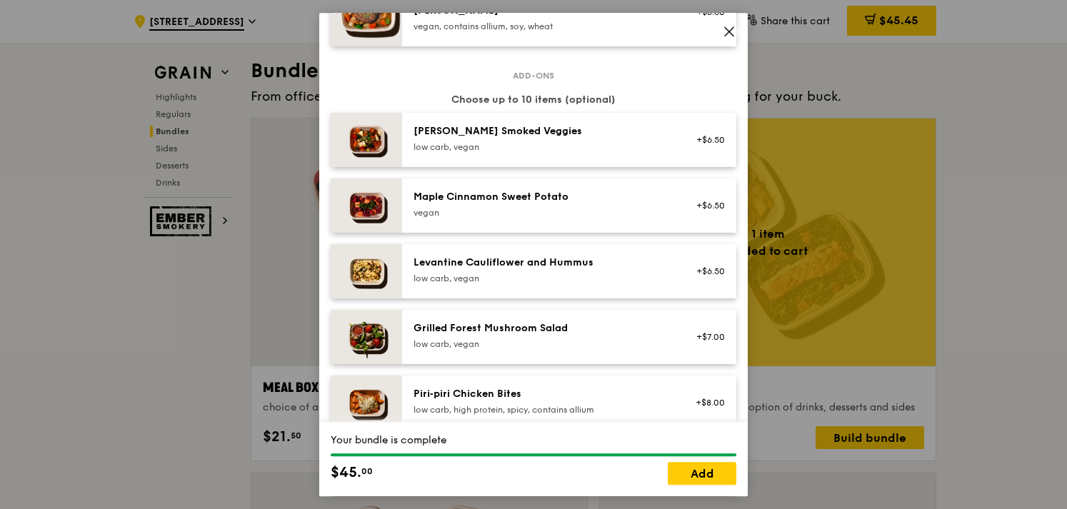
click at [524, 322] on div "Grilled Forest Mushroom Salad" at bounding box center [542, 329] width 256 height 14
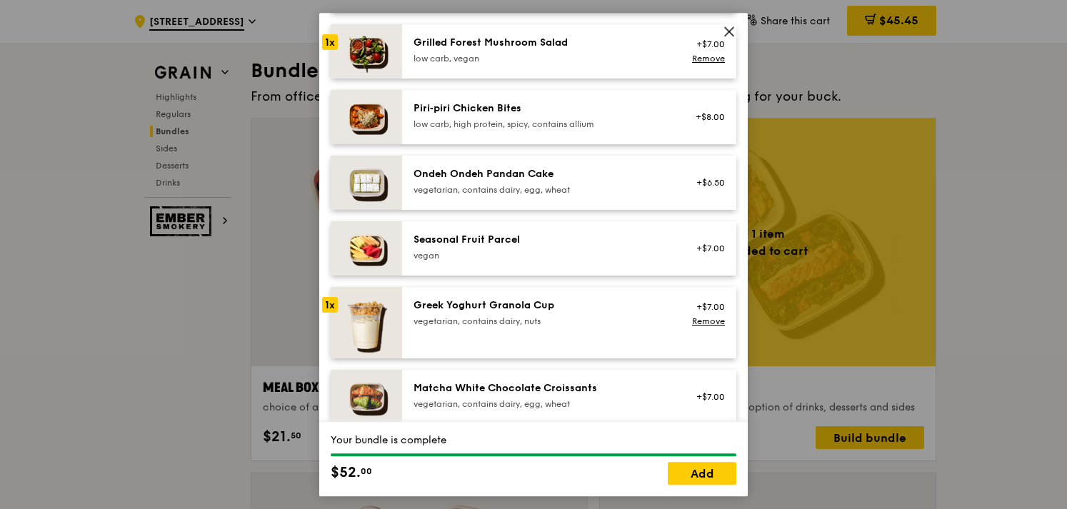
scroll to position [1143, 0]
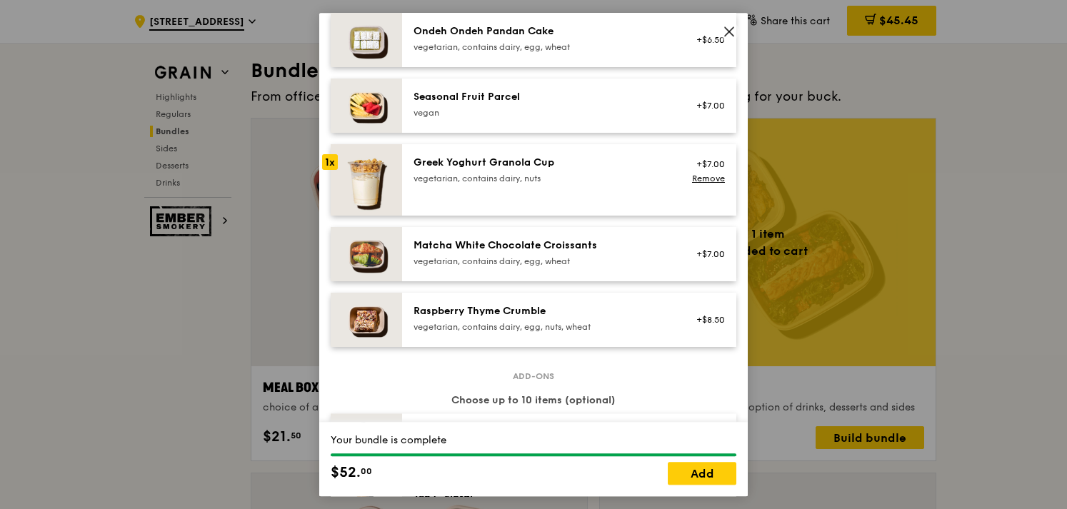
click at [580, 310] on div "Raspberry Thyme Crumble" at bounding box center [542, 311] width 256 height 14
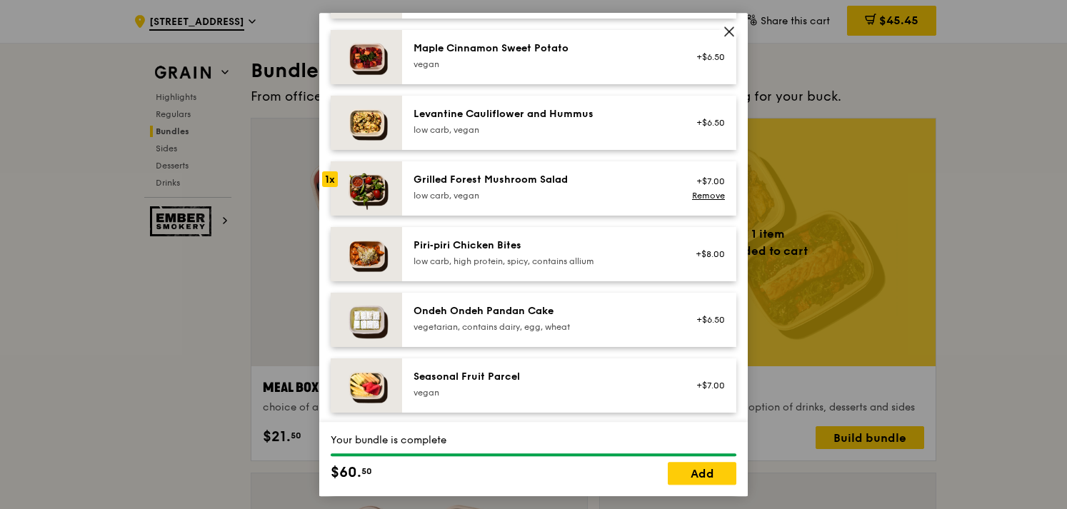
scroll to position [857, 0]
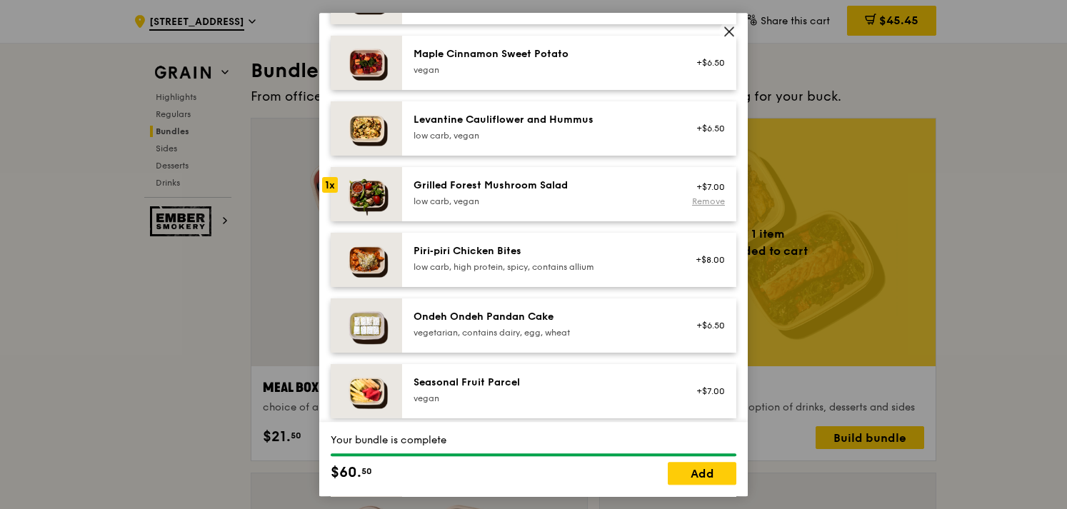
click at [692, 198] on link "Remove" at bounding box center [708, 201] width 33 height 10
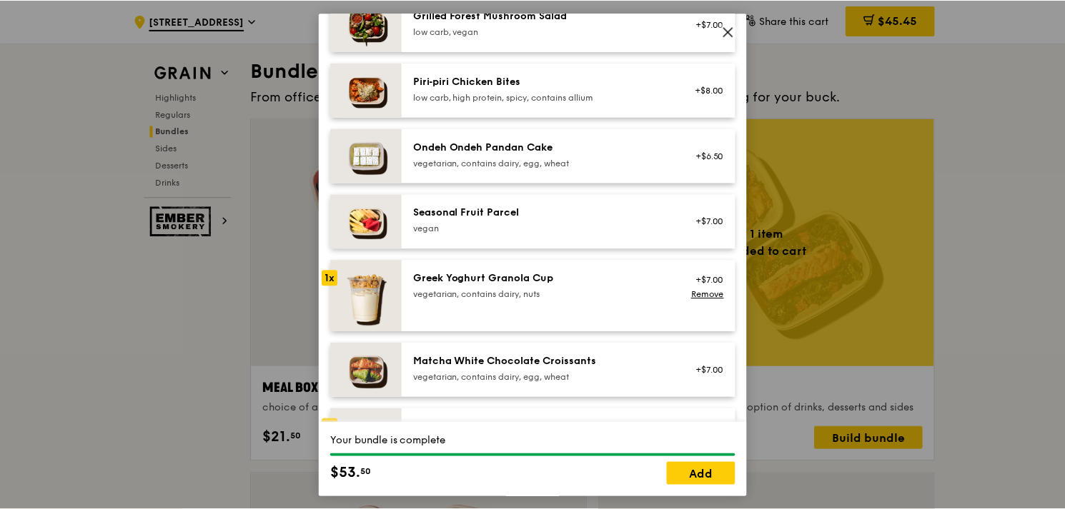
scroll to position [1072, 0]
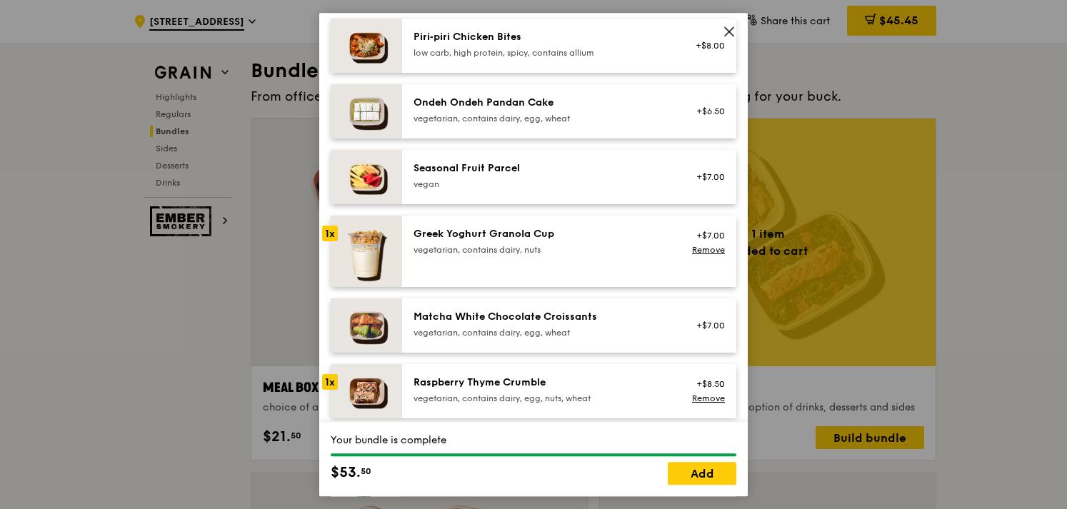
click at [558, 238] on div "Greek Yoghurt Granola Cup" at bounding box center [542, 234] width 256 height 14
click at [712, 477] on link "Add" at bounding box center [702, 473] width 69 height 23
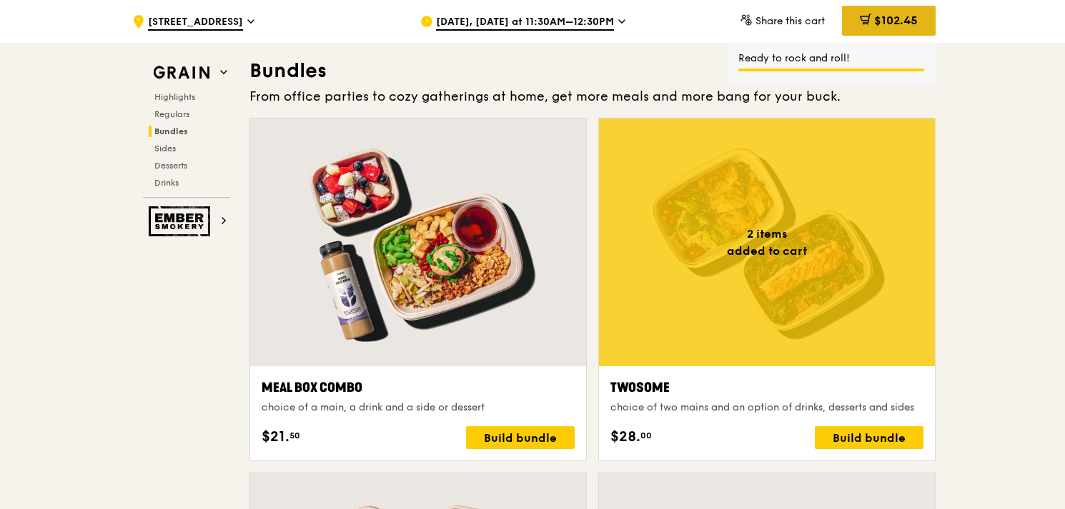
click at [887, 22] on span "$102.45" at bounding box center [896, 21] width 44 height 14
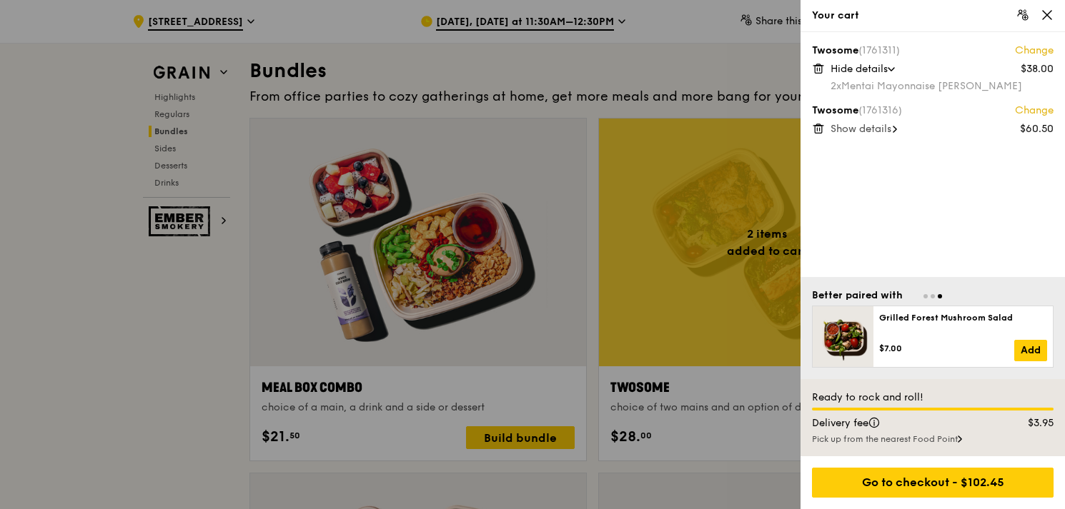
click at [818, 71] on icon at bounding box center [818, 68] width 13 height 13
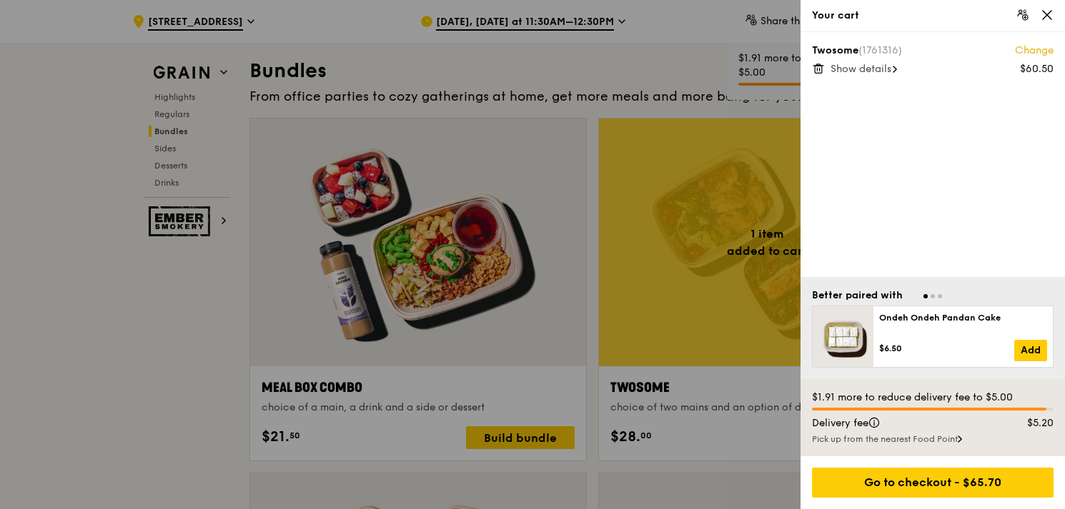
scroll to position [2126, 0]
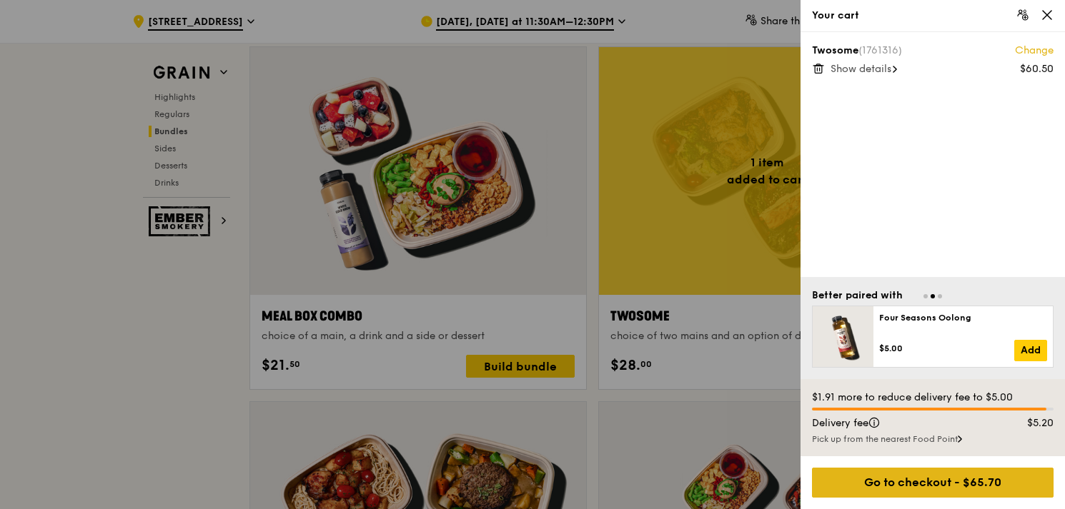
click at [919, 484] on div "Go to checkout - $65.70" at bounding box center [932, 483] width 241 height 30
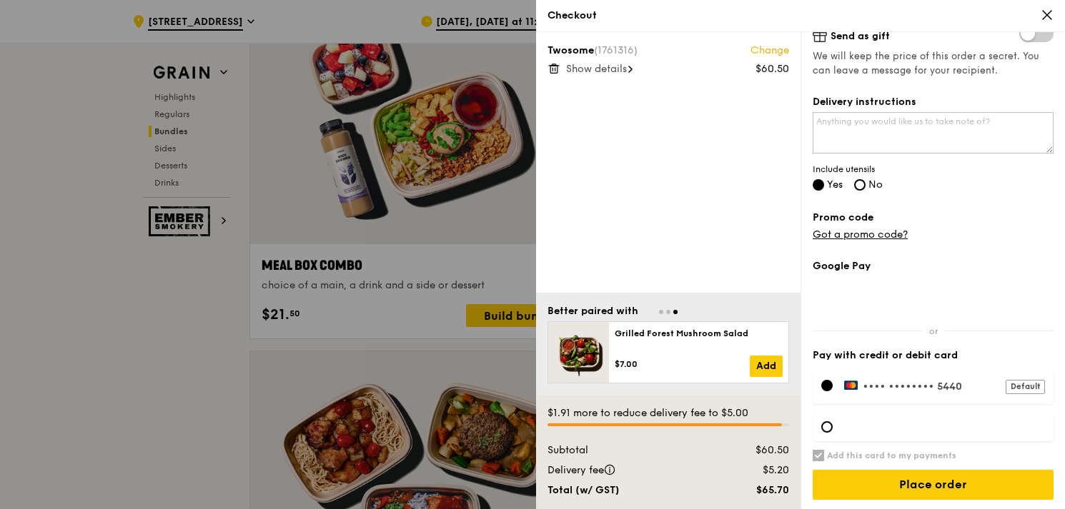
scroll to position [2198, 0]
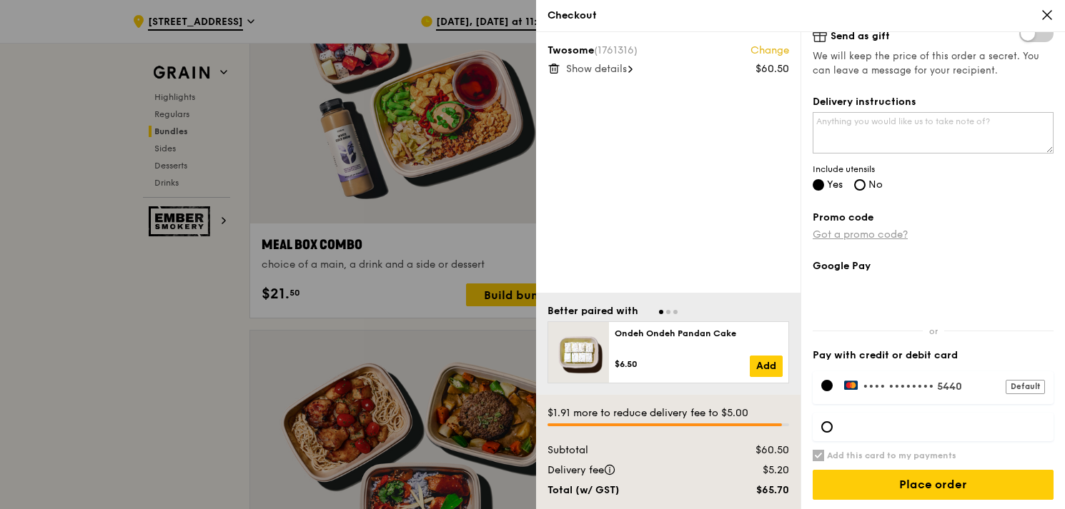
click at [890, 232] on link "Got a promo code?" at bounding box center [859, 235] width 95 height 12
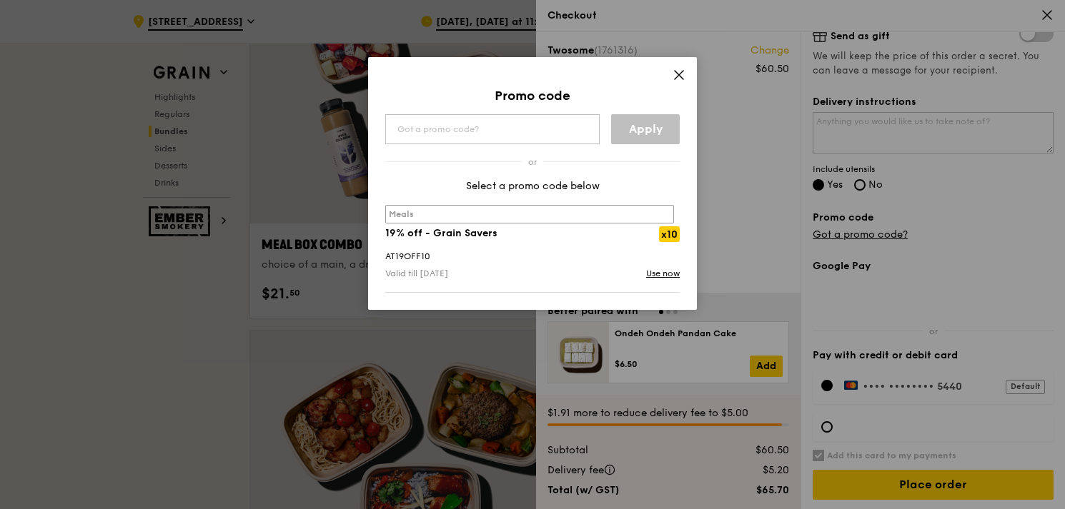
click at [420, 252] on div "AT19OFF10" at bounding box center [533, 256] width 312 height 14
click at [393, 254] on div "AT19OFF10" at bounding box center [533, 256] width 312 height 14
click at [415, 214] on label "meals" at bounding box center [529, 214] width 289 height 19
click at [419, 234] on strong "19% off - Grain Savers" at bounding box center [441, 233] width 112 height 12
click at [436, 231] on strong "19% off - Grain Savers" at bounding box center [441, 233] width 112 height 12
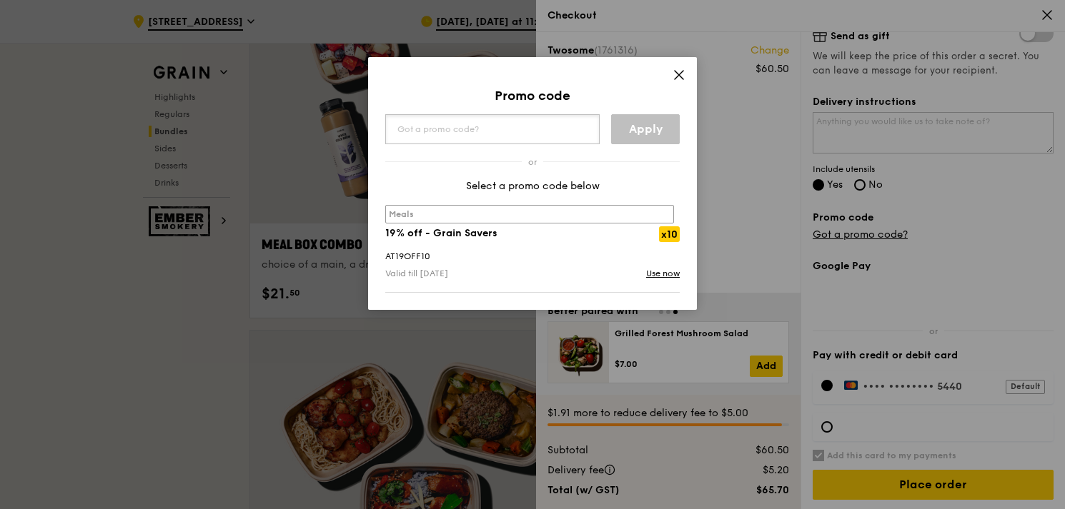
click at [450, 134] on input "text" at bounding box center [492, 129] width 214 height 30
paste input "AT19OFF10"
type input "AT19OFF10"
click at [634, 132] on link "Apply" at bounding box center [645, 129] width 69 height 30
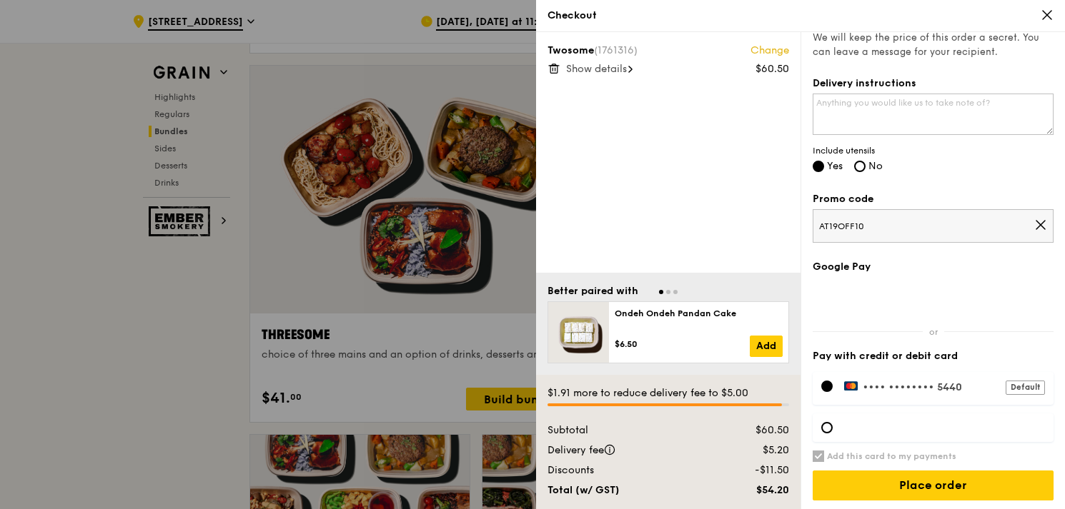
scroll to position [2483, 0]
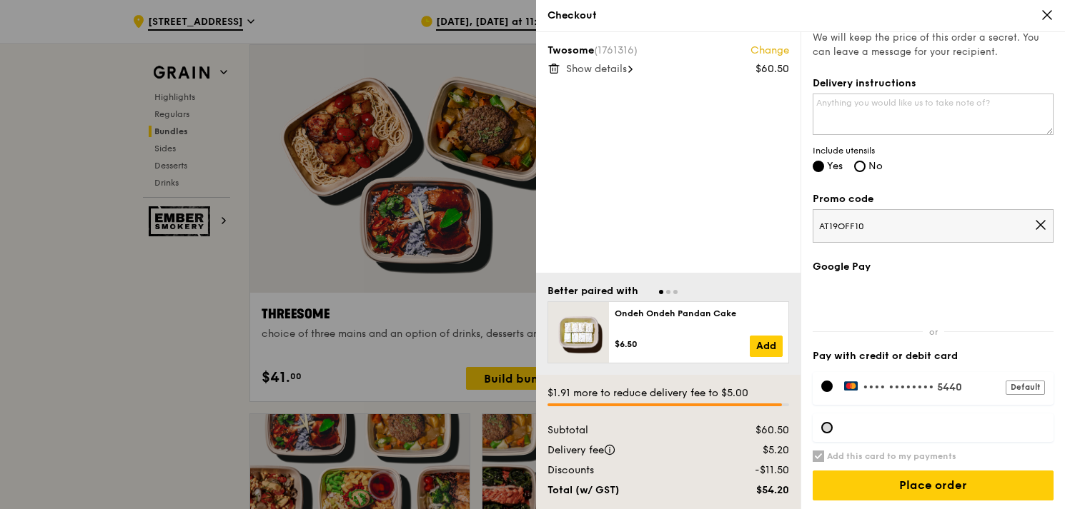
click at [826, 430] on div at bounding box center [826, 427] width 11 height 11
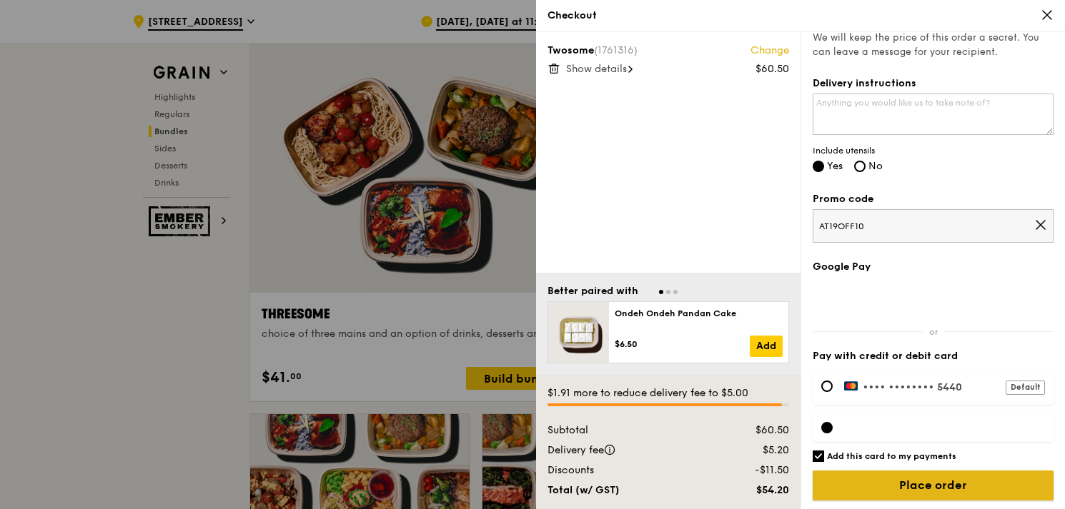
click at [947, 484] on input "Place order" at bounding box center [932, 486] width 241 height 30
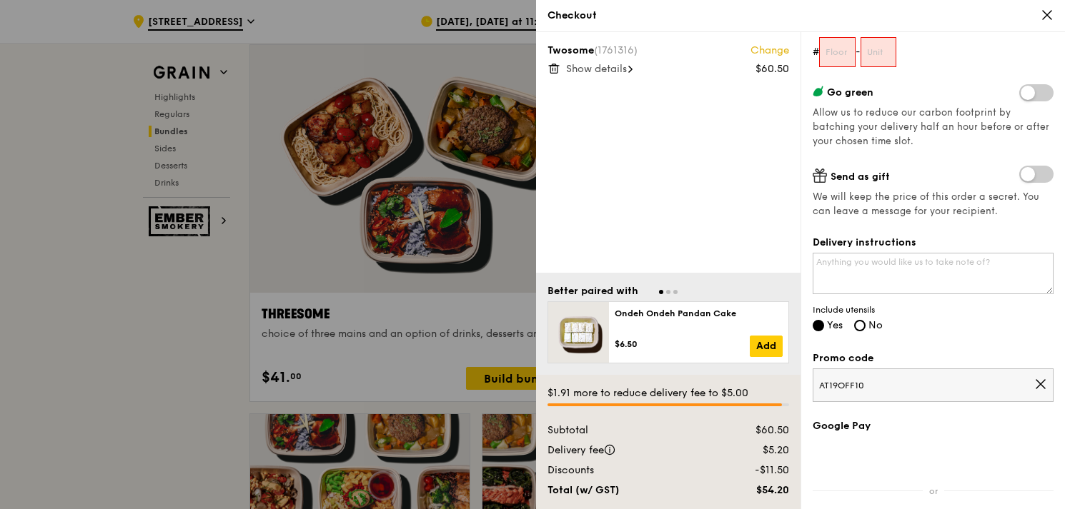
scroll to position [211, 0]
click at [838, 54] on input "text" at bounding box center [837, 53] width 36 height 30
type input "0"
click at [869, 51] on input "text" at bounding box center [878, 53] width 36 height 30
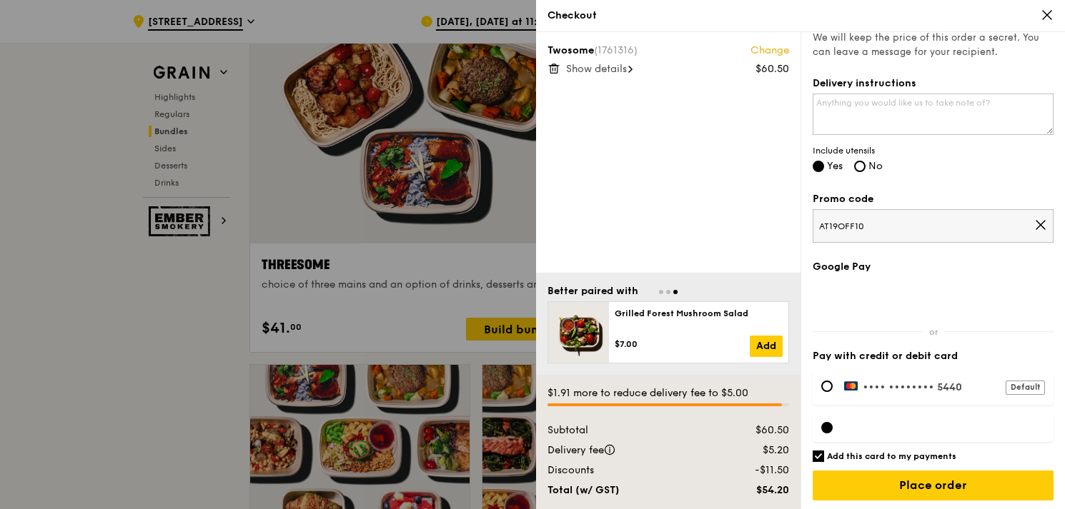
scroll to position [2626, 0]
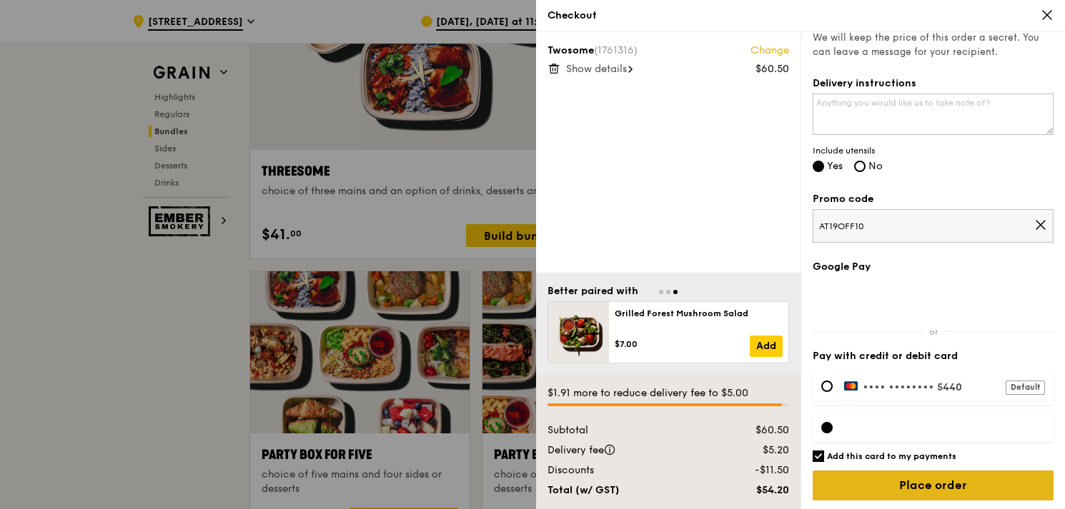
type input "0"
click at [952, 488] on input "Place order" at bounding box center [932, 486] width 241 height 30
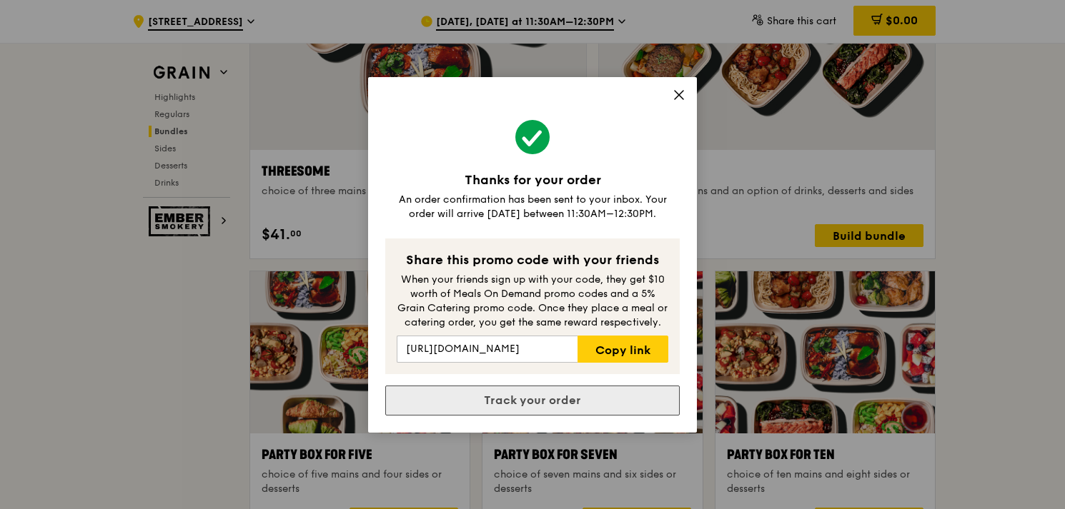
click at [555, 411] on link "Track your order" at bounding box center [532, 401] width 294 height 30
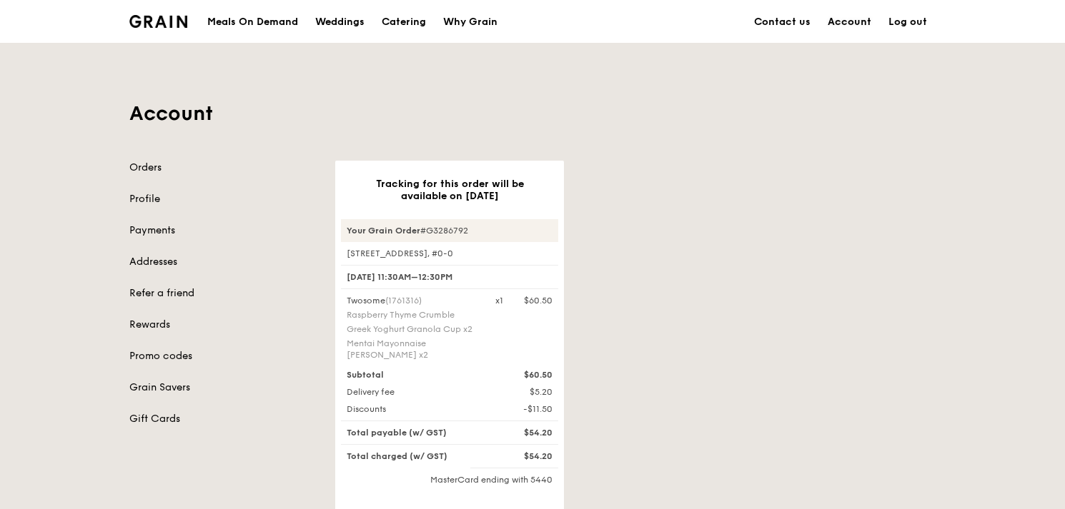
click at [850, 15] on link "Account" at bounding box center [849, 22] width 61 height 43
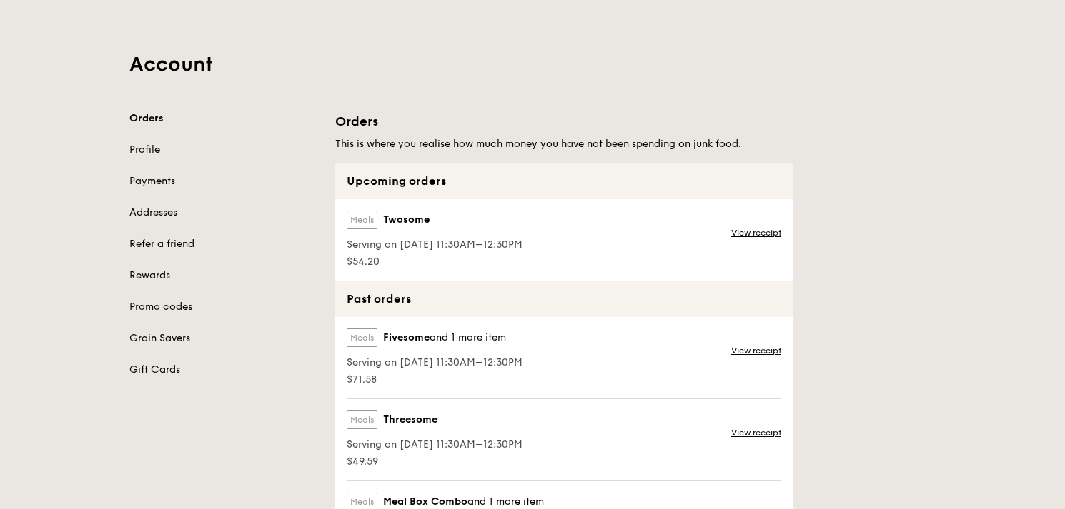
scroll to position [71, 0]
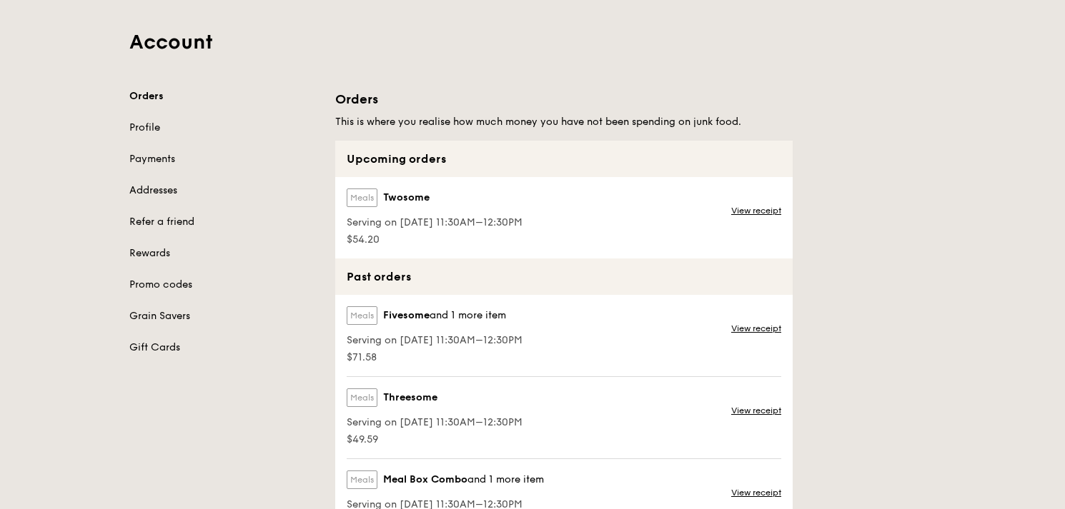
click at [774, 204] on div "View receipt" at bounding box center [757, 217] width 70 height 81
click at [777, 209] on link "View receipt" at bounding box center [756, 210] width 50 height 11
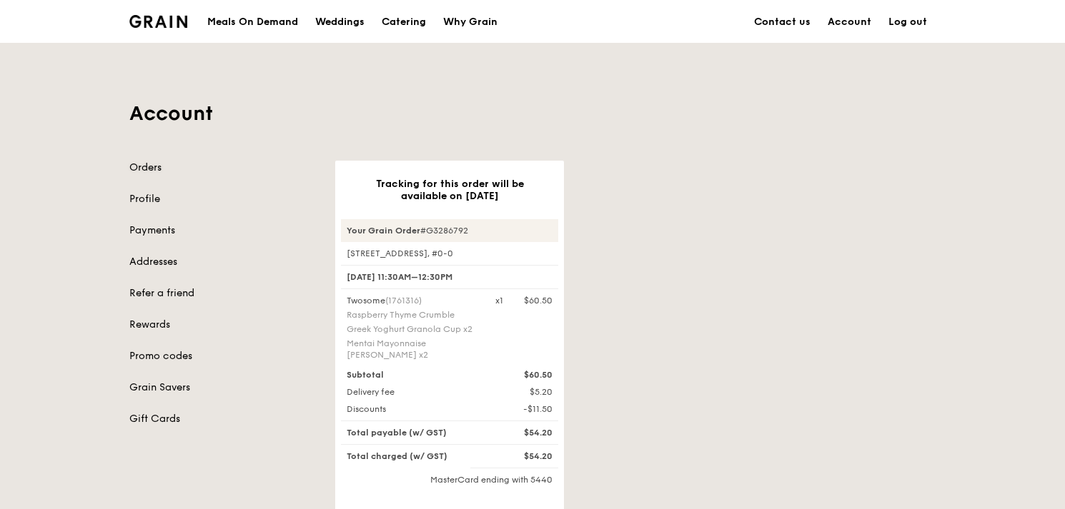
click at [146, 170] on link "Orders" at bounding box center [223, 168] width 189 height 14
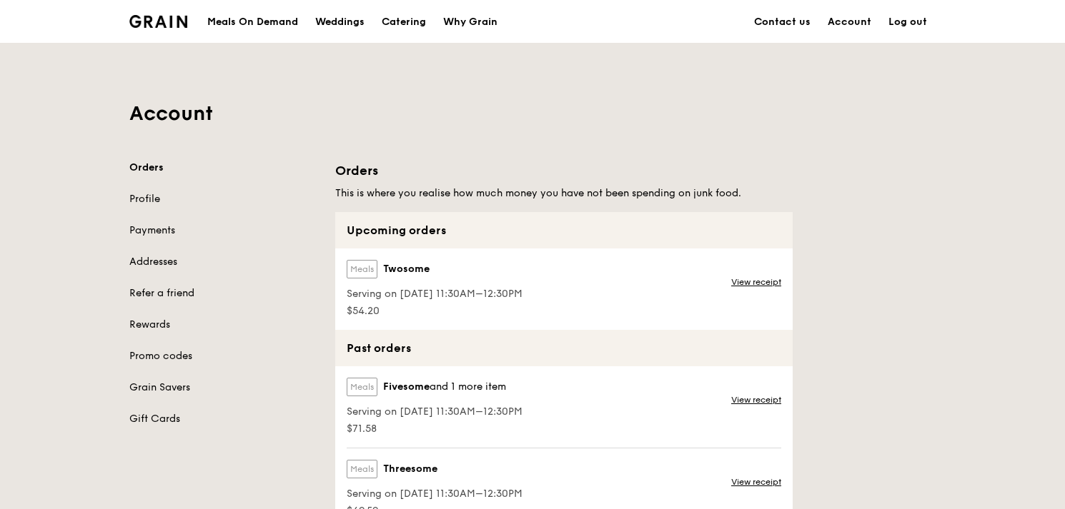
click at [271, 21] on div "Meals On Demand" at bounding box center [252, 22] width 91 height 43
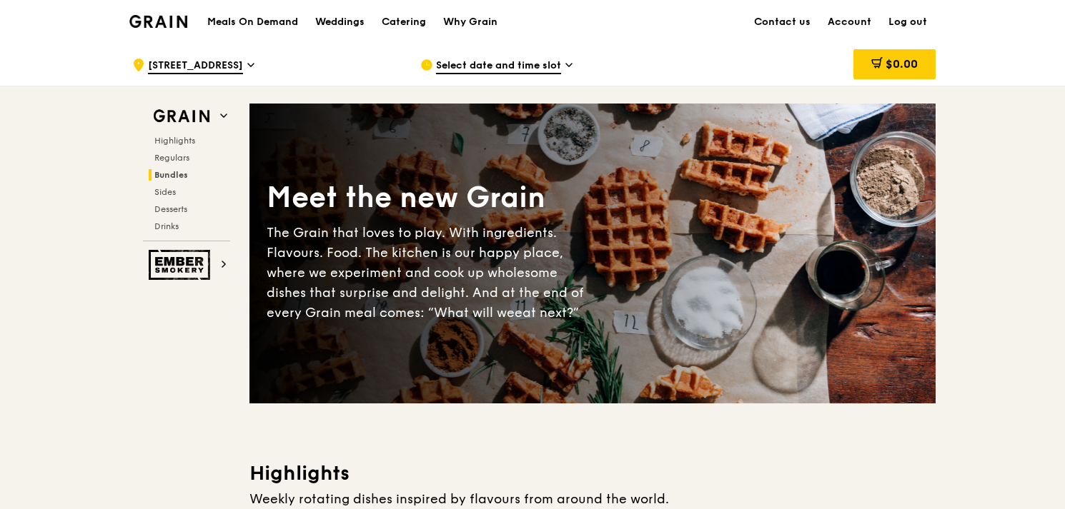
click at [180, 174] on span "Bundles" at bounding box center [171, 175] width 34 height 10
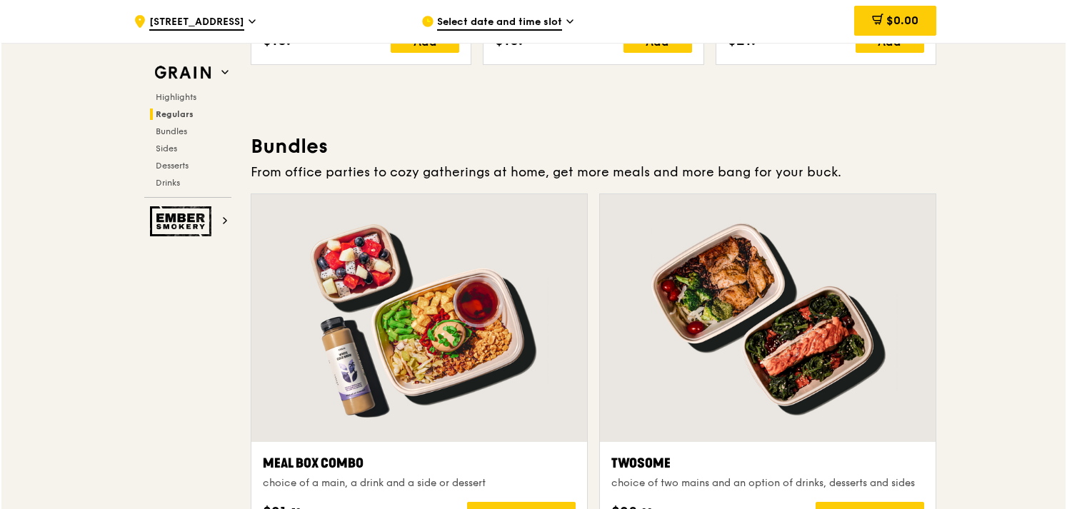
scroll to position [2055, 0]
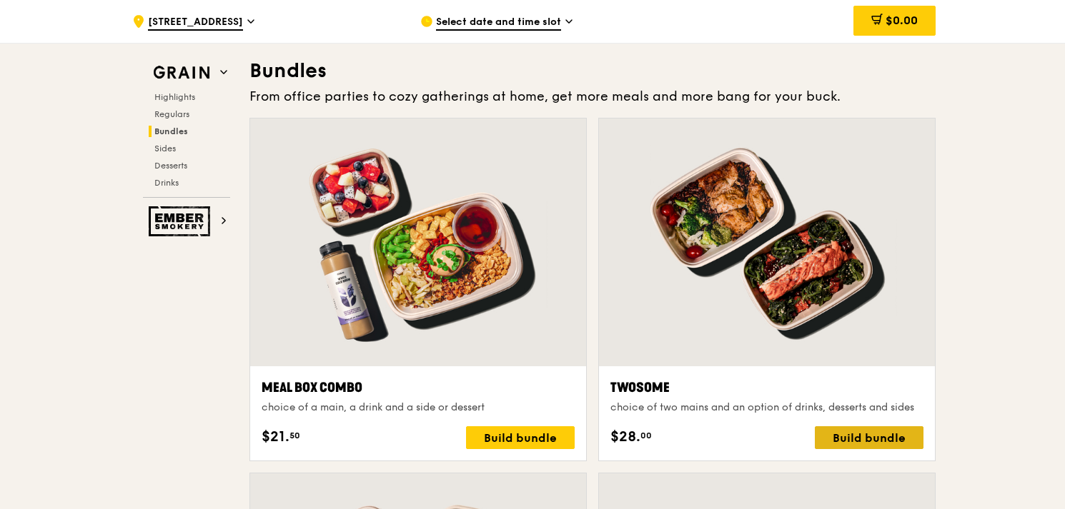
click at [887, 442] on div "Build bundle" at bounding box center [868, 438] width 109 height 23
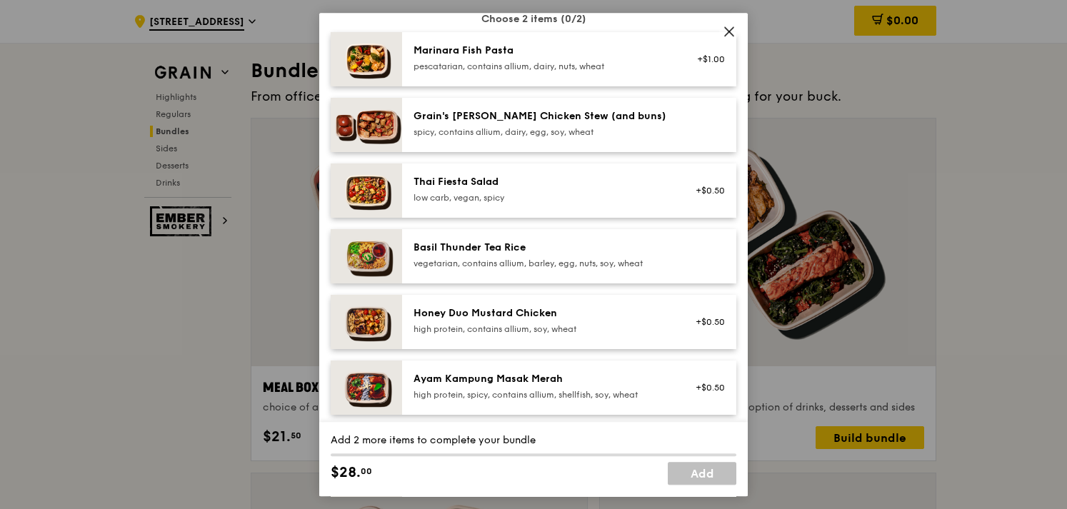
scroll to position [143, 0]
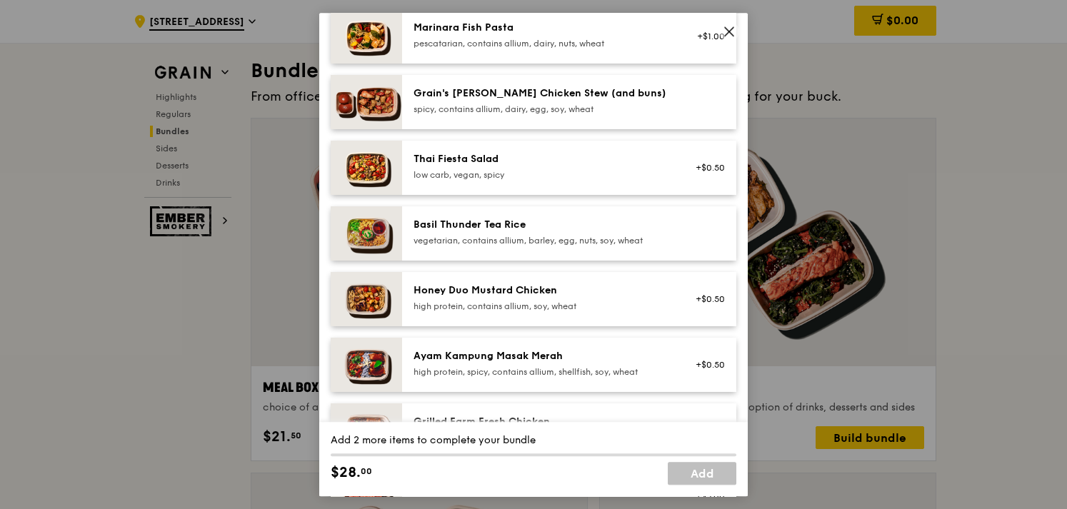
click at [566, 306] on div "high protein, contains allium, soy, wheat" at bounding box center [542, 306] width 256 height 11
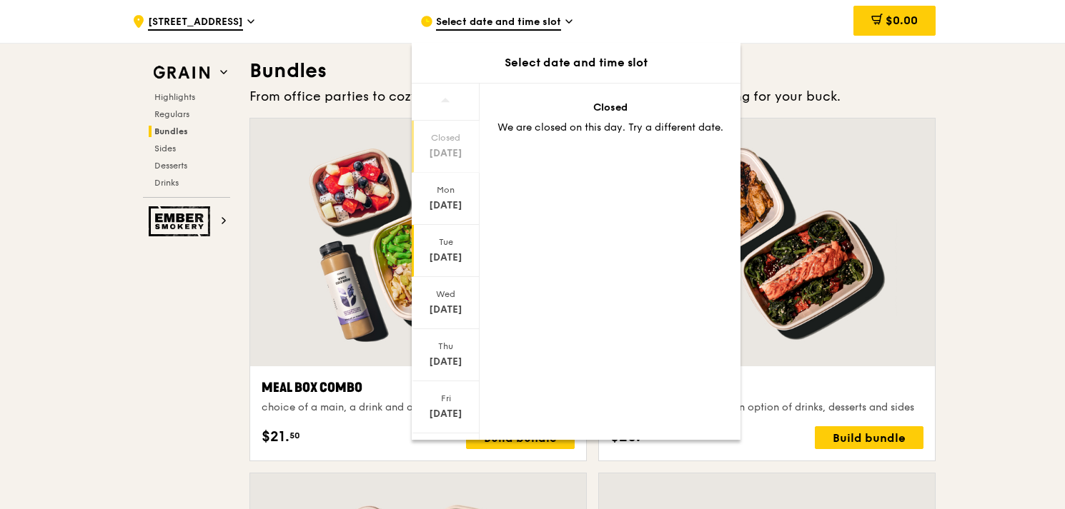
click at [457, 251] on div "[DATE]" at bounding box center [446, 258] width 64 height 14
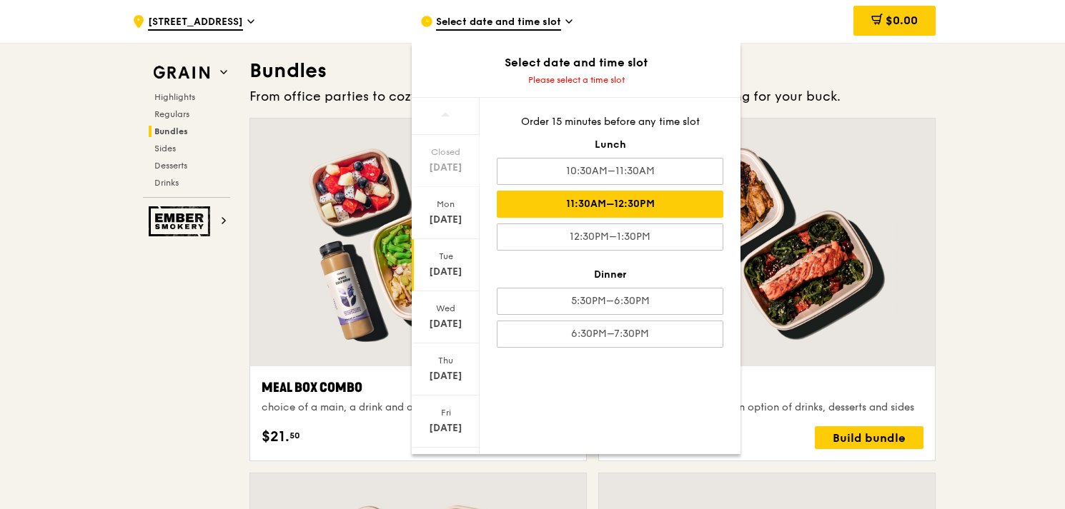
click at [654, 201] on div "11:30AM–12:30PM" at bounding box center [610, 204] width 226 height 27
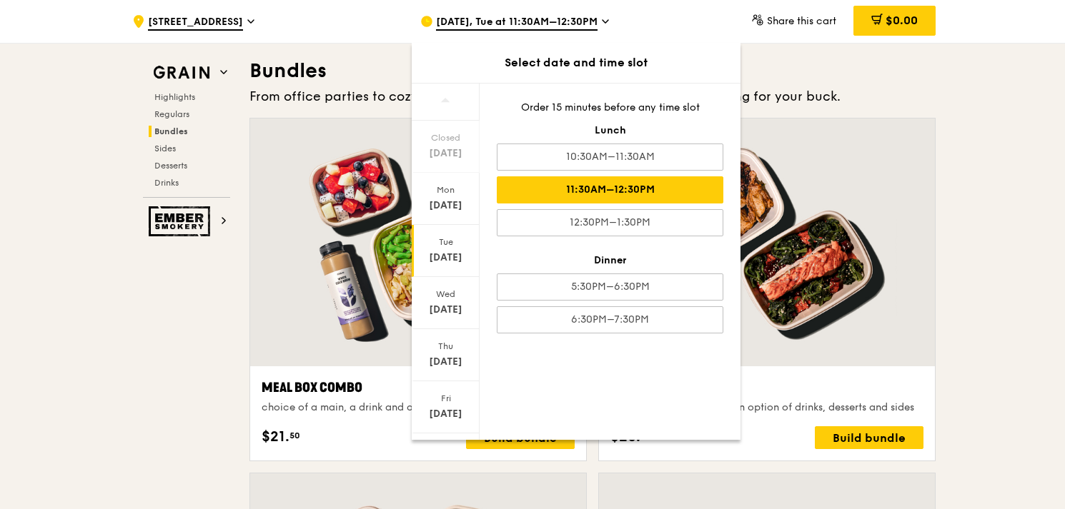
click at [929, 318] on div at bounding box center [767, 243] width 336 height 248
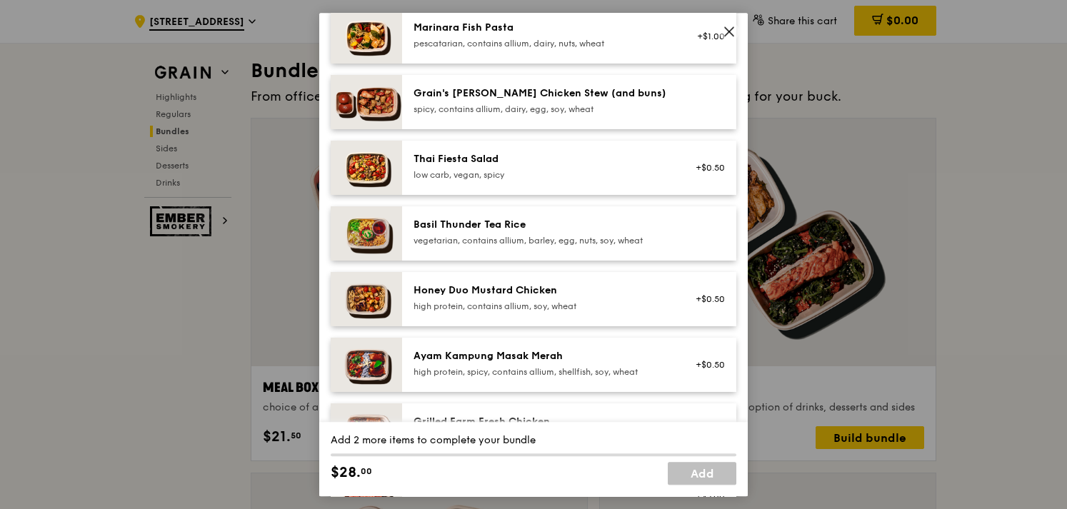
click at [531, 301] on div "high protein, contains allium, soy, wheat" at bounding box center [542, 306] width 256 height 11
click at [530, 296] on div "Honey Duo Mustard Chicken" at bounding box center [542, 291] width 256 height 14
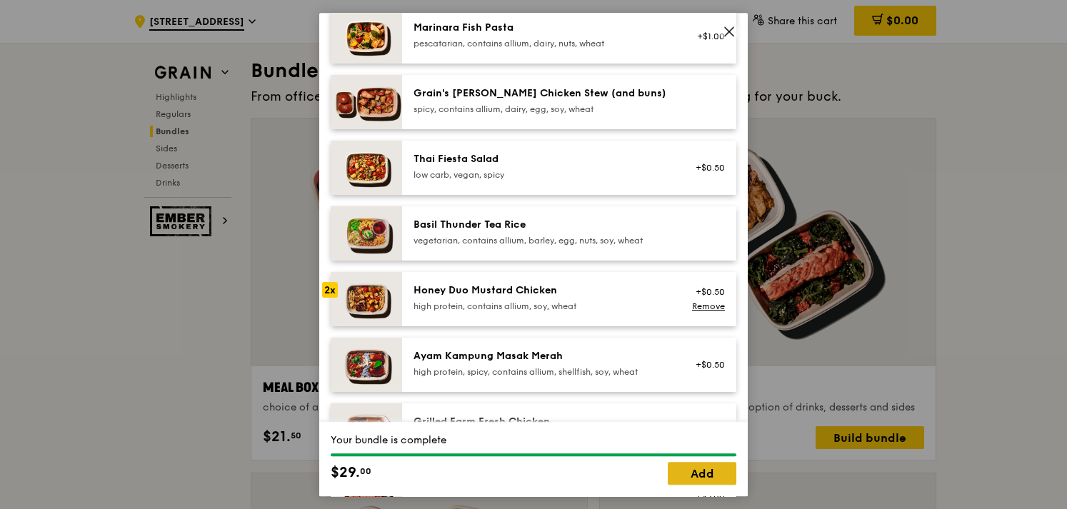
click at [719, 477] on link "Add" at bounding box center [702, 473] width 69 height 23
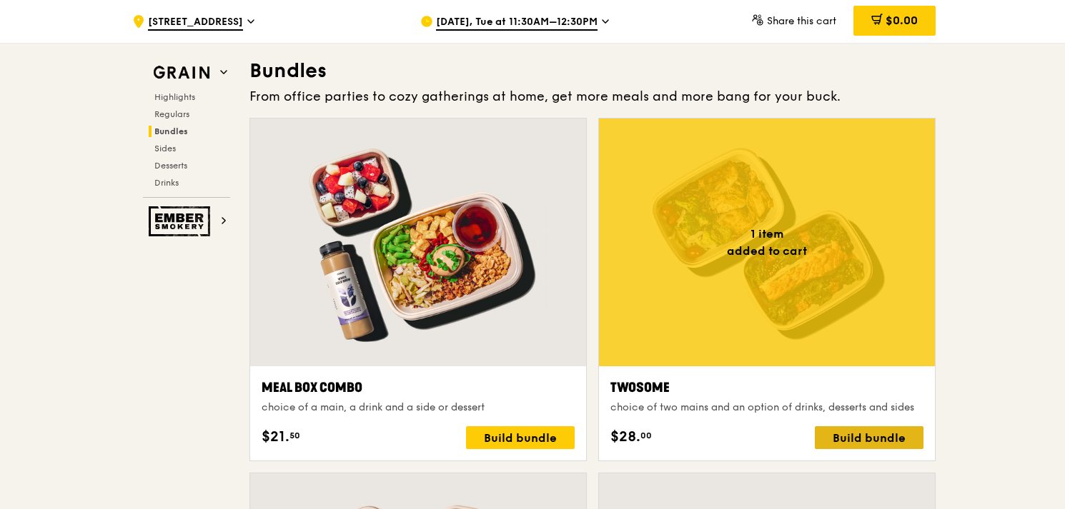
click at [859, 432] on div "Build bundle" at bounding box center [868, 438] width 109 height 23
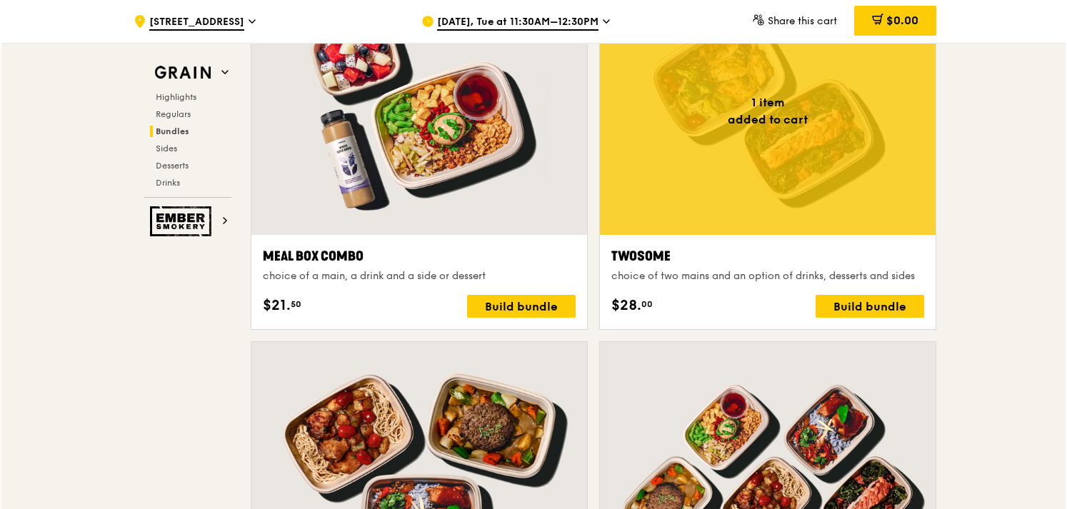
scroll to position [2198, 0]
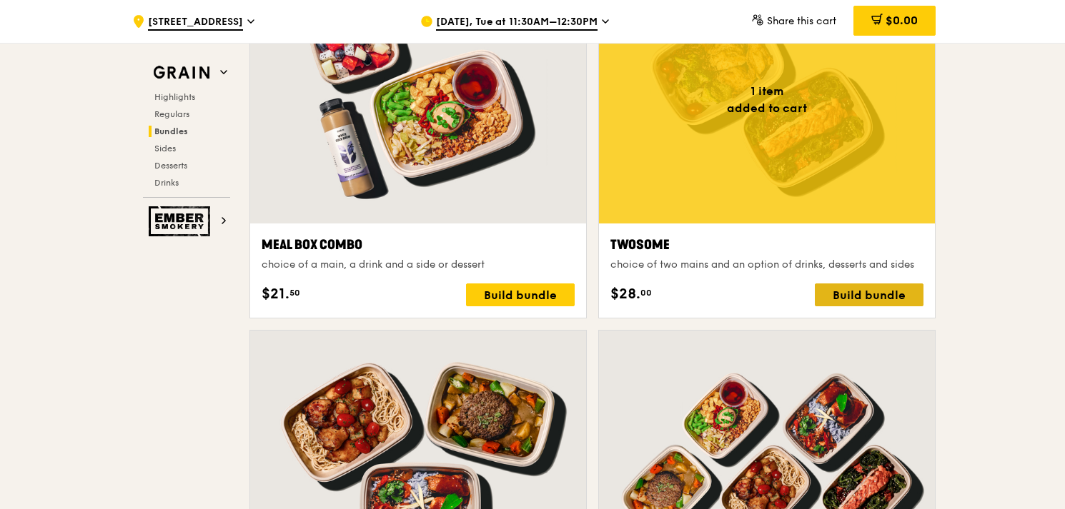
click at [857, 291] on div "Build bundle" at bounding box center [868, 295] width 109 height 23
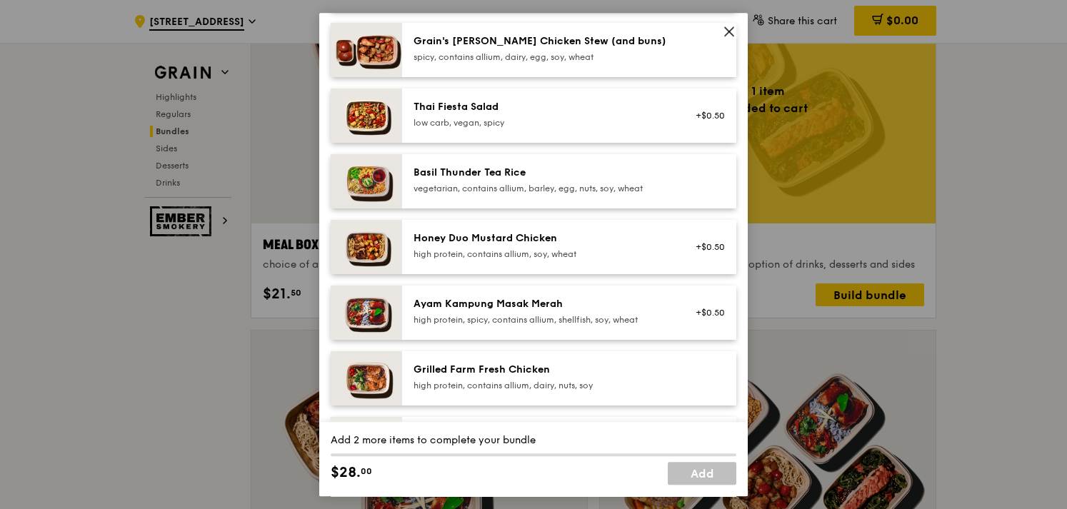
scroll to position [214, 0]
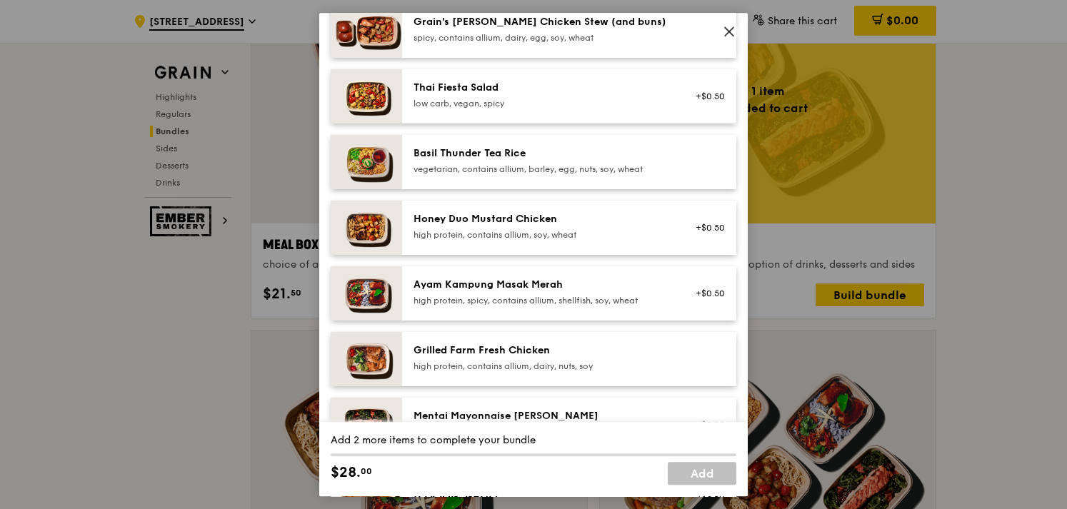
click at [526, 221] on div "Honey Duo Mustard Chicken" at bounding box center [542, 219] width 256 height 14
click at [512, 231] on div "high protein, contains allium, soy, wheat" at bounding box center [542, 234] width 256 height 11
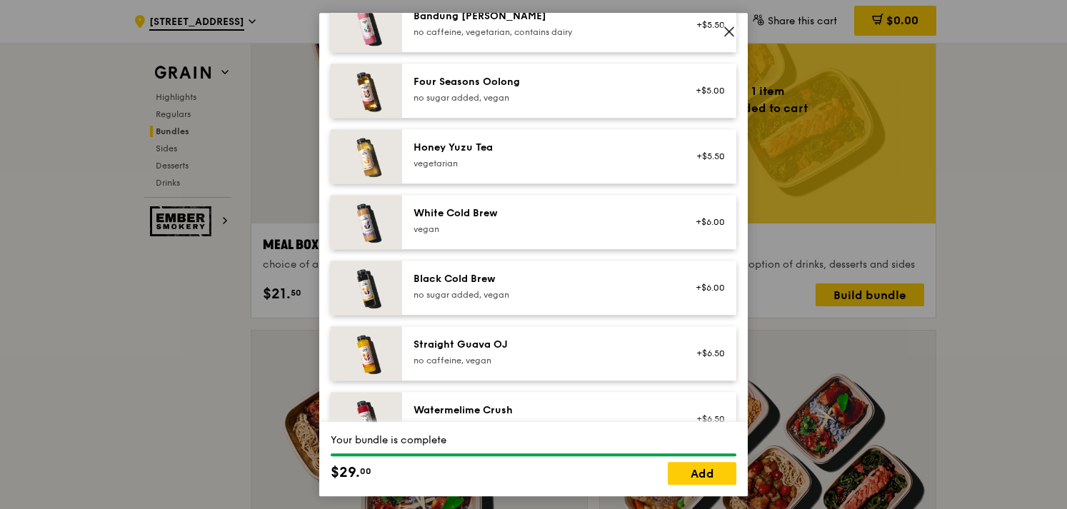
scroll to position [1710, 0]
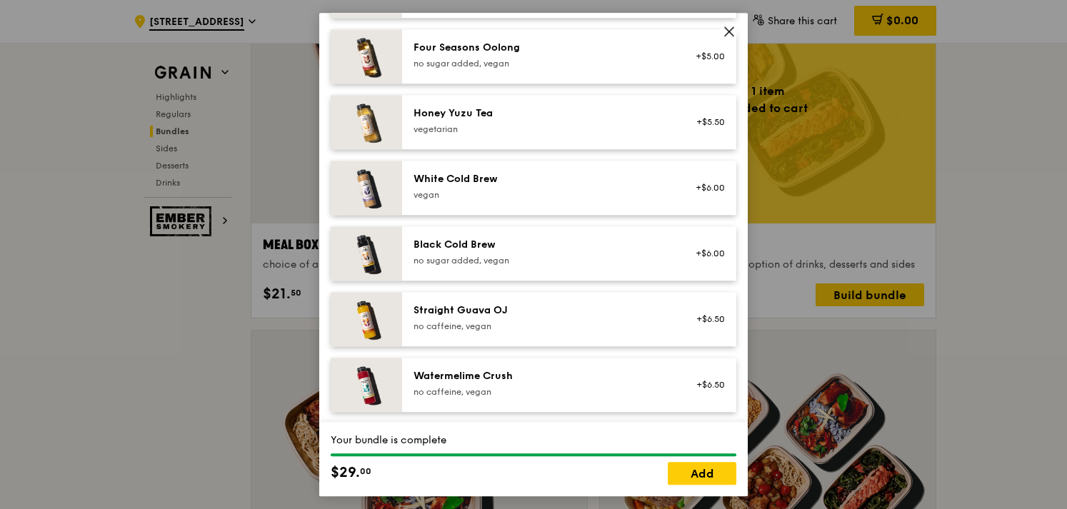
click at [564, 195] on div "vegan" at bounding box center [542, 194] width 256 height 11
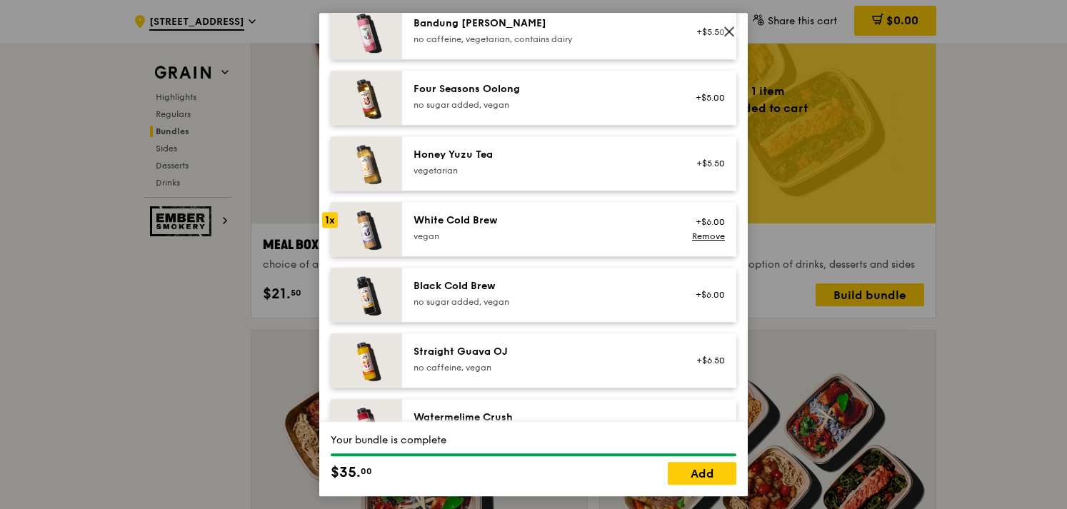
scroll to position [1639, 0]
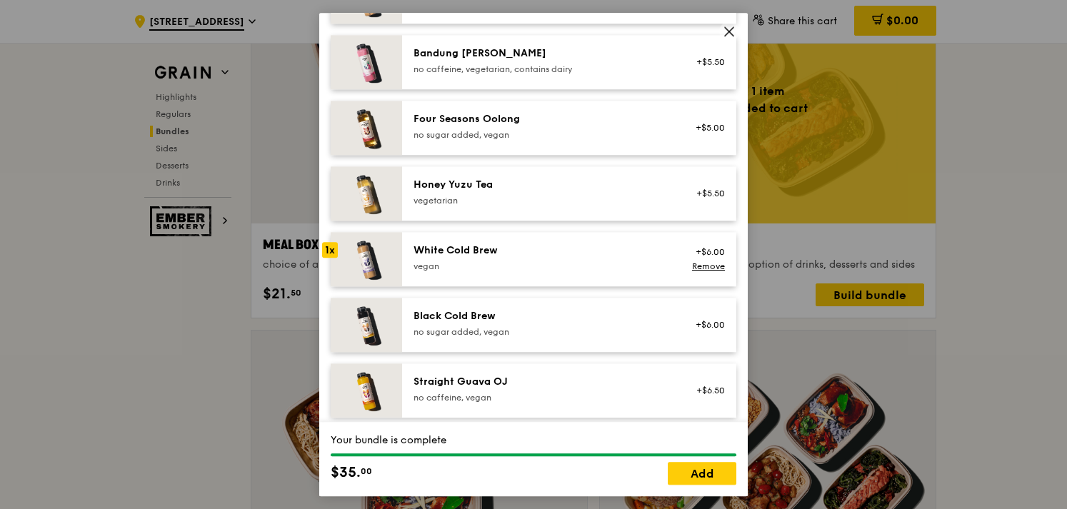
click at [534, 184] on div "Honey Yuzu Tea" at bounding box center [542, 185] width 256 height 14
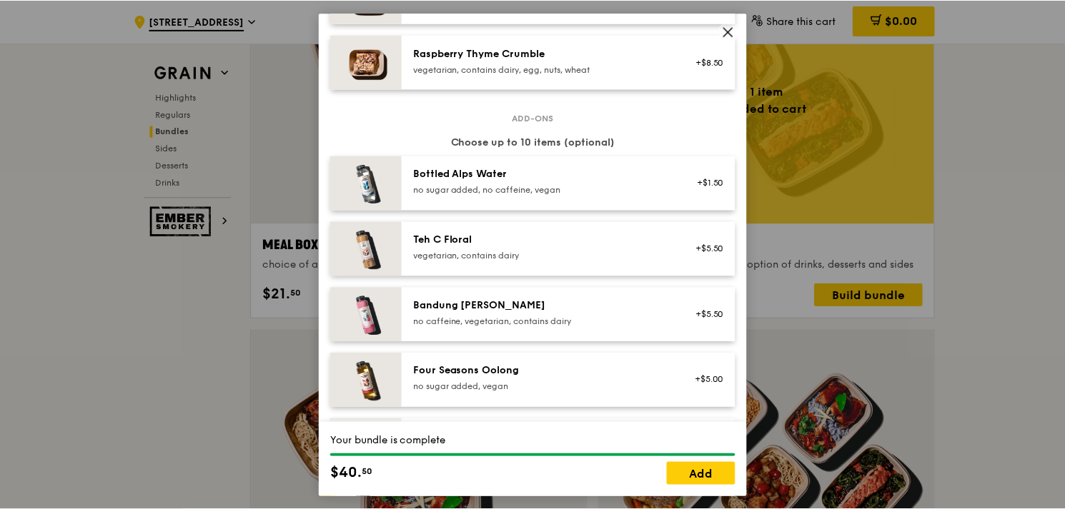
scroll to position [1282, 0]
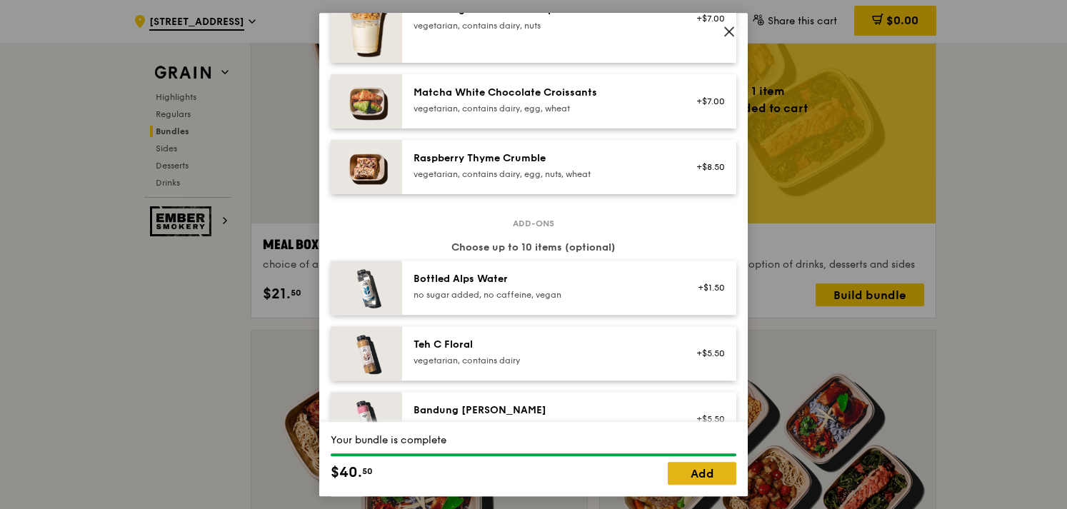
click at [716, 477] on link "Add" at bounding box center [702, 473] width 69 height 23
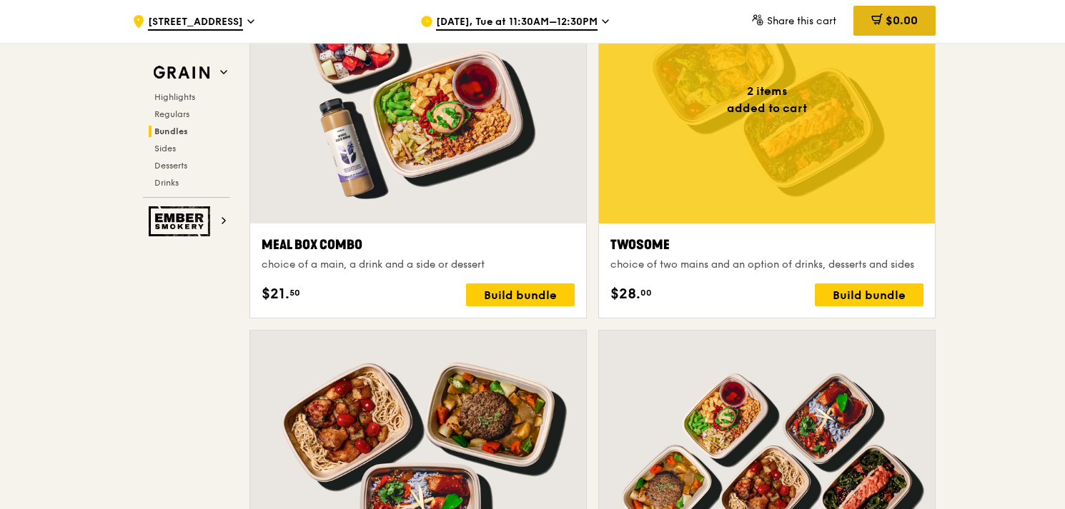
click at [877, 18] on icon at bounding box center [878, 18] width 8 height 9
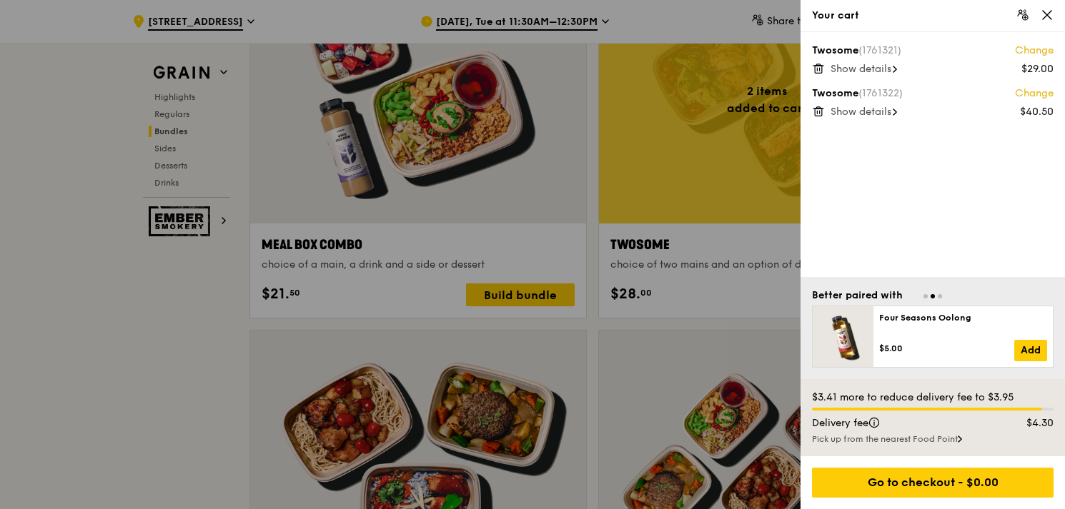
click at [819, 67] on icon at bounding box center [818, 68] width 13 height 13
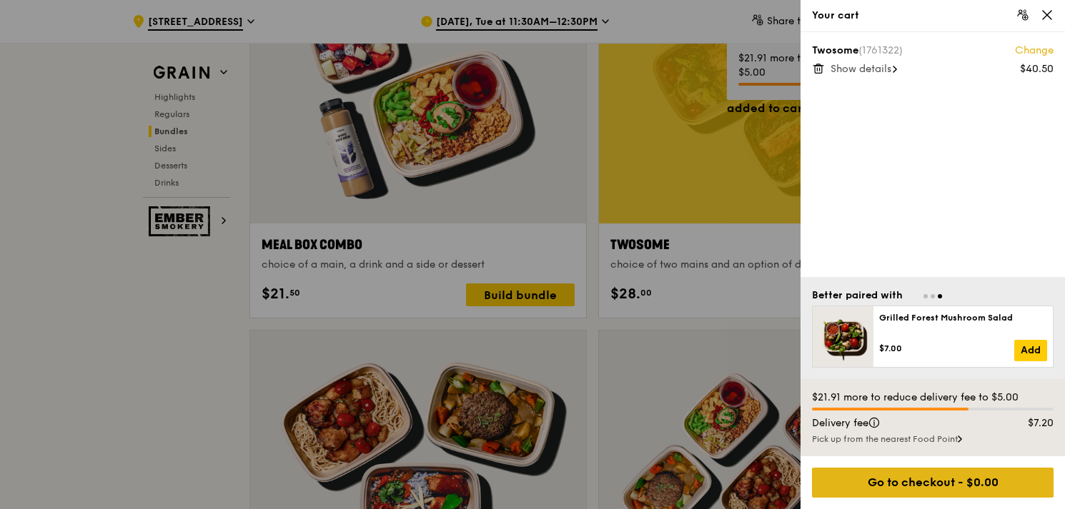
click at [993, 489] on div "Go to checkout - $0.00" at bounding box center [932, 483] width 241 height 30
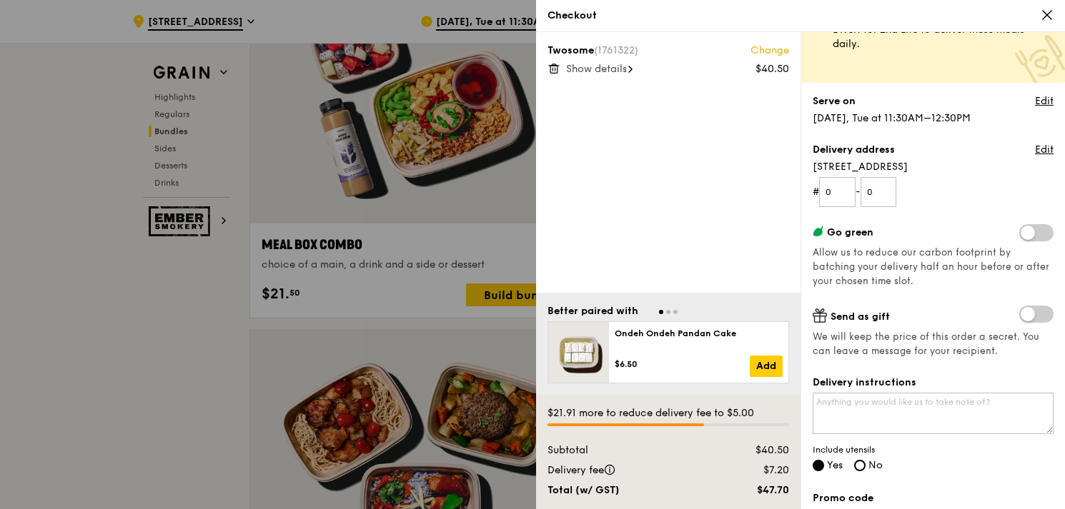
scroll to position [214, 0]
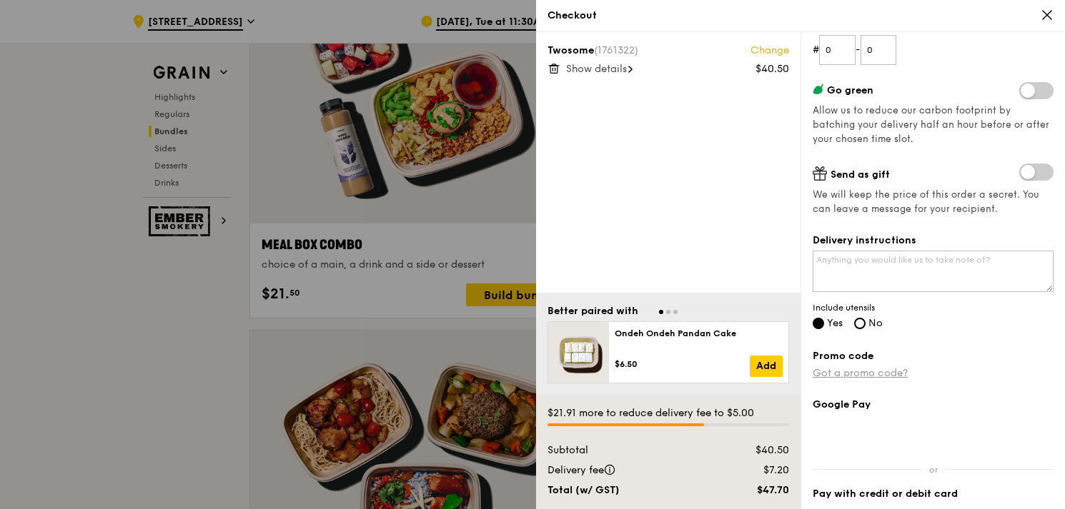
click at [876, 373] on link "Got a promo code?" at bounding box center [859, 373] width 95 height 12
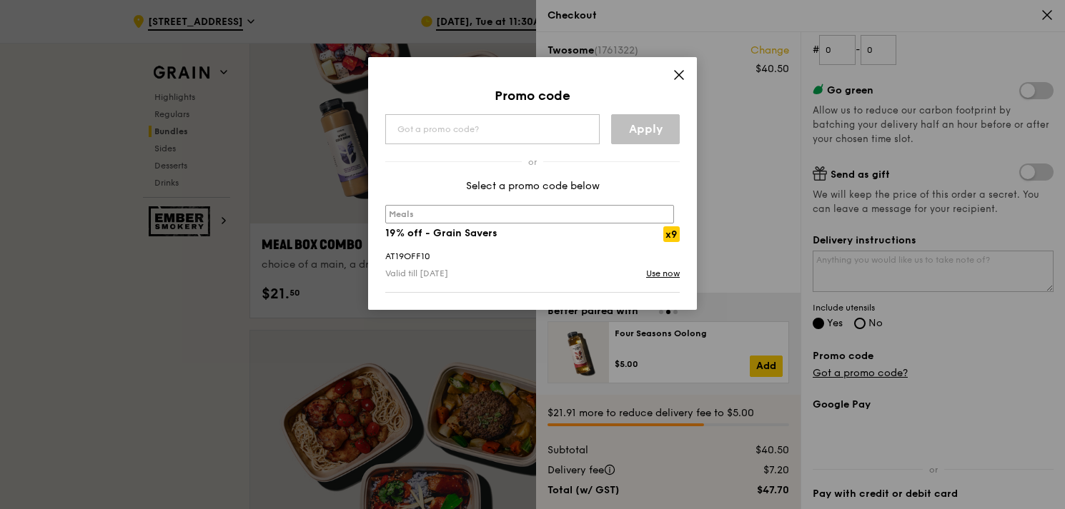
drag, startPoint x: 429, startPoint y: 256, endPoint x: 384, endPoint y: 254, distance: 44.4
click at [384, 254] on div "AT19OFF10" at bounding box center [533, 256] width 312 height 14
copy div "AT19OFF10"
click at [439, 128] on input "text" at bounding box center [492, 129] width 214 height 30
paste input "AT19OFF10"
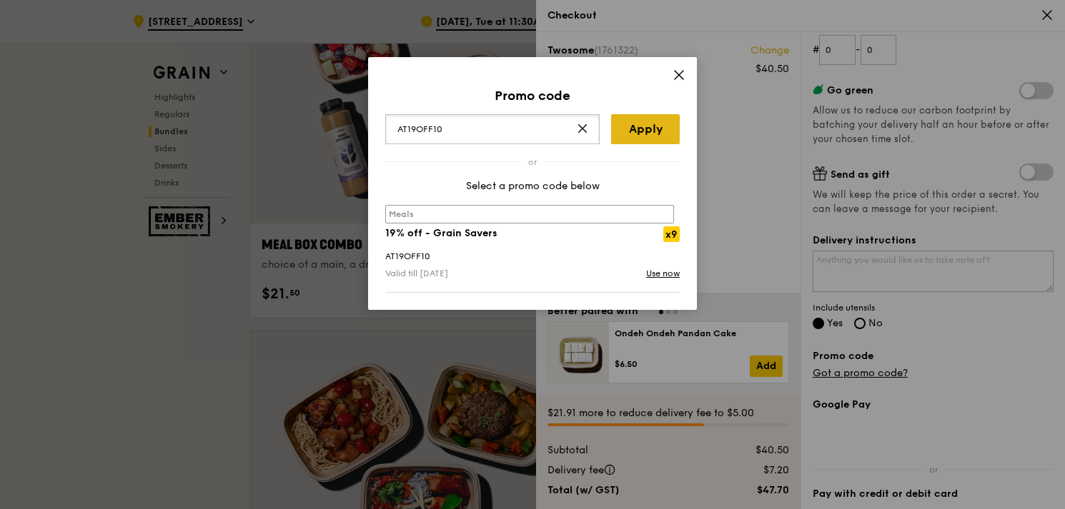
type input "AT19OFF10"
click at [647, 126] on link "Apply" at bounding box center [645, 129] width 69 height 30
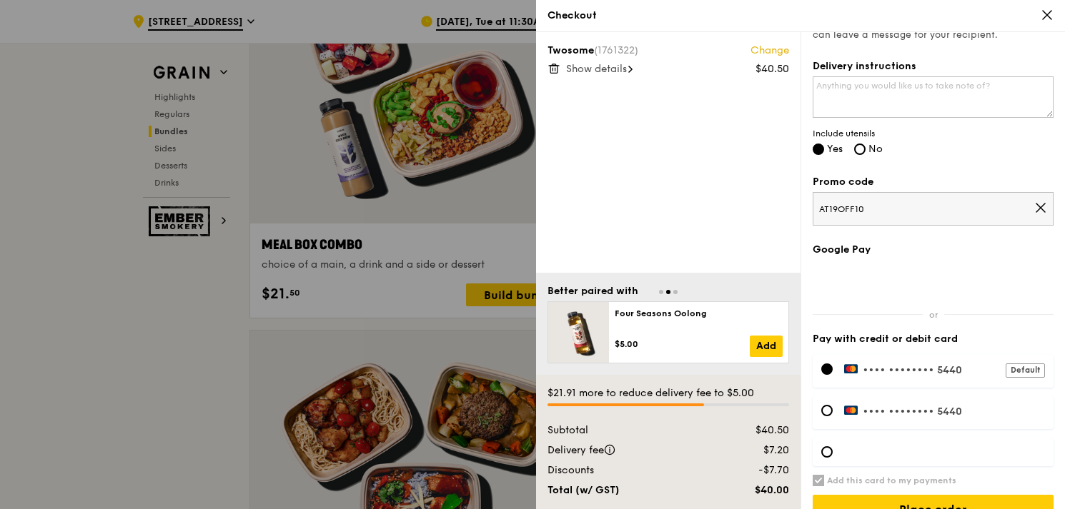
scroll to position [413, 0]
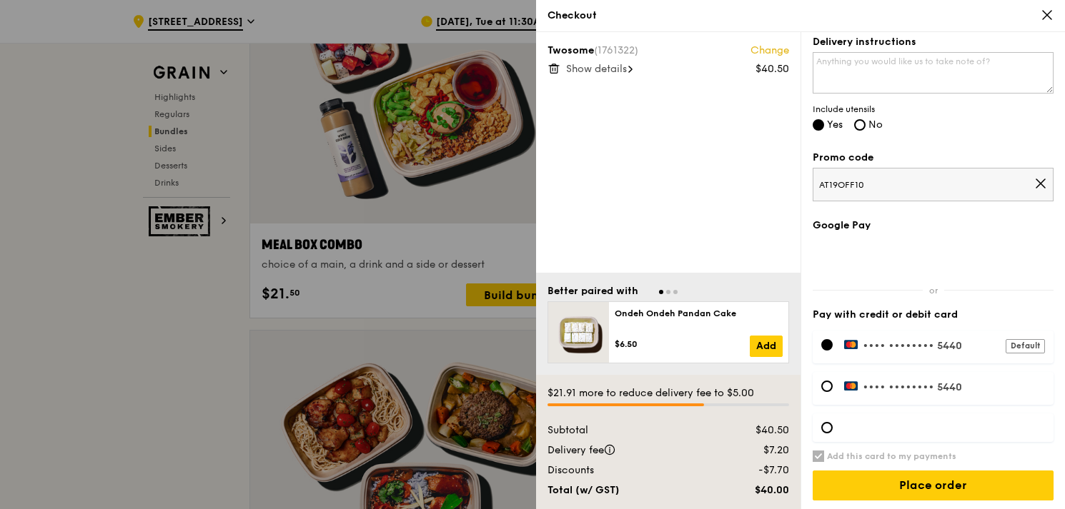
click at [953, 342] on label "•••• •••• •••• 5440 Default" at bounding box center [944, 345] width 201 height 13
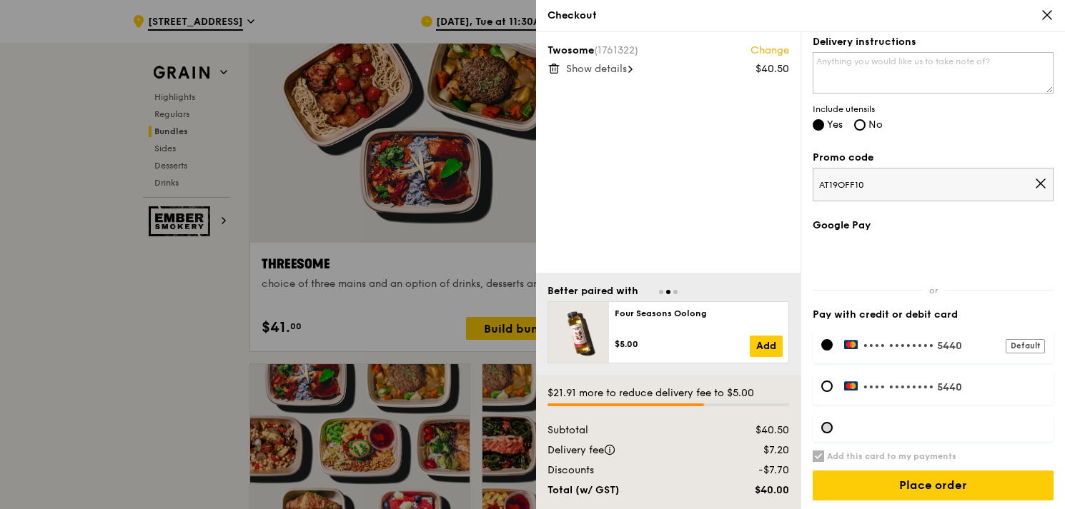
scroll to position [2555, 0]
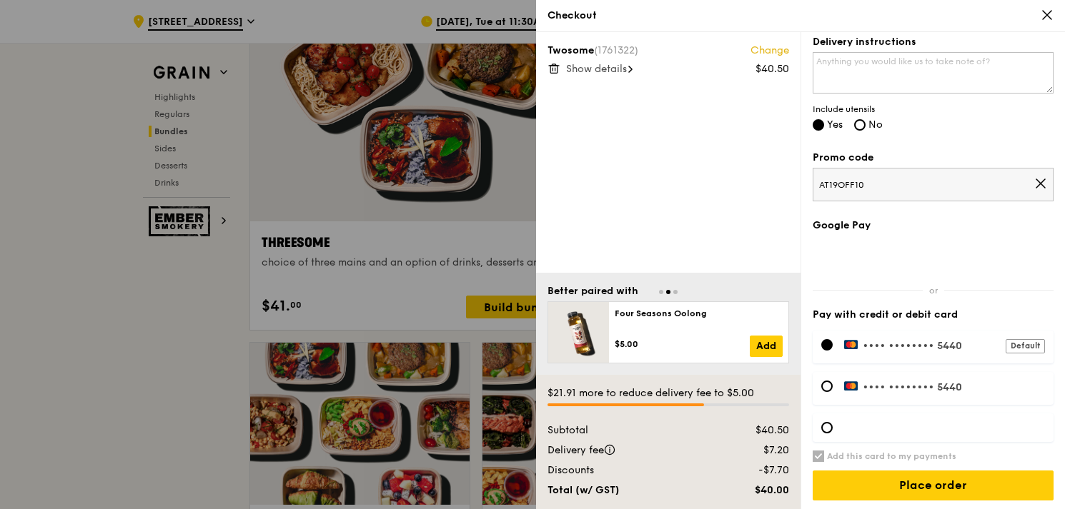
click at [627, 72] on span "Show details" at bounding box center [596, 69] width 61 height 12
click at [423, 245] on div at bounding box center [532, 254] width 1065 height 509
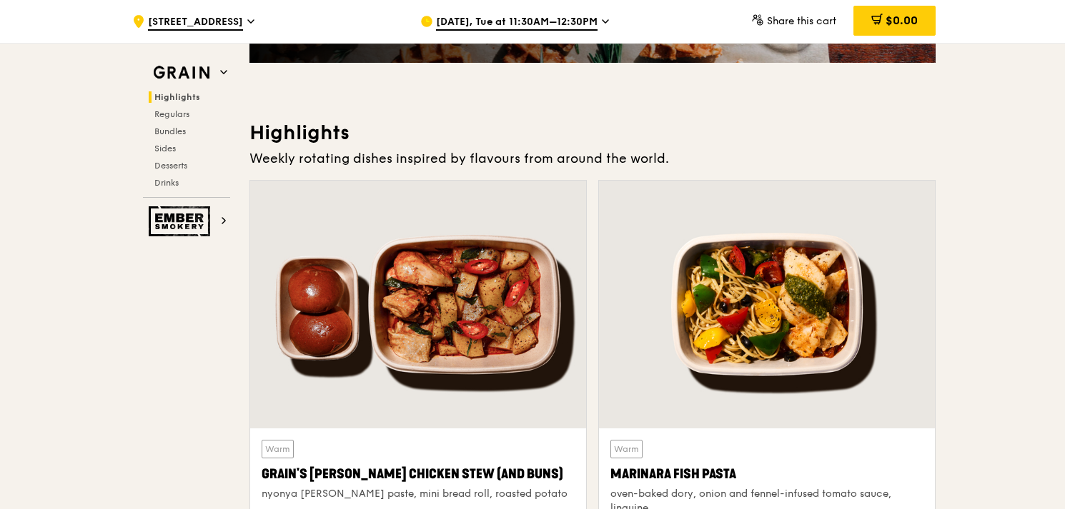
scroll to position [0, 0]
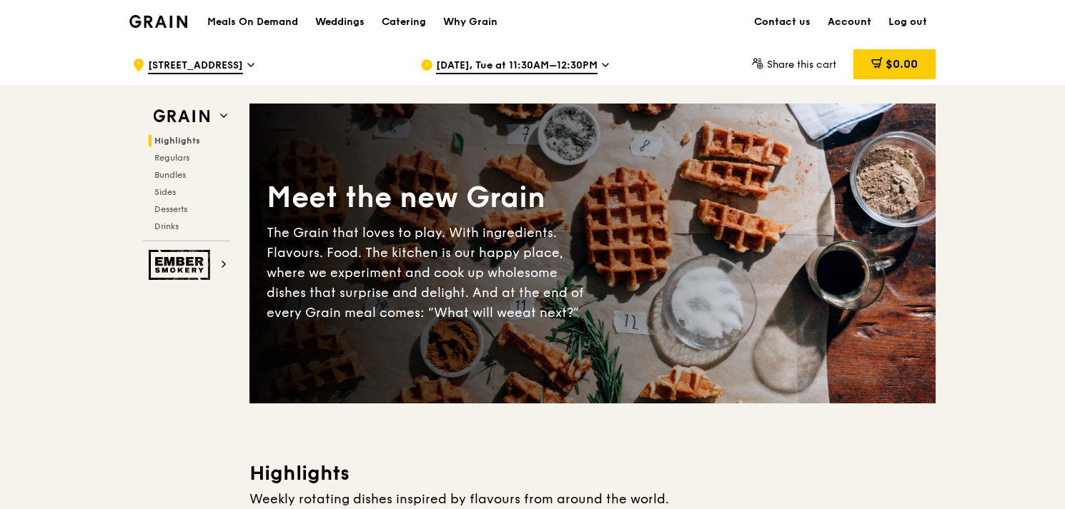
click at [854, 22] on link "Account" at bounding box center [849, 22] width 61 height 43
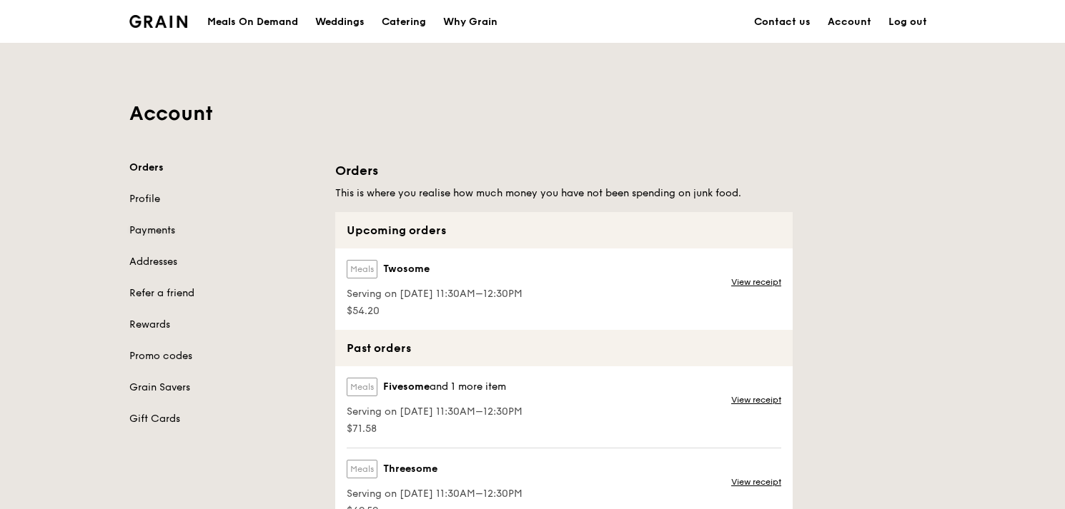
click at [154, 228] on link "Payments" at bounding box center [223, 231] width 189 height 14
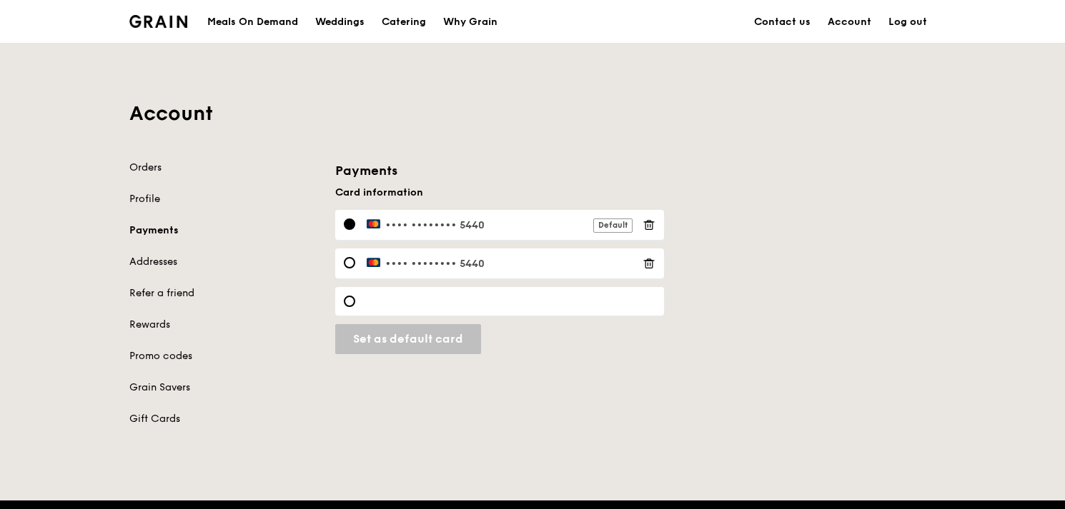
click at [487, 222] on label "•••• •••• •••• 5440 Default" at bounding box center [500, 225] width 266 height 13
click at [452, 222] on label "•••• •••• •••• 5440 Default" at bounding box center [500, 225] width 266 height 13
click at [644, 222] on icon at bounding box center [648, 225] width 13 height 13
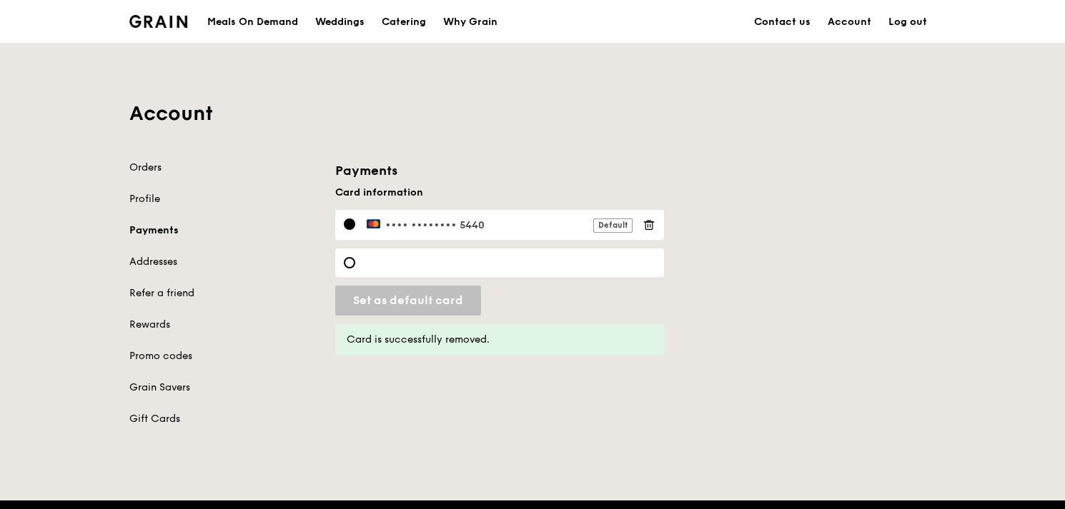
click at [427, 224] on span "•••• ••••" at bounding box center [409, 225] width 49 height 12
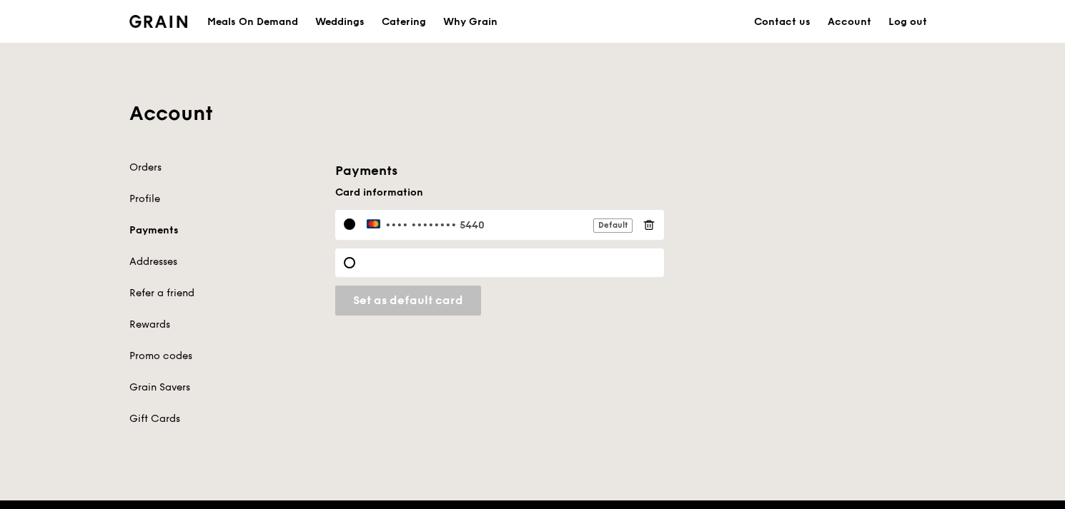
click at [652, 224] on icon at bounding box center [648, 225] width 13 height 13
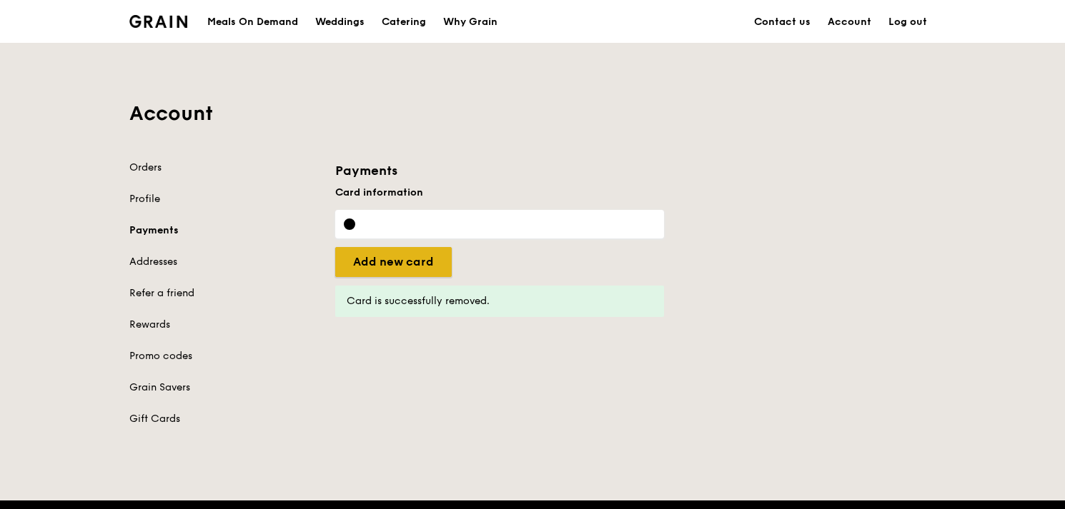
click at [422, 259] on input "Set as default card" at bounding box center [393, 262] width 116 height 30
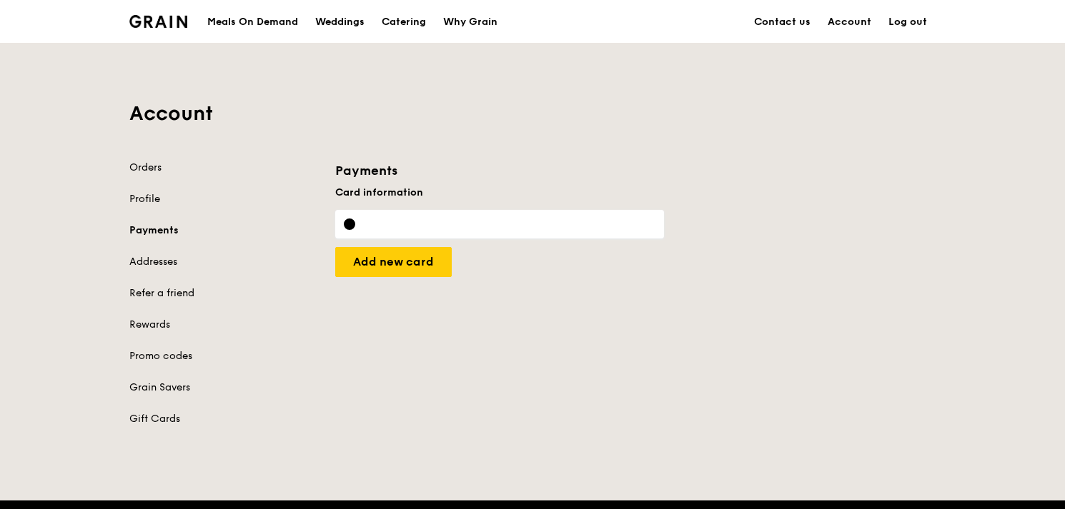
click at [632, 291] on div "Orders Profile Payments Addresses Refer a friend Rewards Promo codes Grain Save…" at bounding box center [532, 302] width 823 height 283
click at [257, 16] on div "Meals On Demand" at bounding box center [252, 22] width 91 height 43
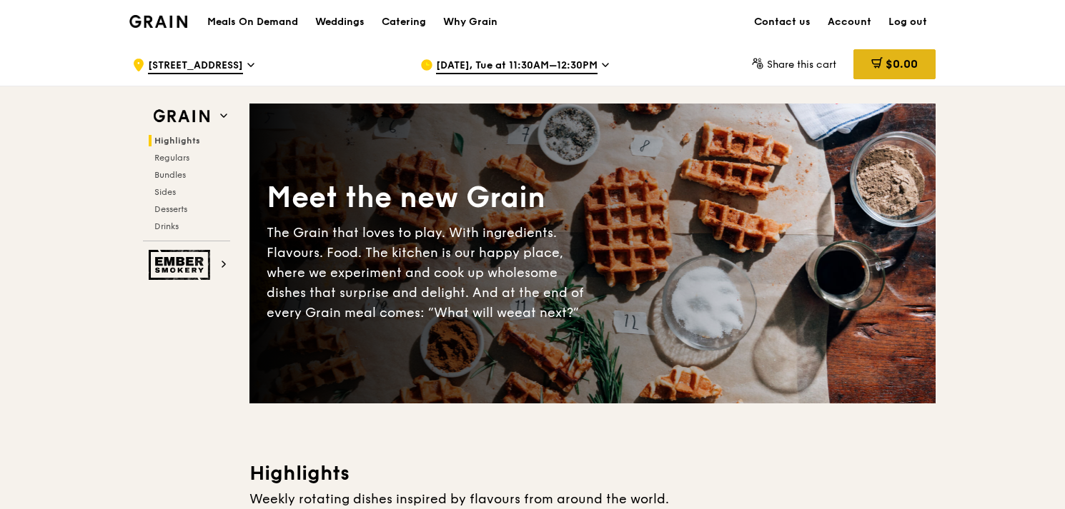
click at [901, 66] on span "$0.00" at bounding box center [901, 64] width 32 height 14
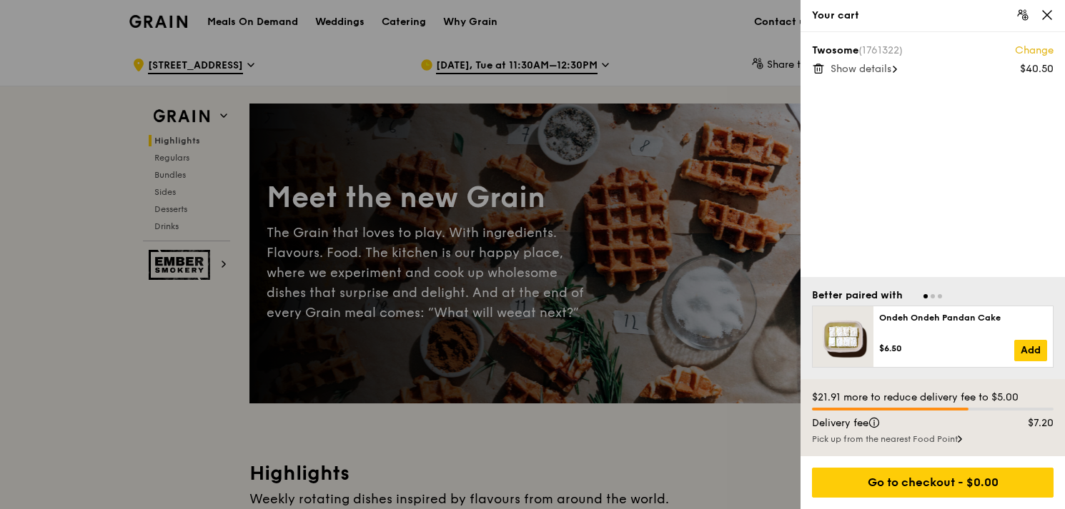
click at [871, 69] on span "Show details" at bounding box center [860, 69] width 61 height 12
click at [166, 175] on div at bounding box center [532, 254] width 1065 height 509
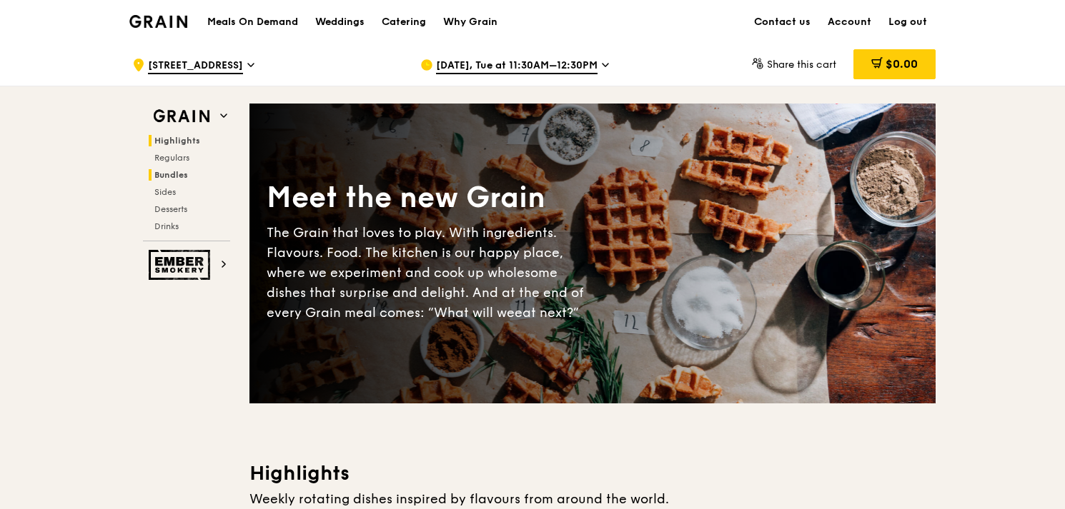
click at [177, 172] on span "Bundles" at bounding box center [171, 175] width 34 height 10
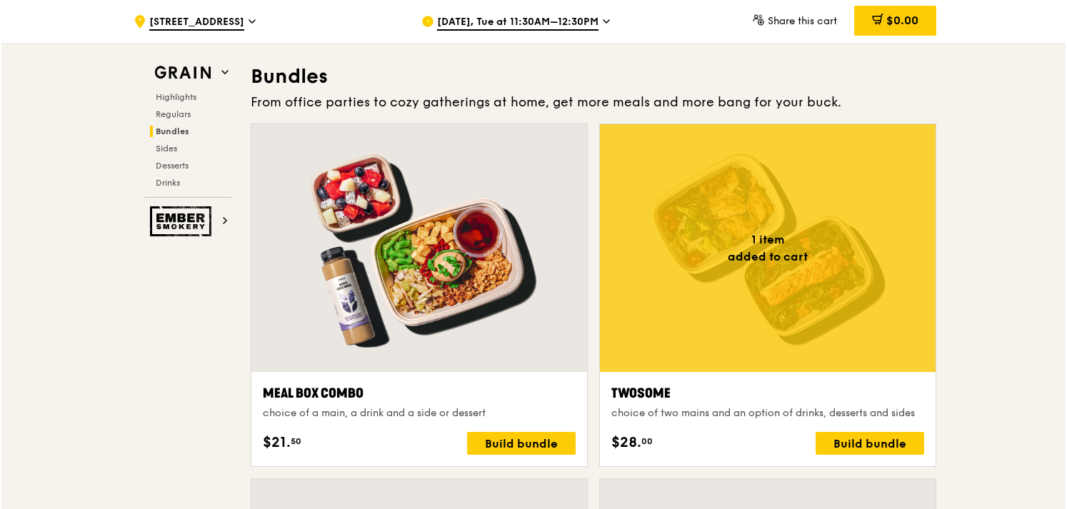
scroll to position [2055, 0]
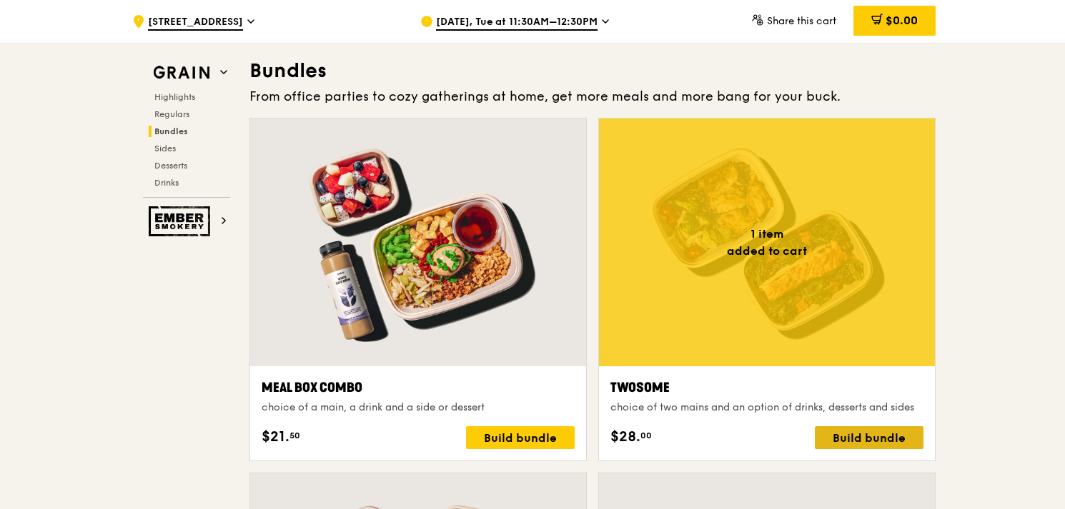
click at [885, 438] on div "Build bundle" at bounding box center [868, 438] width 109 height 23
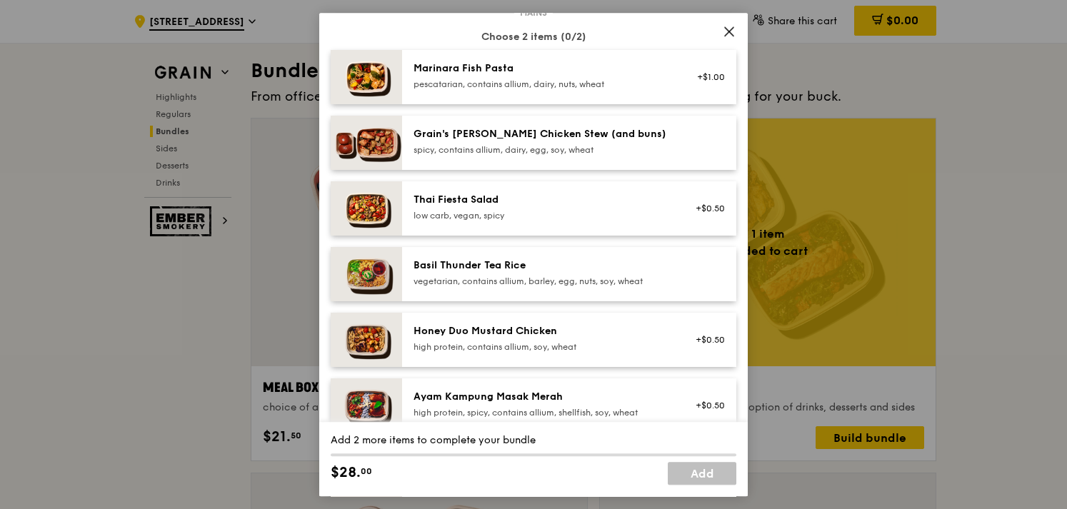
scroll to position [214, 0]
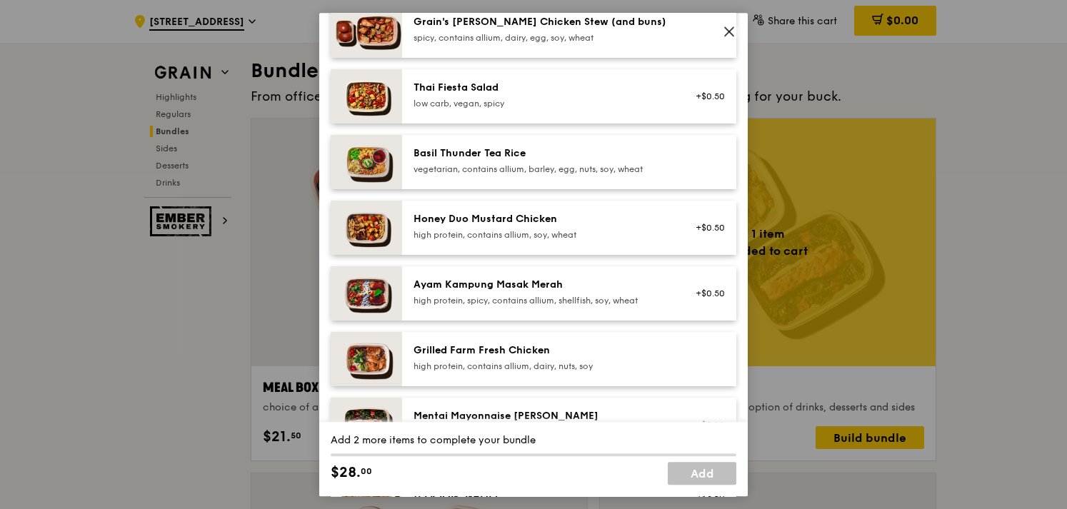
click at [544, 228] on div "Honey Duo Mustard Chicken high protein, contains allium, soy, wheat" at bounding box center [542, 226] width 256 height 29
click at [558, 221] on div "Honey Duo Mustard Chicken" at bounding box center [542, 219] width 256 height 14
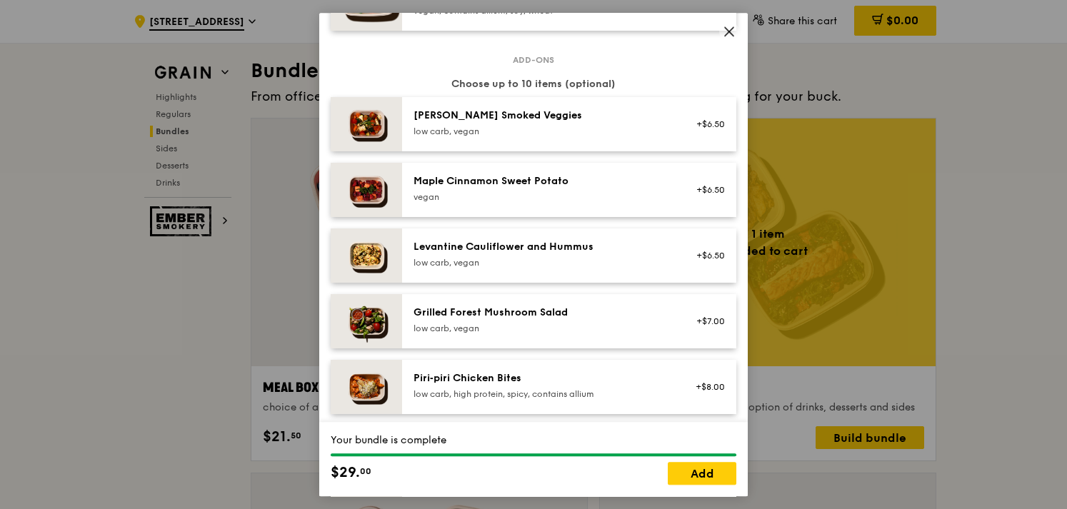
scroll to position [786, 0]
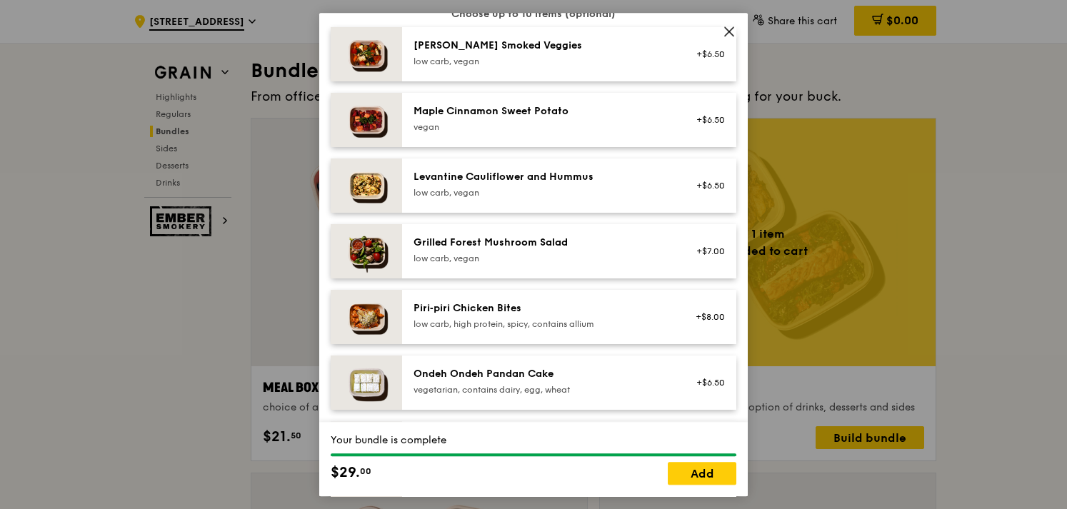
click at [470, 191] on div "low carb, vegan" at bounding box center [542, 192] width 256 height 11
click at [589, 193] on div "low carb, vegan" at bounding box center [542, 192] width 256 height 11
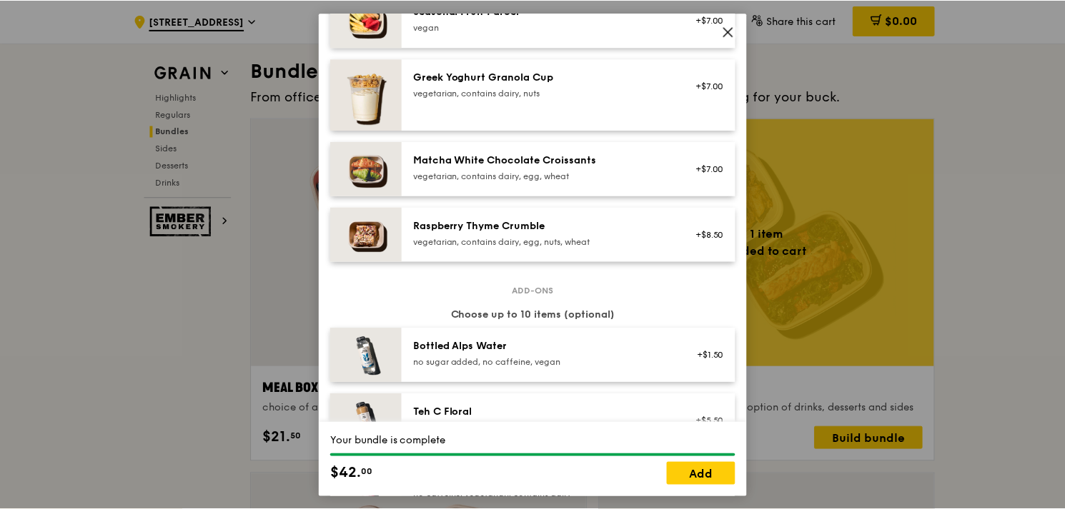
scroll to position [1072, 0]
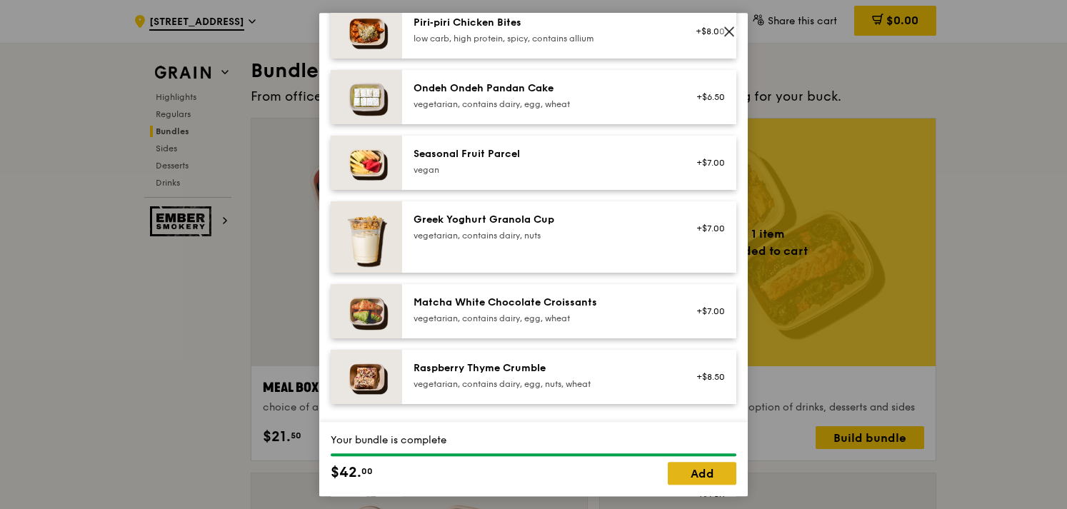
click at [707, 477] on link "Add" at bounding box center [702, 473] width 69 height 23
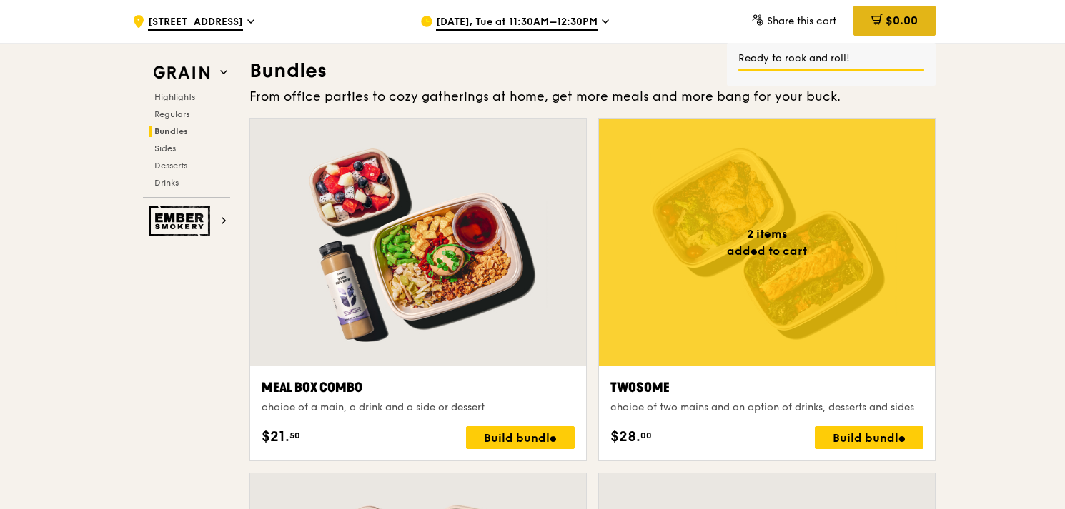
click at [896, 21] on span "$0.00" at bounding box center [901, 21] width 32 height 14
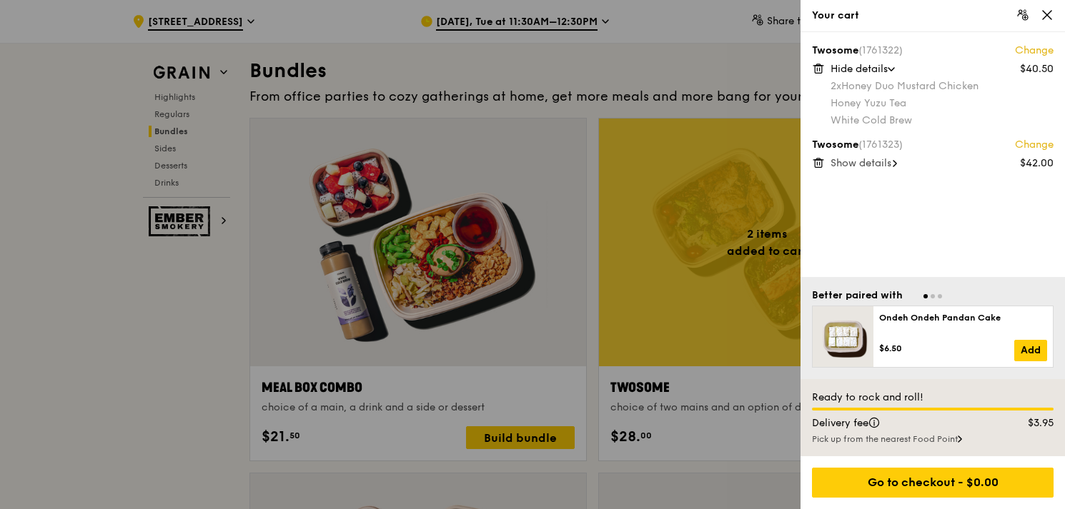
click at [817, 71] on icon at bounding box center [818, 68] width 13 height 13
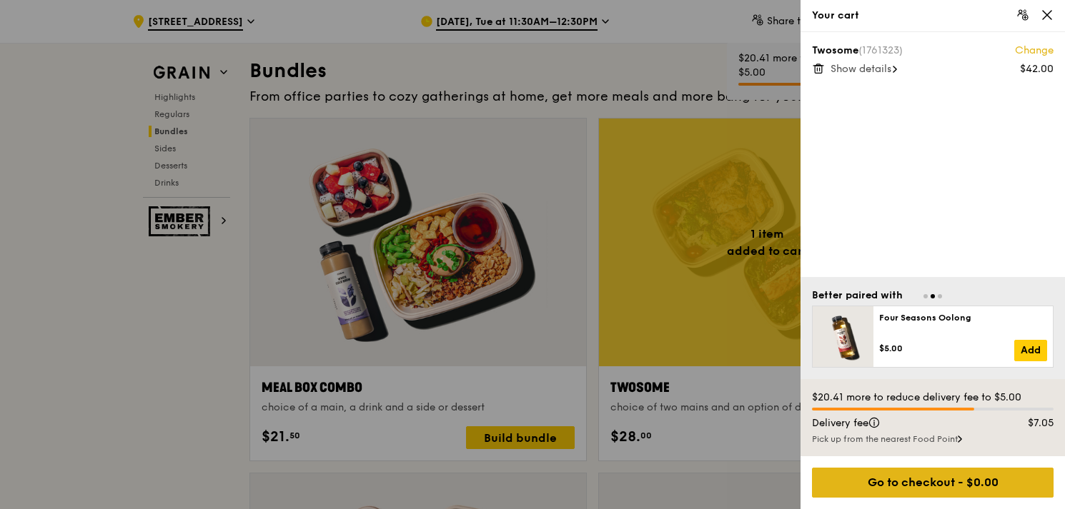
click at [962, 485] on div "Go to checkout - $0.00" at bounding box center [932, 483] width 241 height 30
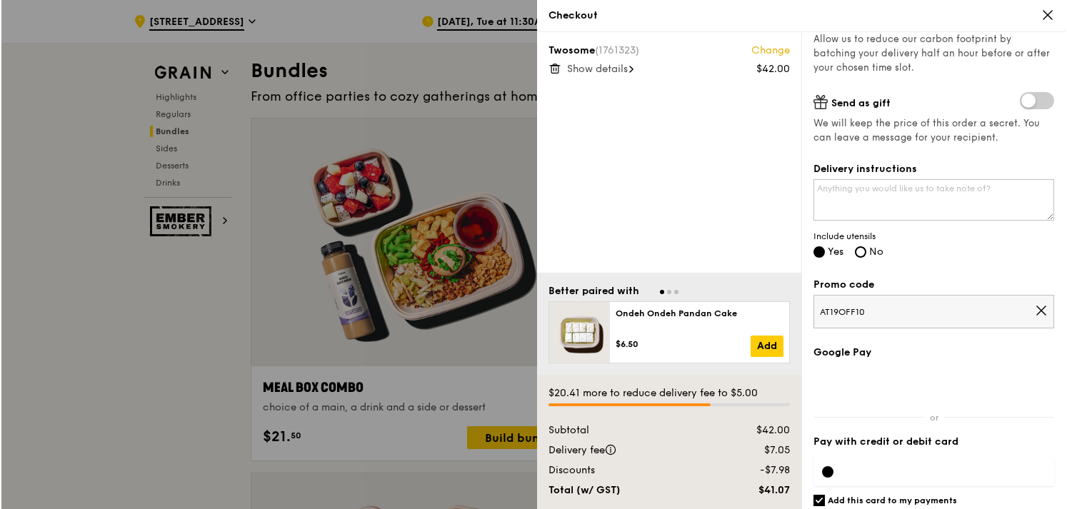
scroll to position [330, 0]
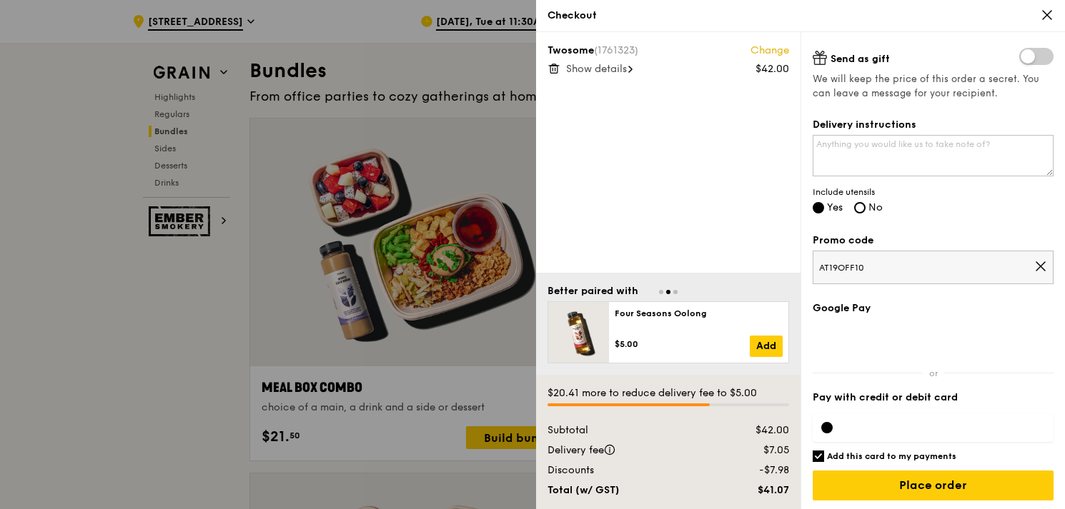
click at [170, 297] on div at bounding box center [532, 254] width 1065 height 509
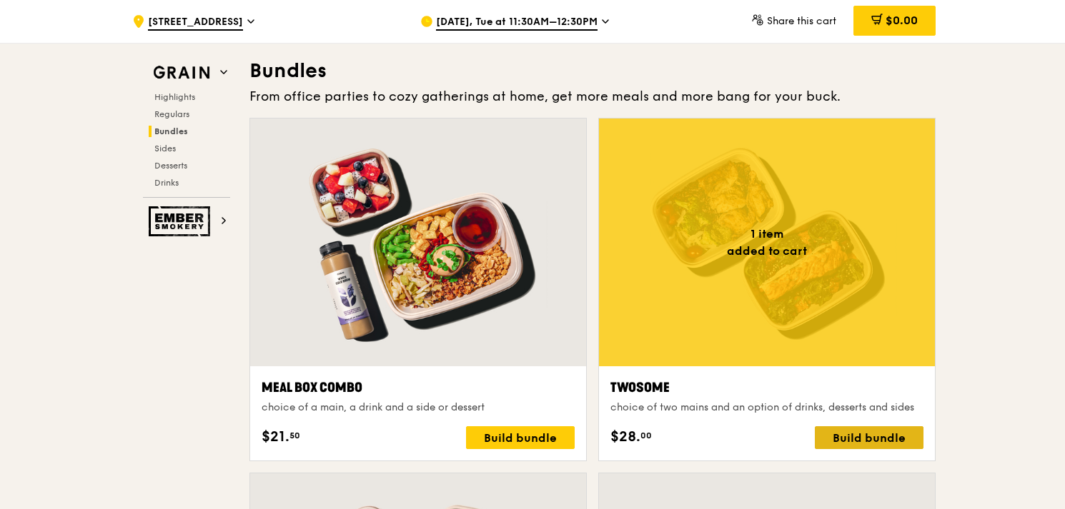
click at [894, 431] on div "Build bundle" at bounding box center [868, 438] width 109 height 23
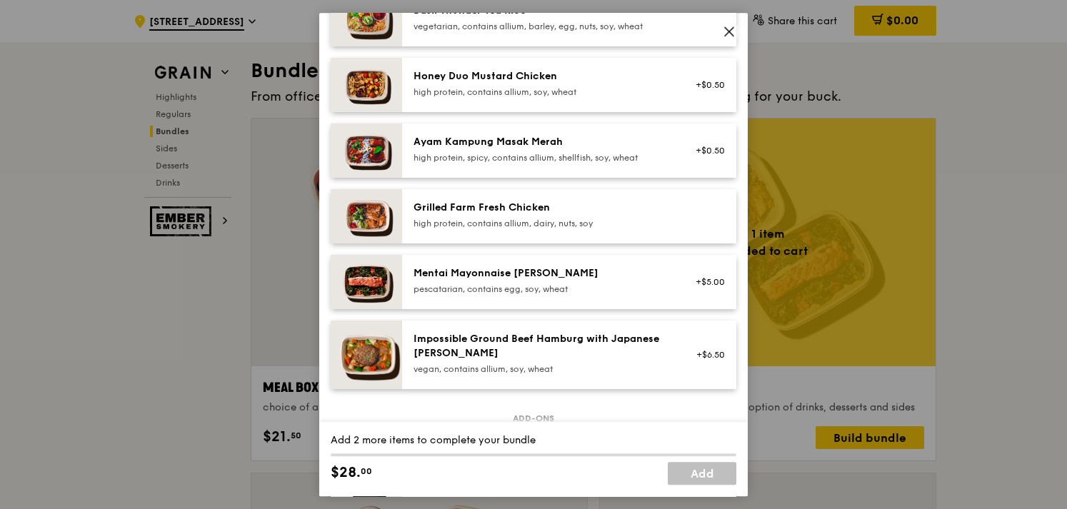
scroll to position [286, 0]
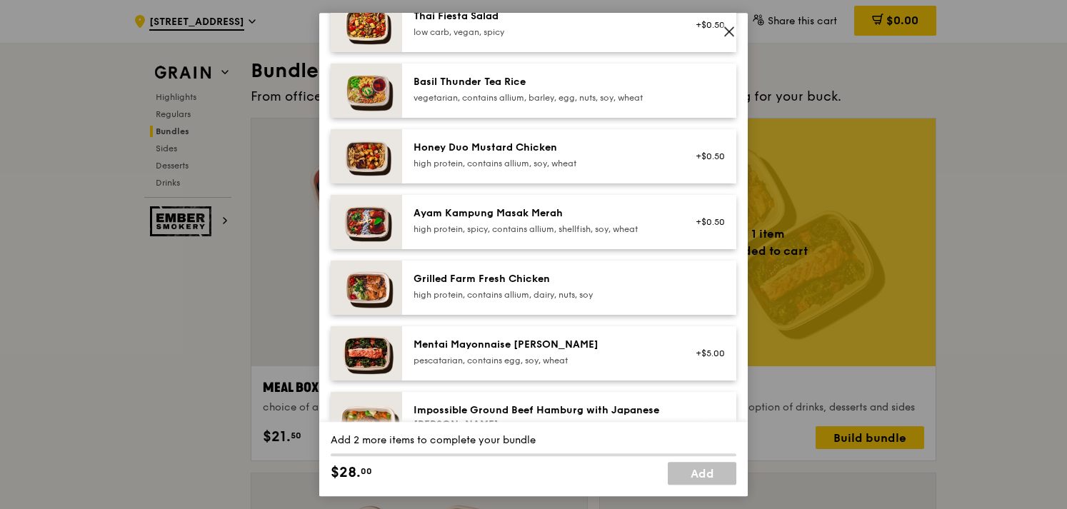
click at [534, 149] on div "Honey Duo Mustard Chicken" at bounding box center [542, 148] width 256 height 14
click at [546, 154] on div "Honey Duo Mustard Chicken" at bounding box center [542, 148] width 256 height 14
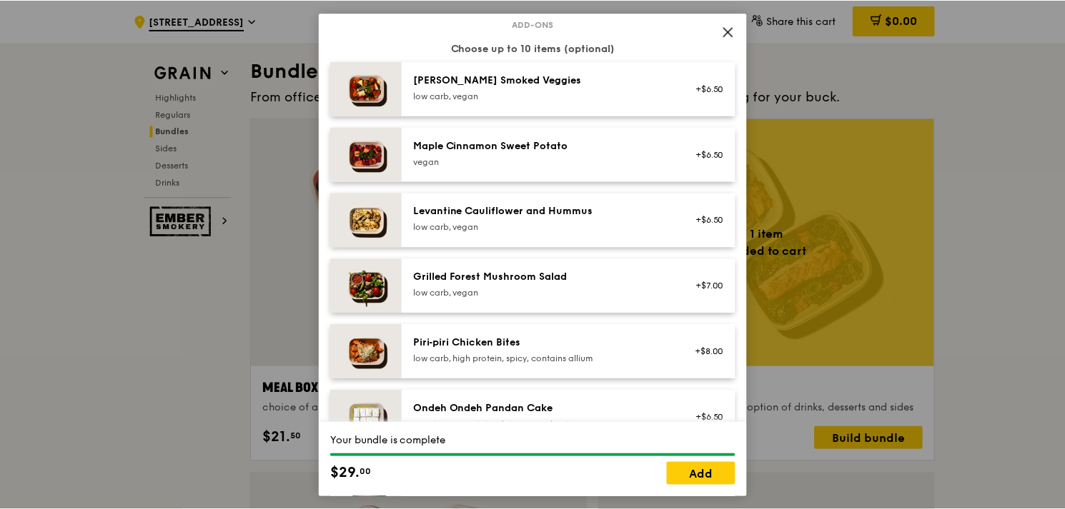
scroll to position [786, 0]
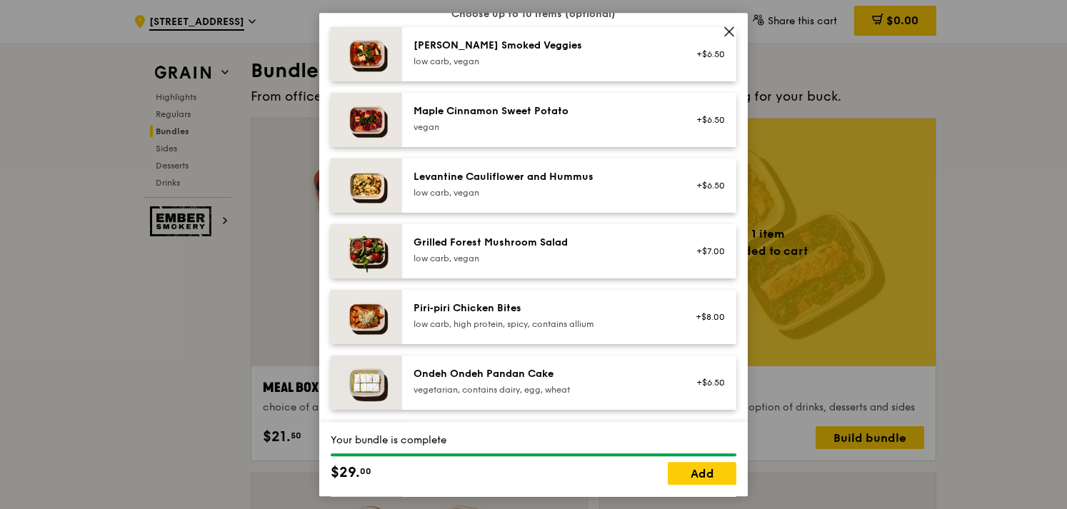
click at [562, 181] on div "Levantine Cauliflower and Hummus" at bounding box center [542, 177] width 256 height 14
click at [542, 248] on div "Grilled Forest Mushroom Salad" at bounding box center [542, 243] width 256 height 14
click at [712, 477] on link "Add" at bounding box center [702, 473] width 69 height 23
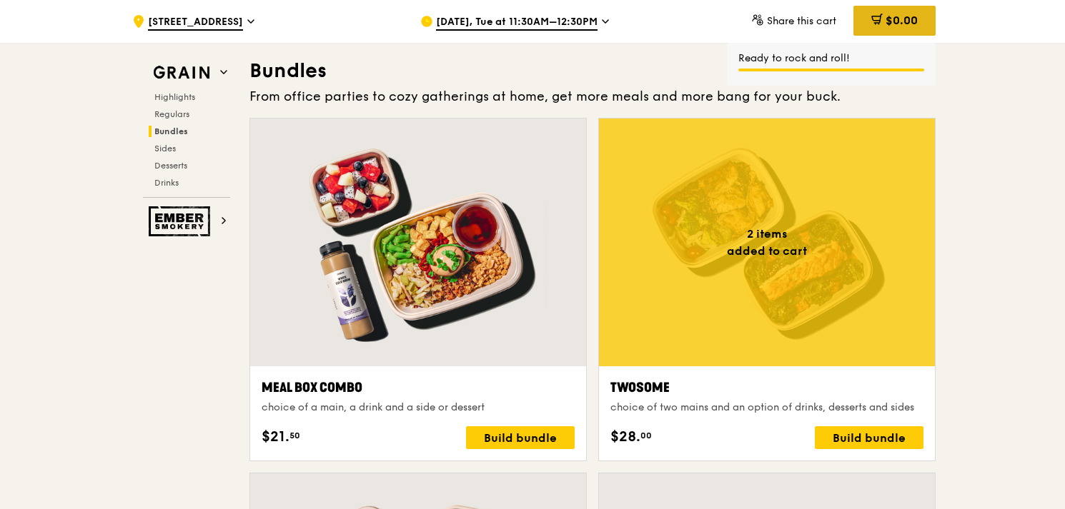
click at [910, 28] on div "$0.00" at bounding box center [894, 21] width 82 height 30
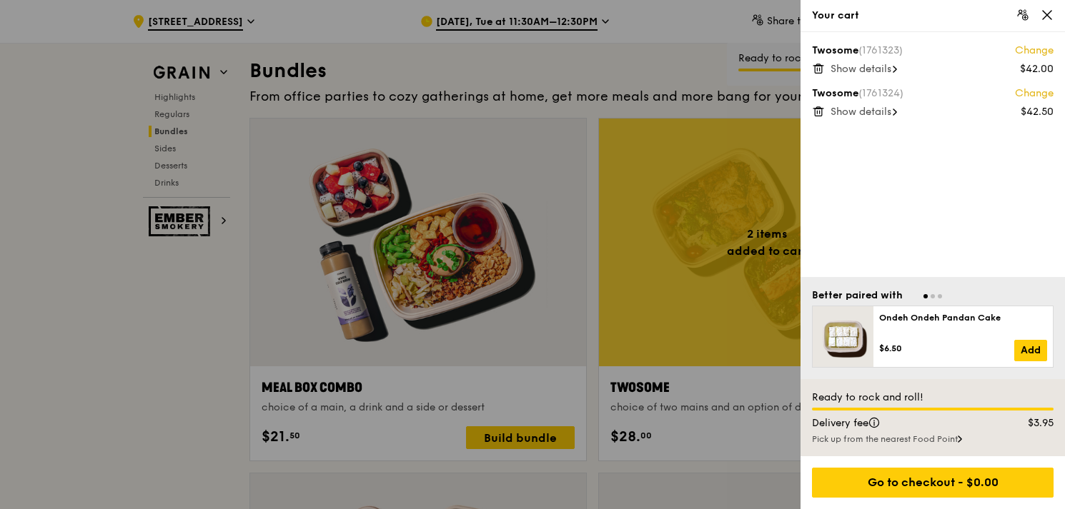
click at [895, 71] on icon at bounding box center [894, 69] width 4 height 7
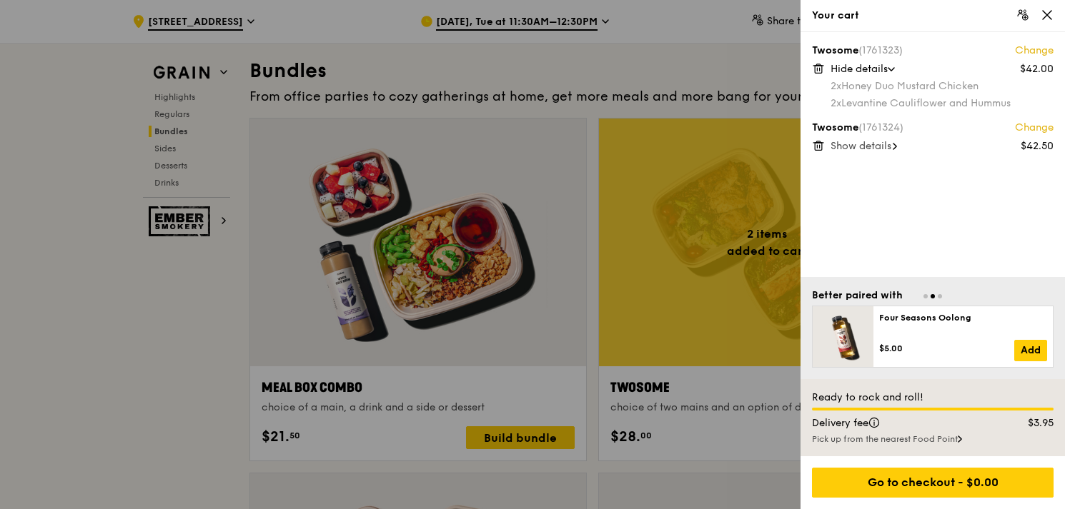
click at [822, 71] on icon at bounding box center [818, 68] width 13 height 13
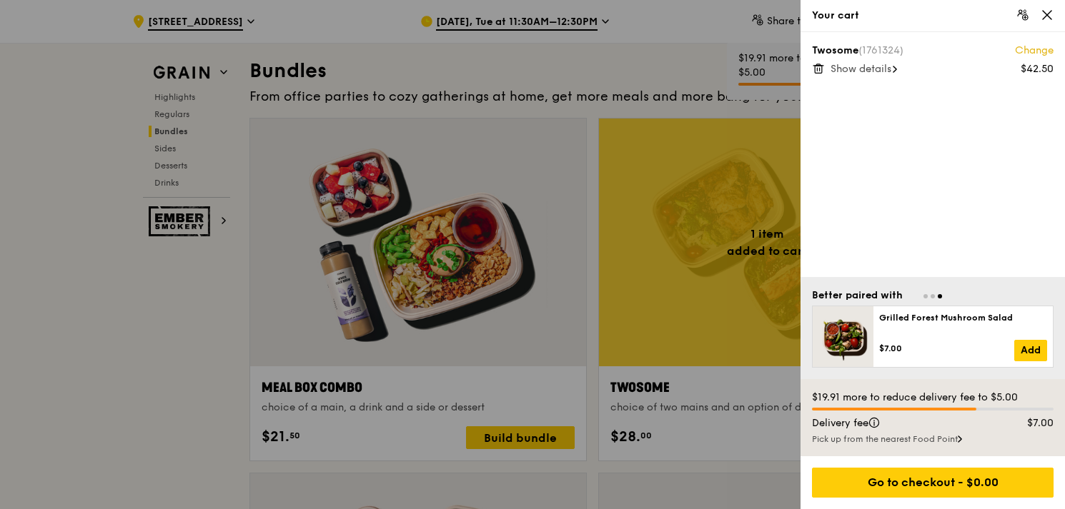
click at [891, 74] on span "Show details" at bounding box center [860, 69] width 61 height 12
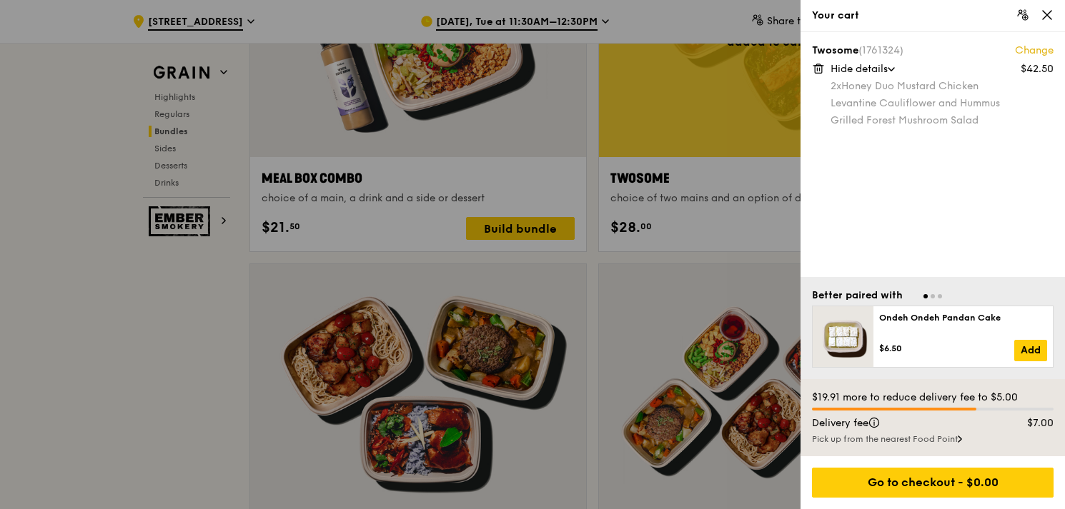
scroll to position [2269, 0]
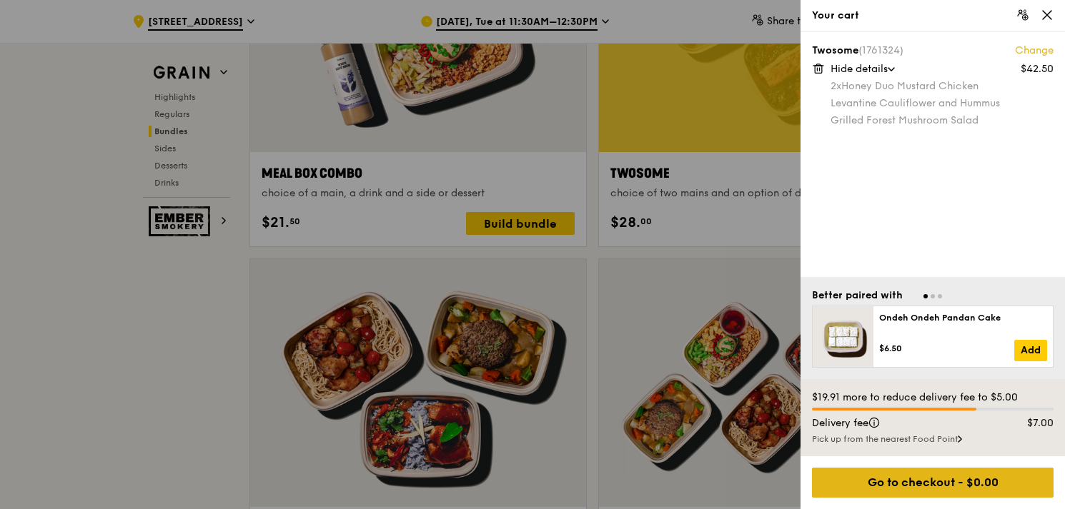
click at [933, 482] on div "Go to checkout - $0.00" at bounding box center [932, 483] width 241 height 30
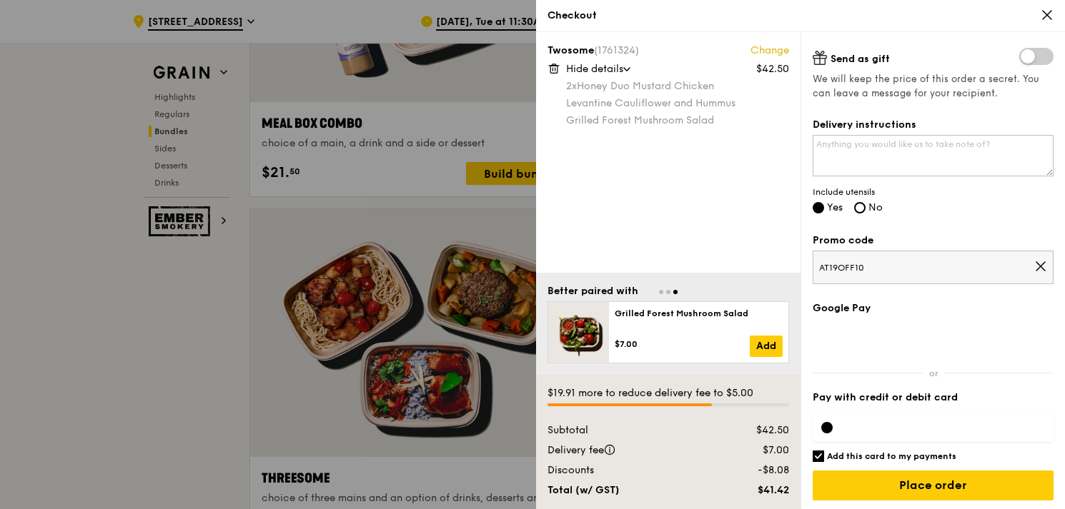
scroll to position [2341, 0]
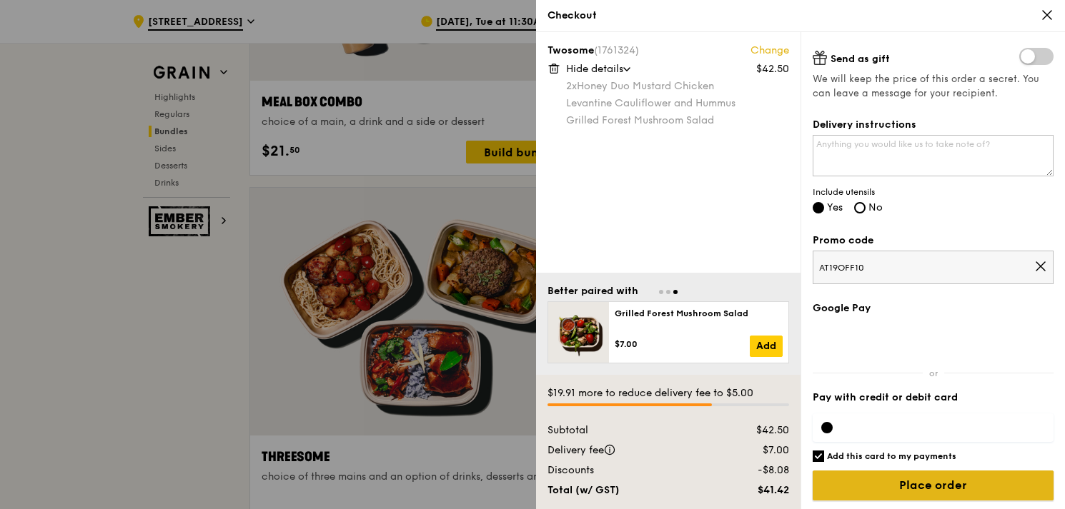
click at [905, 483] on input "Place order" at bounding box center [932, 486] width 241 height 30
click at [902, 487] on input "Place order" at bounding box center [932, 486] width 241 height 30
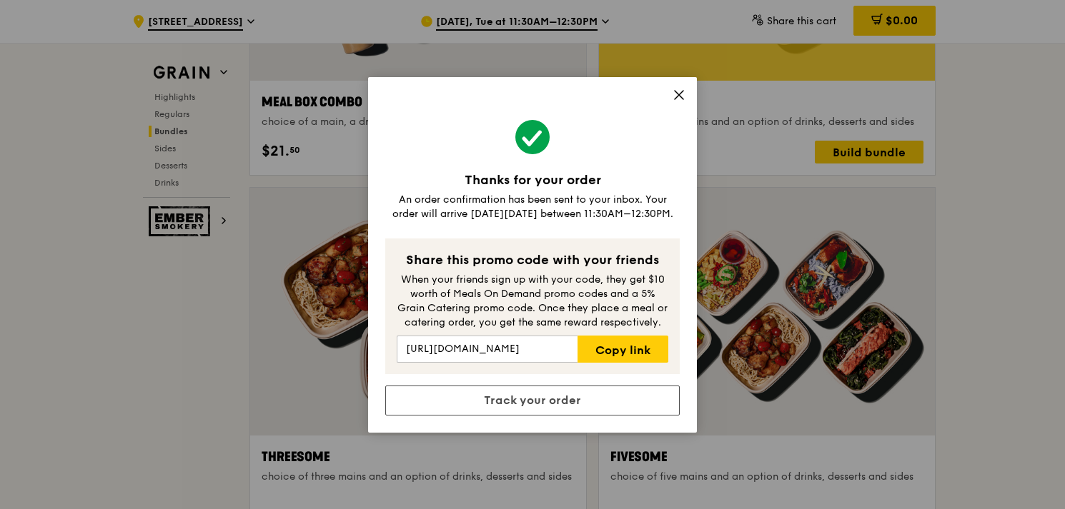
click at [679, 96] on icon at bounding box center [678, 95] width 13 height 13
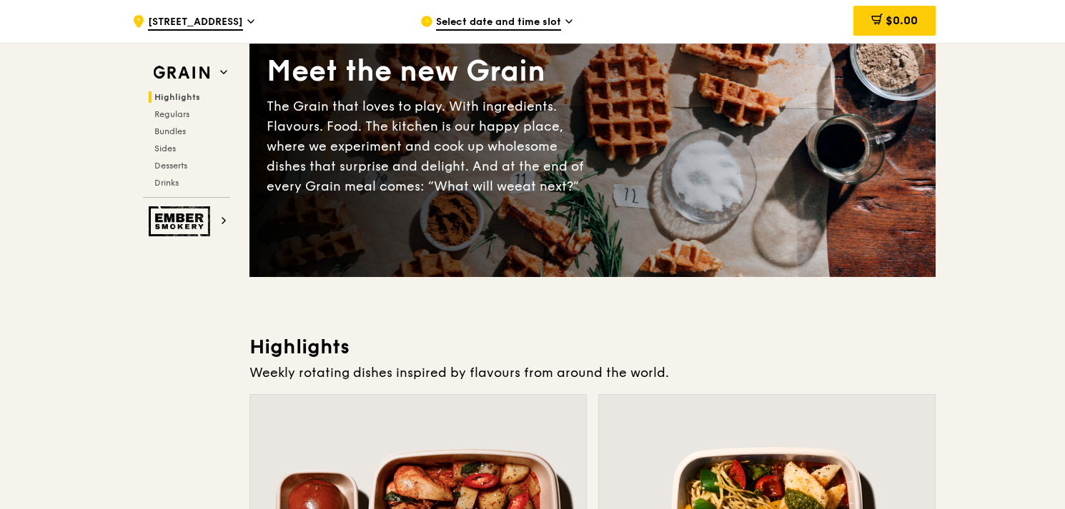
scroll to position [0, 0]
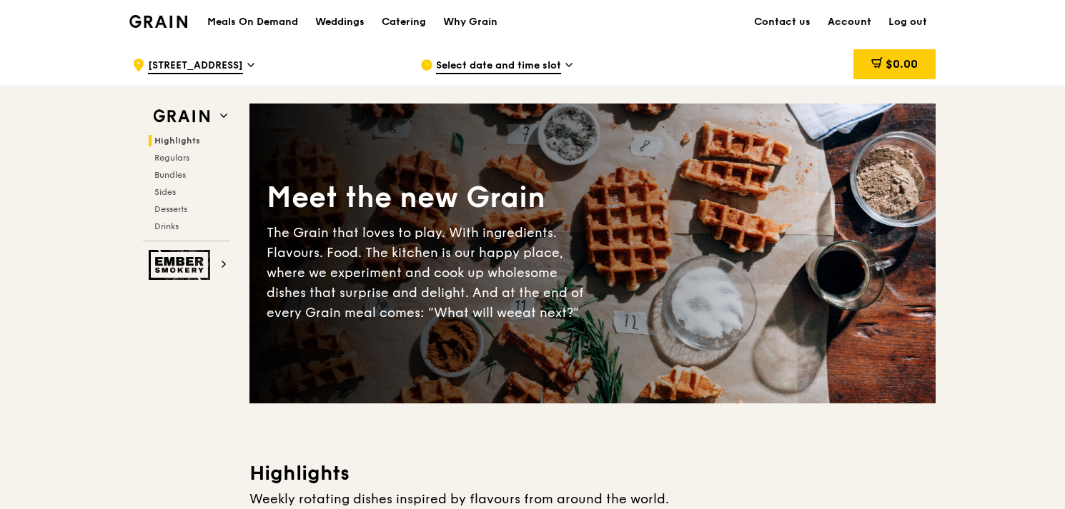
click at [837, 21] on link "Account" at bounding box center [849, 22] width 61 height 43
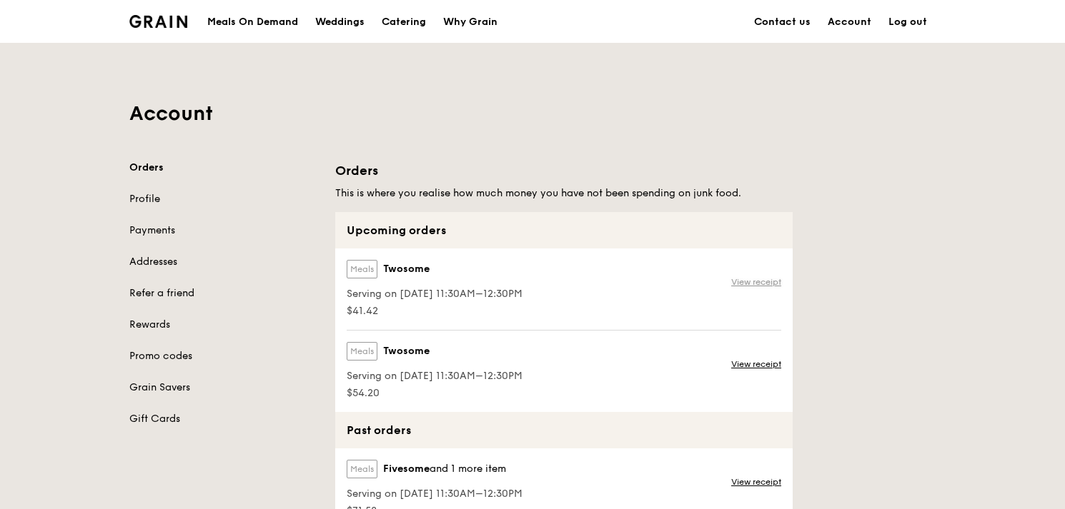
click at [766, 278] on link "View receipt" at bounding box center [756, 281] width 50 height 11
